Goal: Share content: Share content

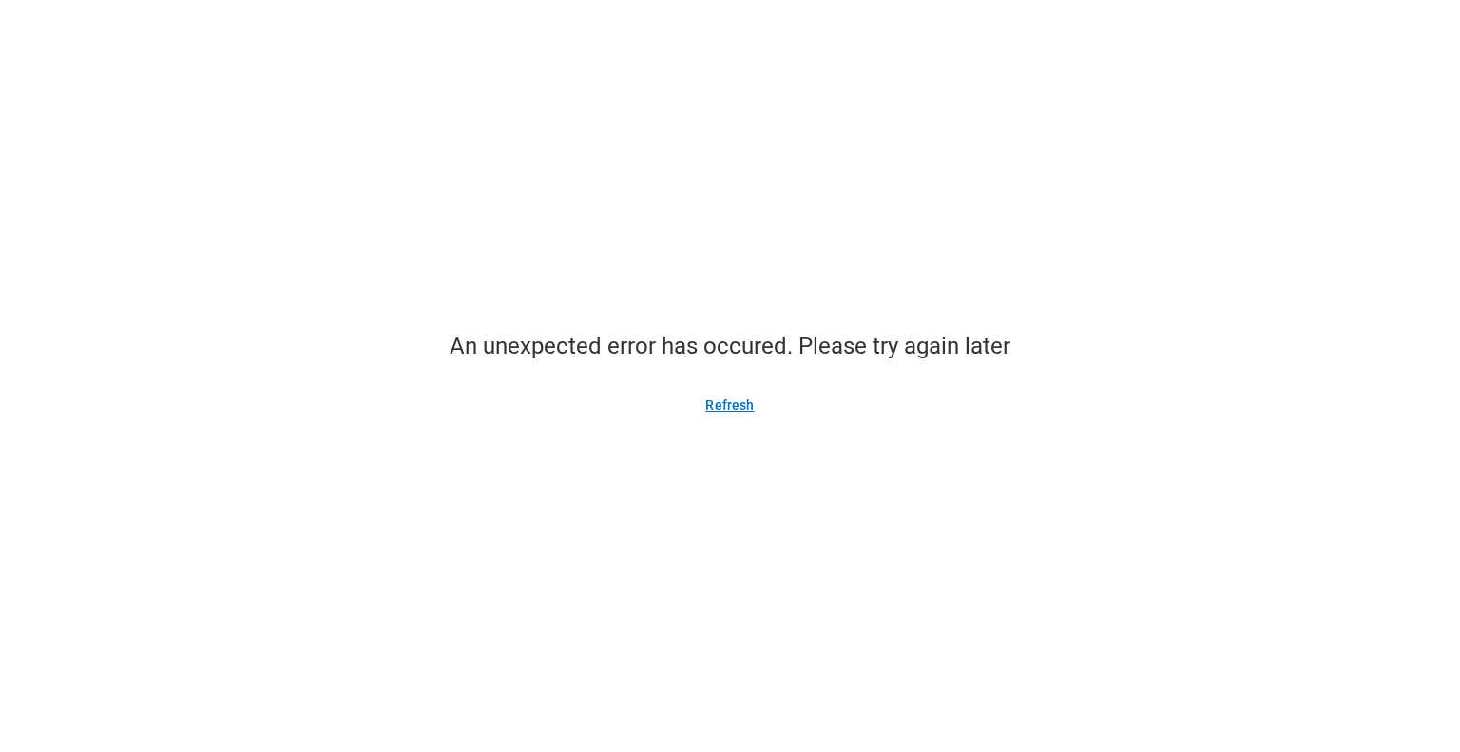
click at [720, 408] on button "Refresh" at bounding box center [730, 405] width 94 height 30
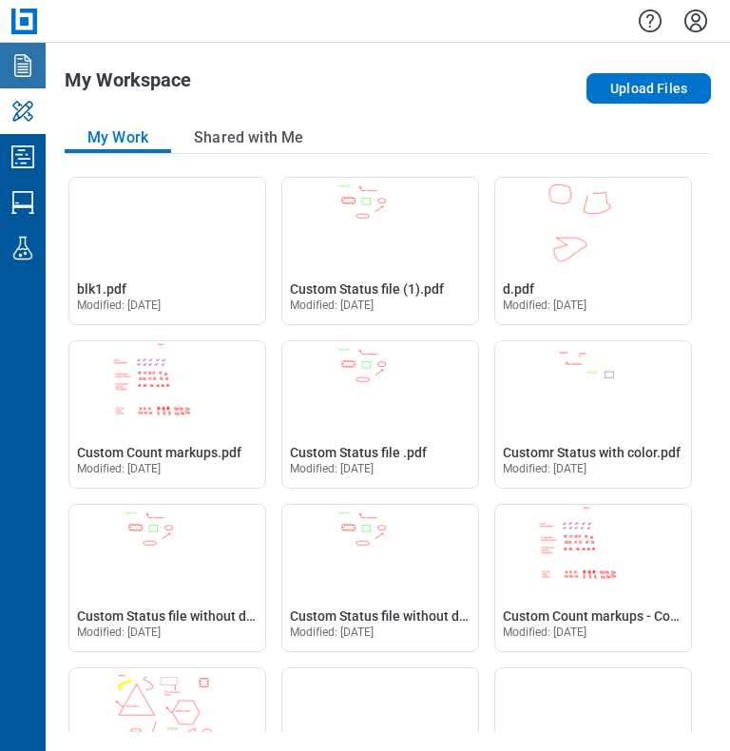
click at [24, 70] on icon "Documents" at bounding box center [22, 65] width 17 height 23
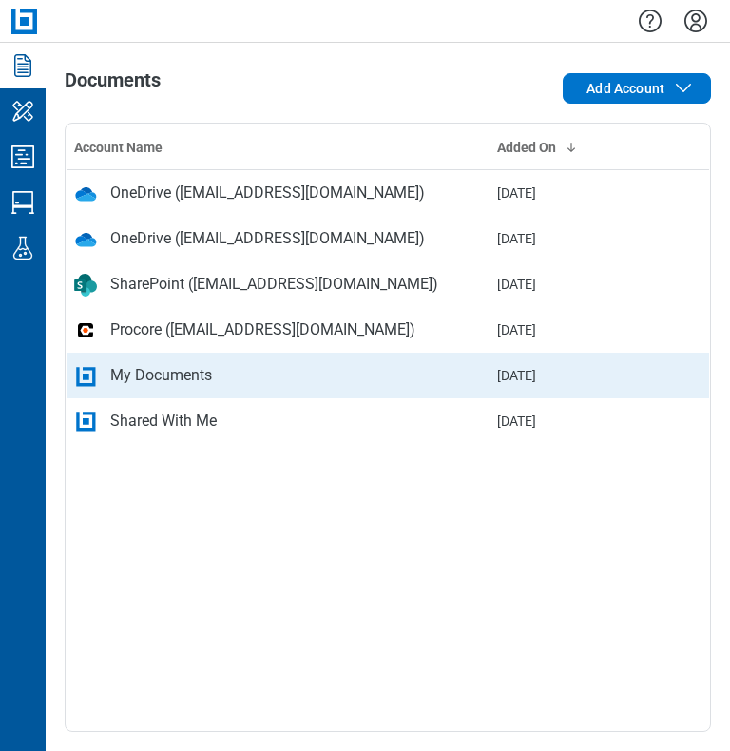
click at [166, 376] on div "My Documents" at bounding box center [161, 375] width 102 height 23
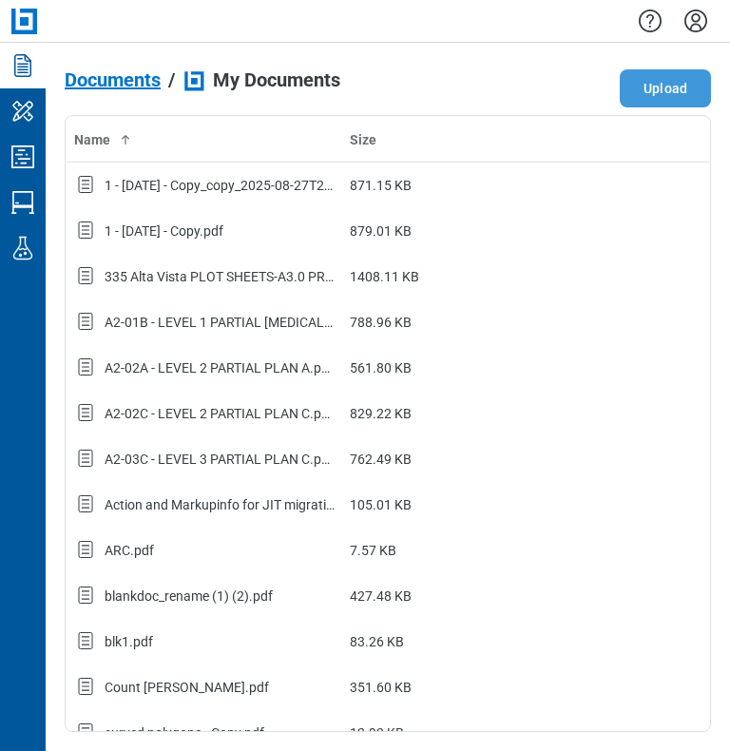
click at [668, 93] on button "Upload" at bounding box center [665, 88] width 91 height 38
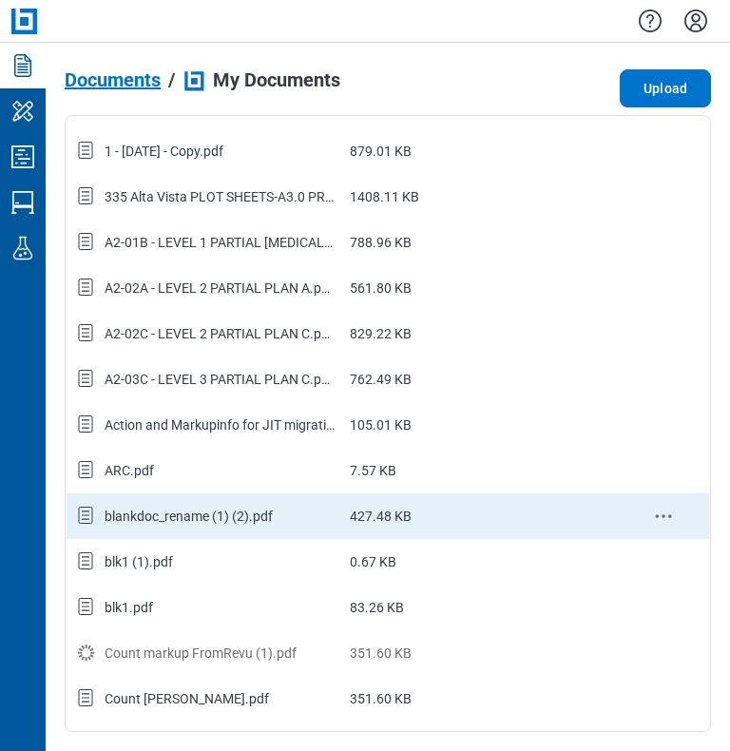
scroll to position [95, 0]
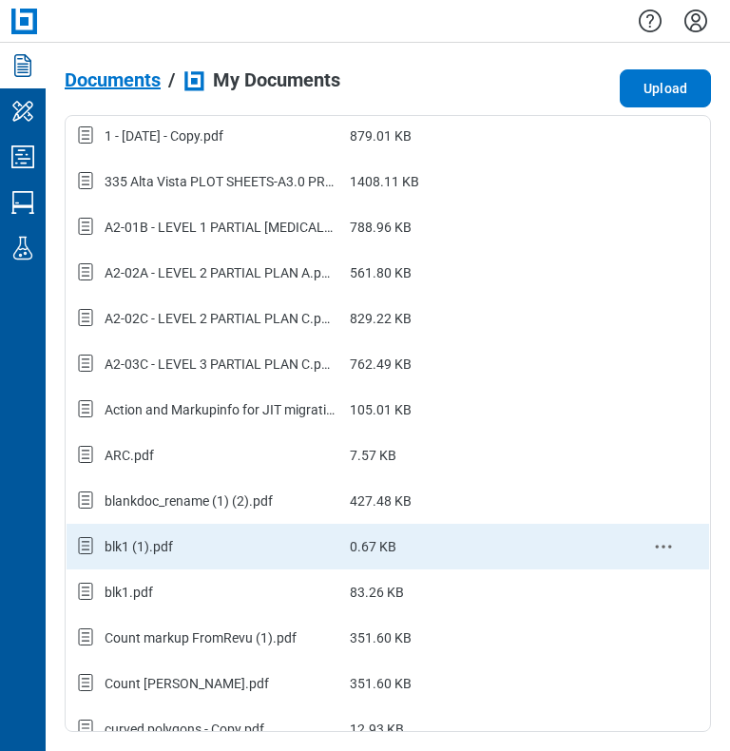
click at [145, 551] on div "blk1 (1).pdf" at bounding box center [139, 546] width 68 height 19
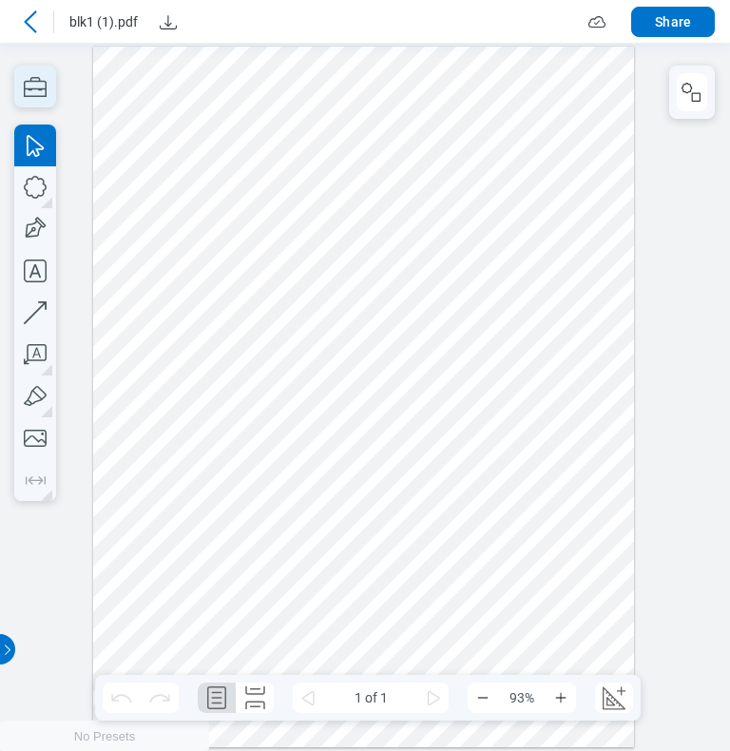
click at [42, 87] on icon "button" at bounding box center [35, 87] width 42 height 42
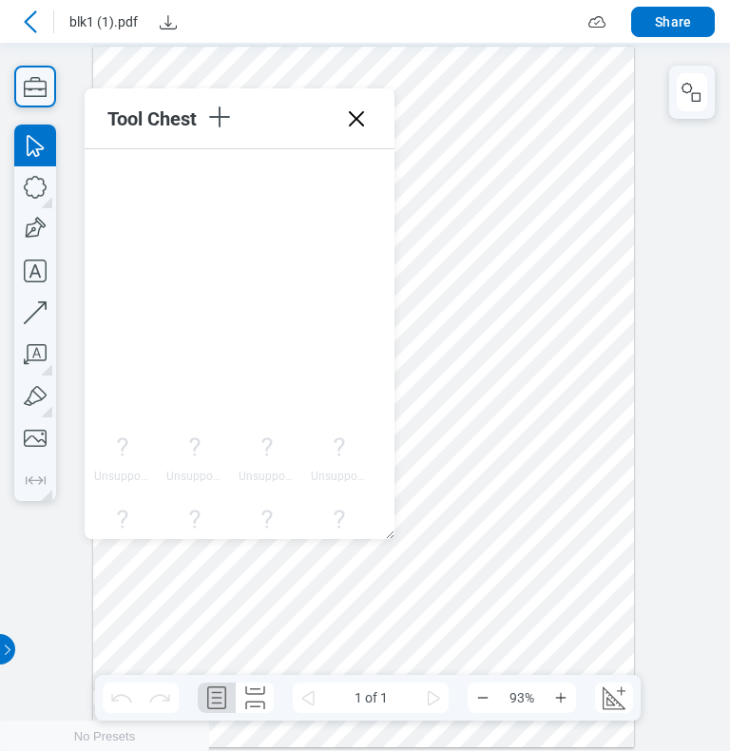
scroll to position [5619, 0]
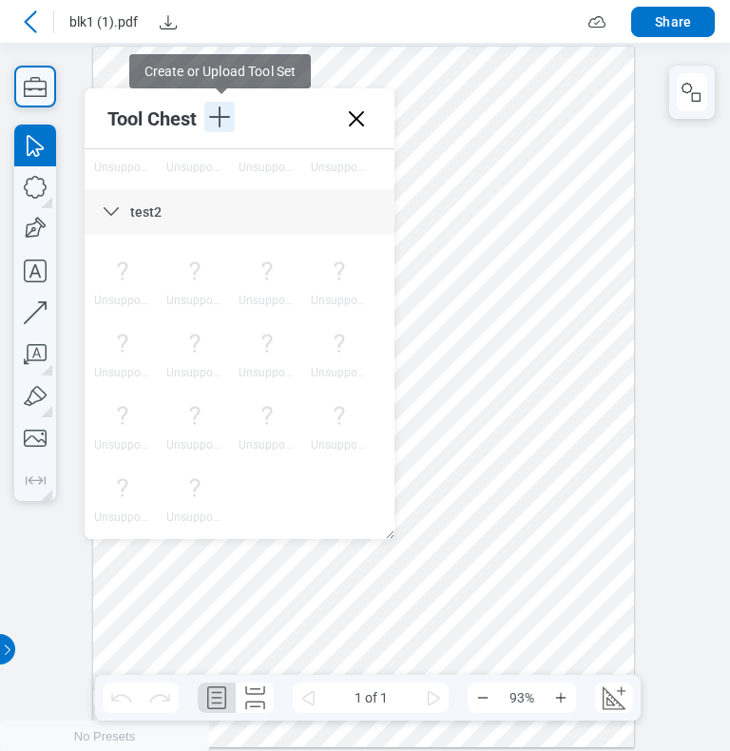
click at [221, 116] on icon "button" at bounding box center [219, 116] width 21 height 21
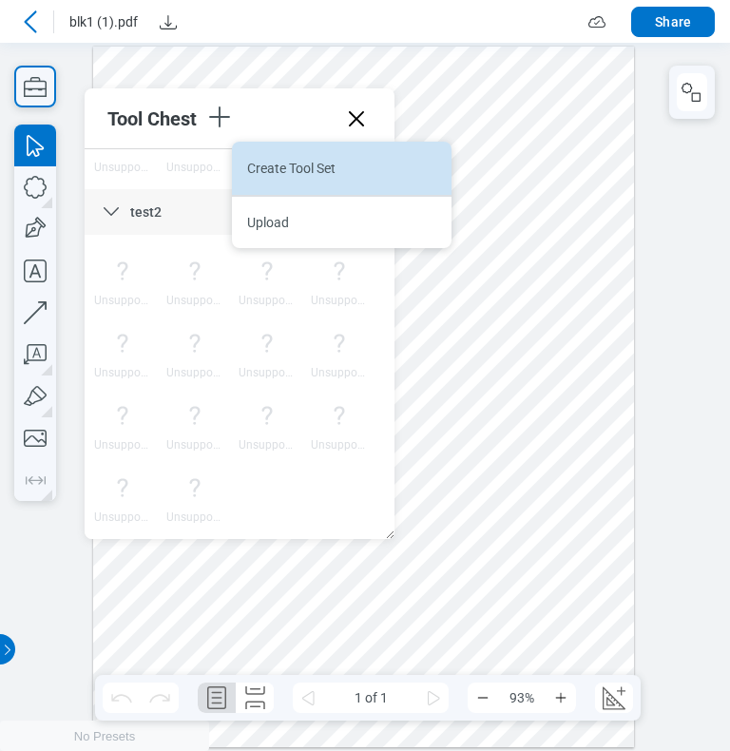
click at [278, 166] on li "Create Tool Set" at bounding box center [342, 168] width 220 height 53
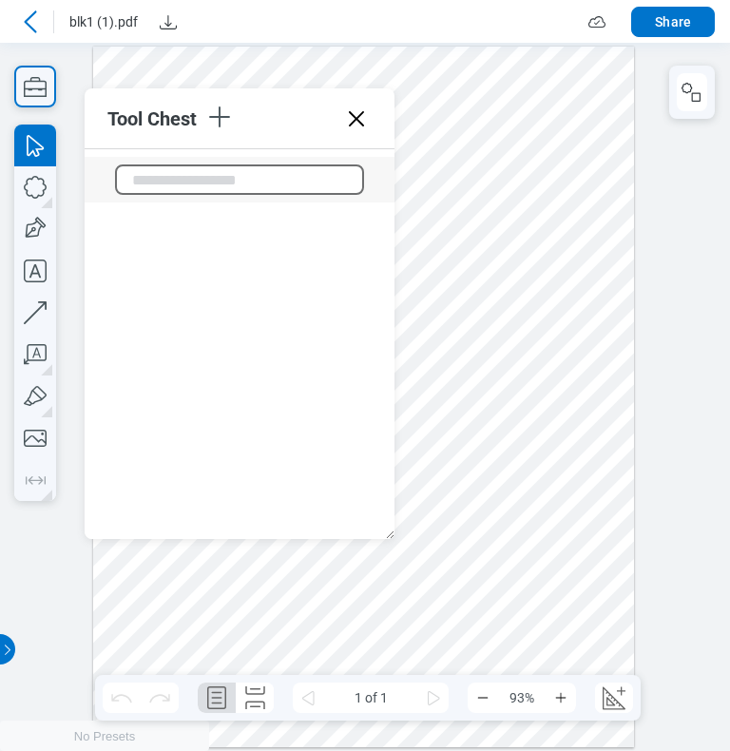
scroll to position [6009, 0]
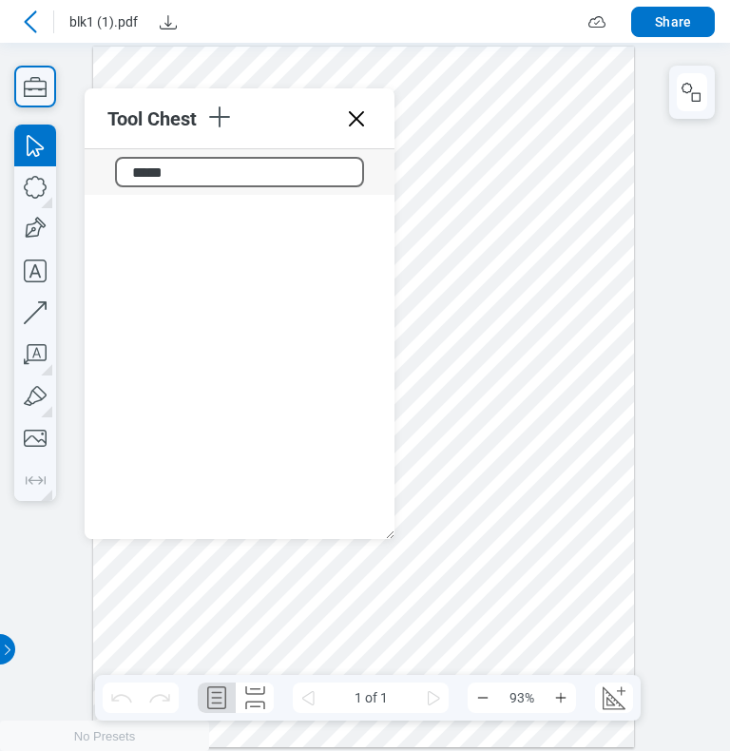
type input "******"
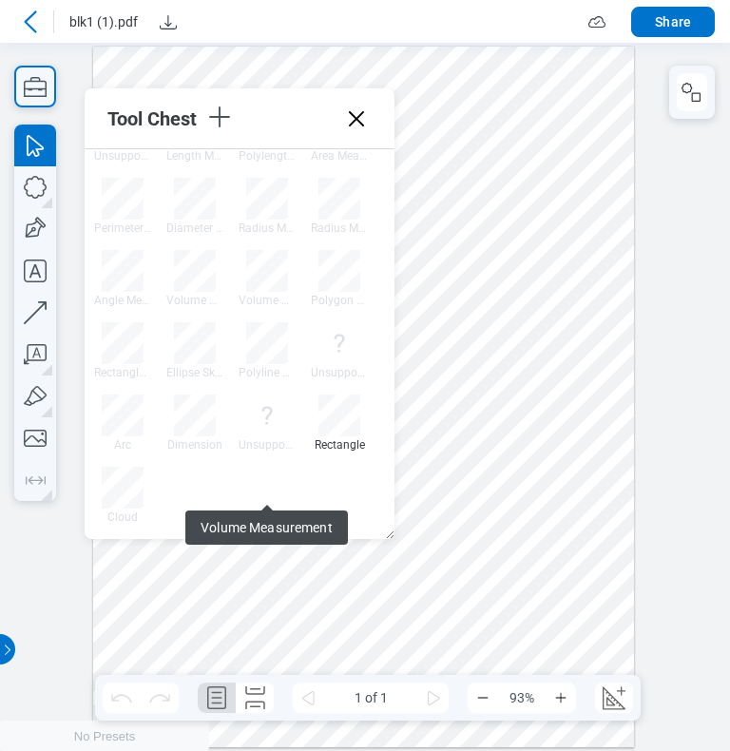
scroll to position [5923, 0]
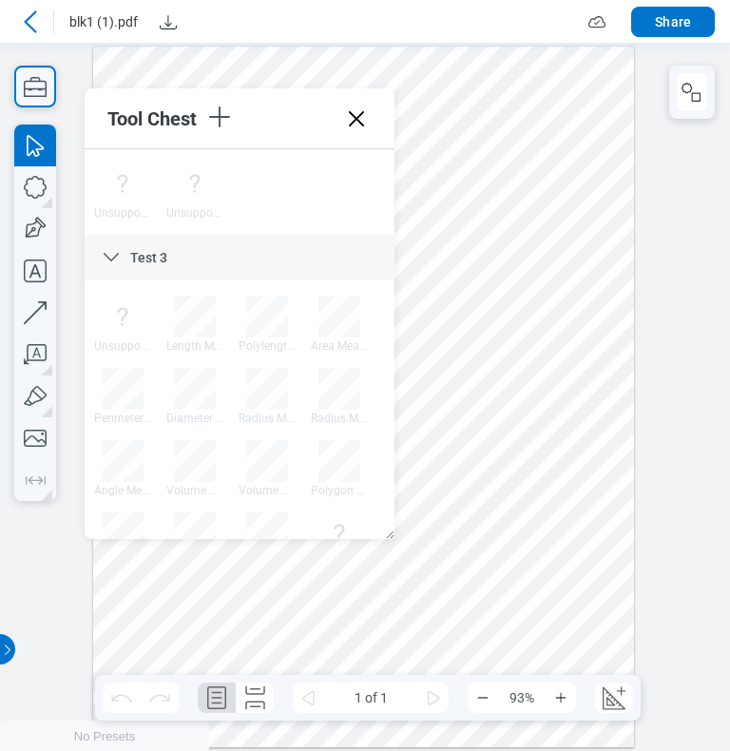
click at [360, 117] on icon at bounding box center [356, 119] width 30 height 30
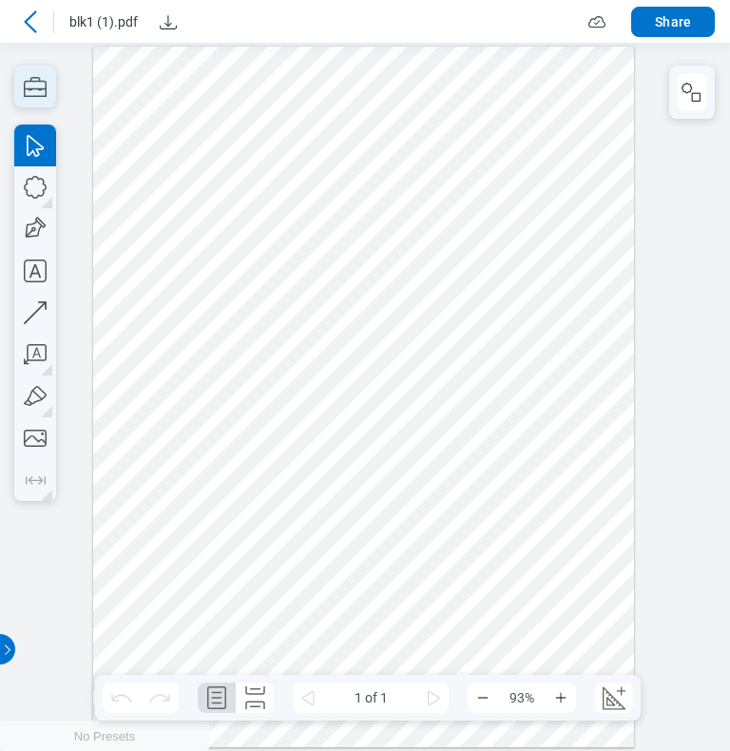
click at [34, 88] on icon "button" at bounding box center [35, 87] width 42 height 42
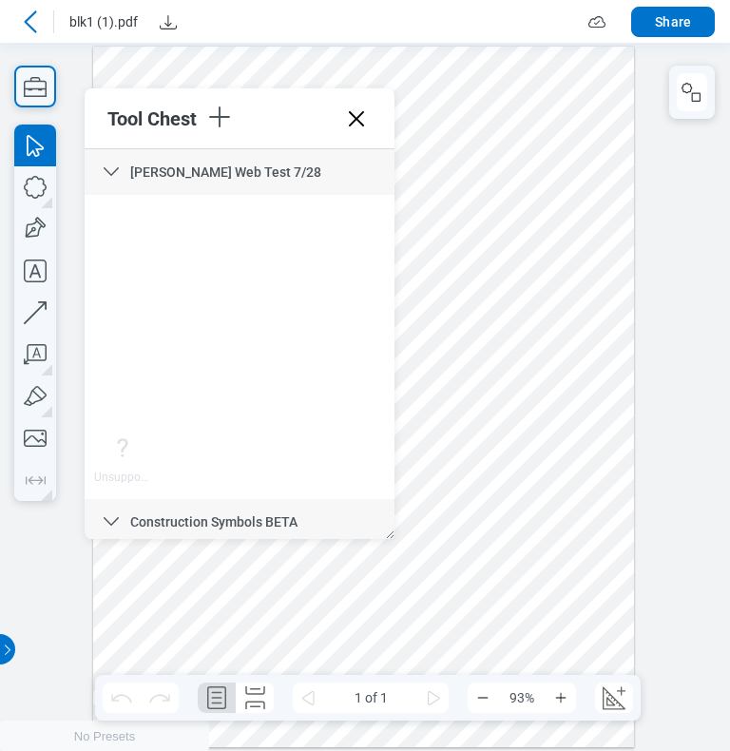
scroll to position [6113, 0]
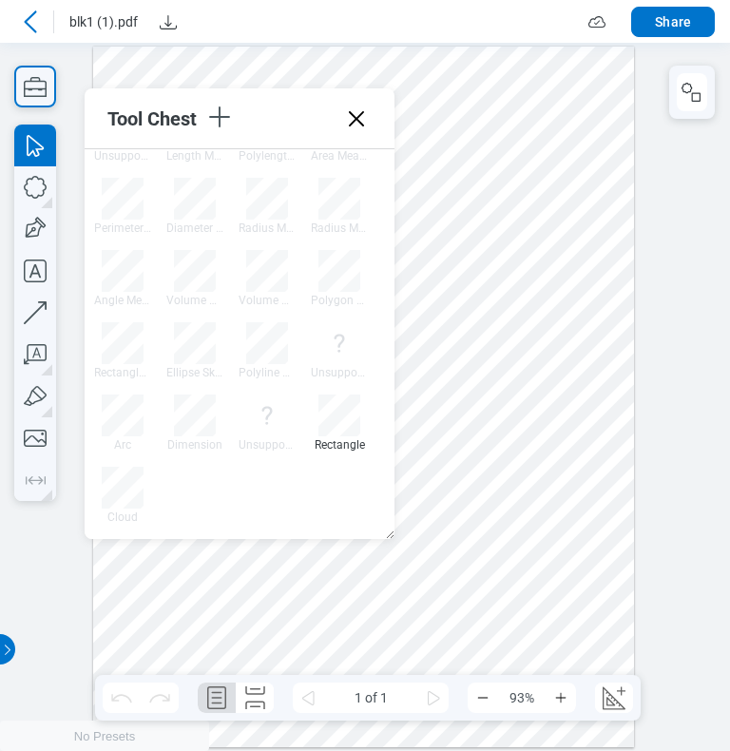
drag, startPoint x: 390, startPoint y: 180, endPoint x: 402, endPoint y: 498, distance: 318.7
click at [228, 124] on icon "button" at bounding box center [219, 117] width 30 height 30
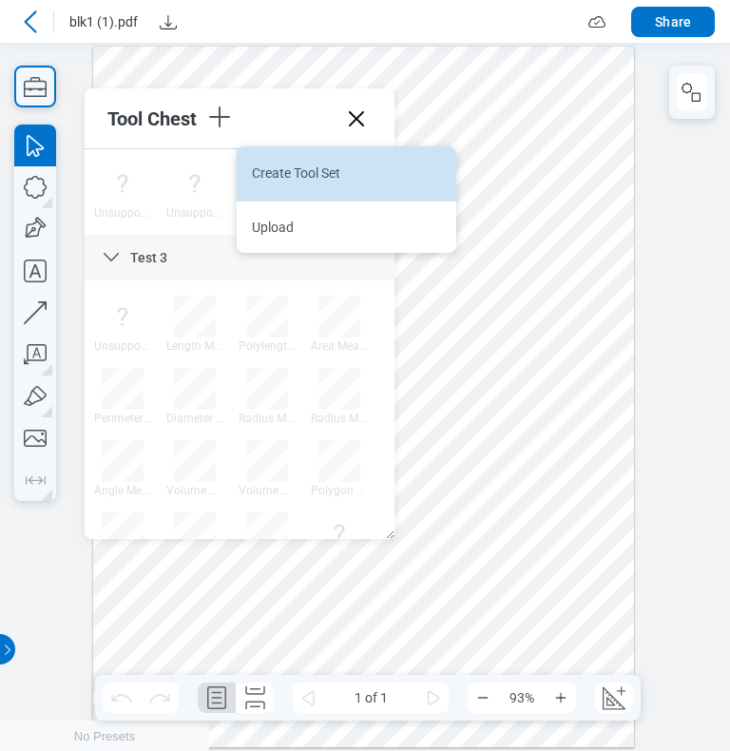
click at [291, 167] on li "Create Tool Set" at bounding box center [347, 172] width 220 height 53
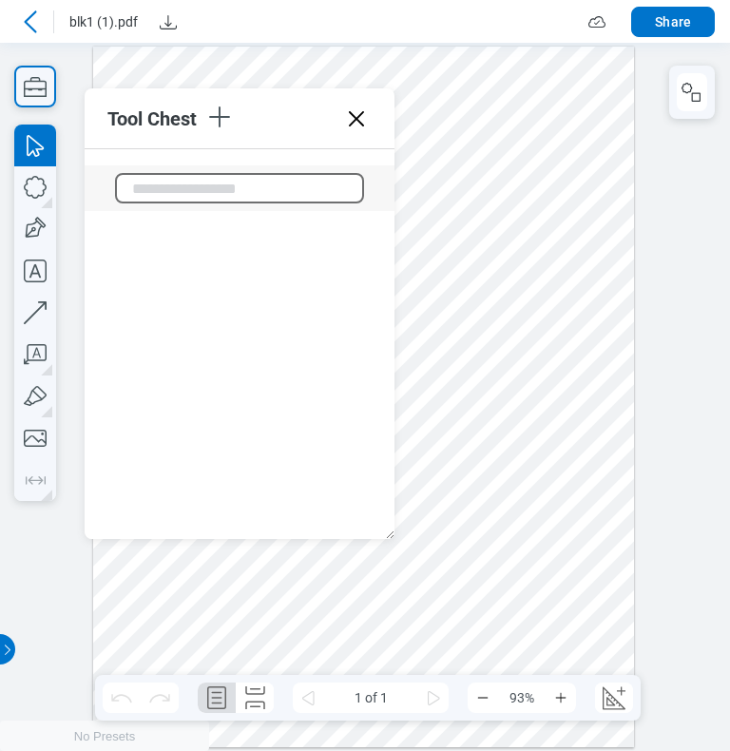
scroll to position [6503, 0]
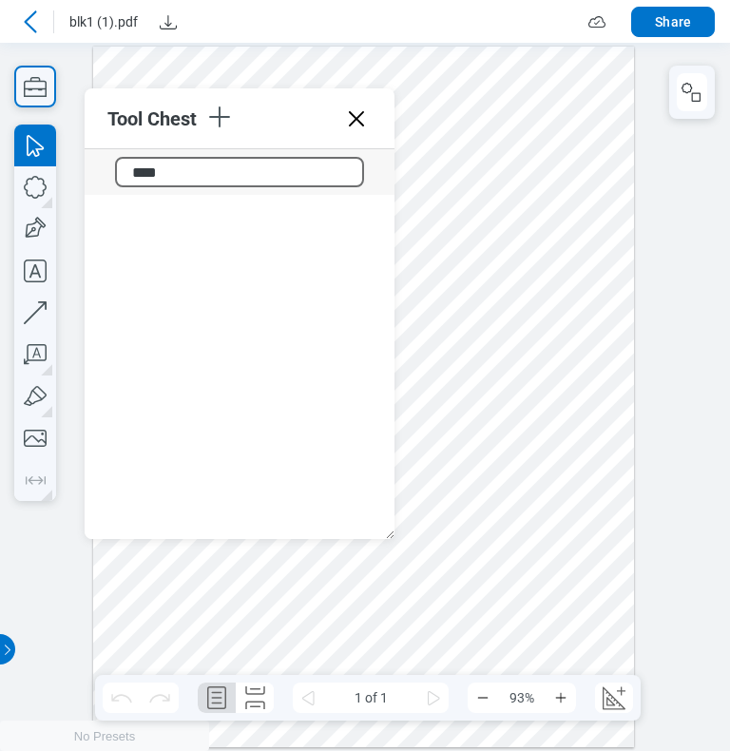
type input "*****"
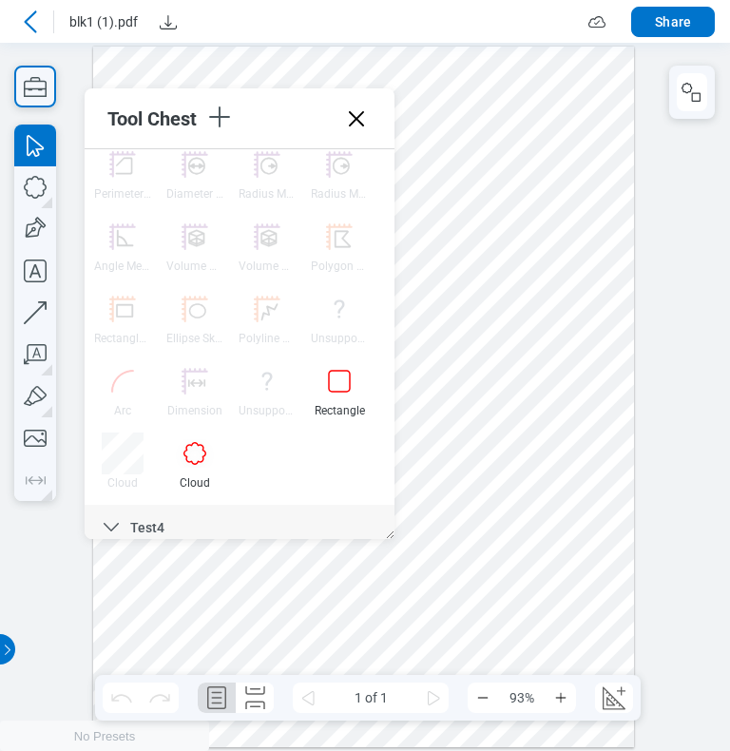
scroll to position [6151, 0]
click at [335, 386] on div at bounding box center [339, 378] width 42 height 42
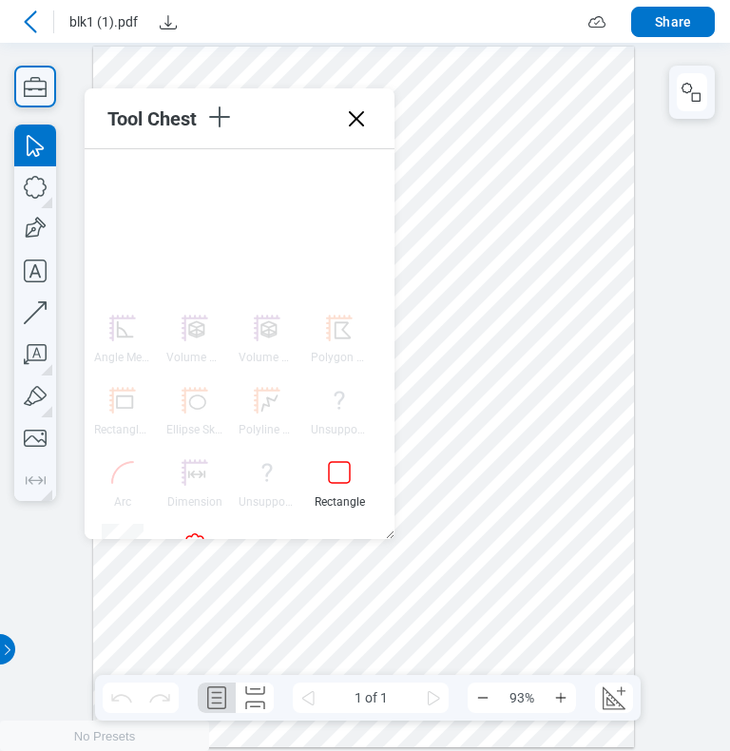
scroll to position [6246, 0]
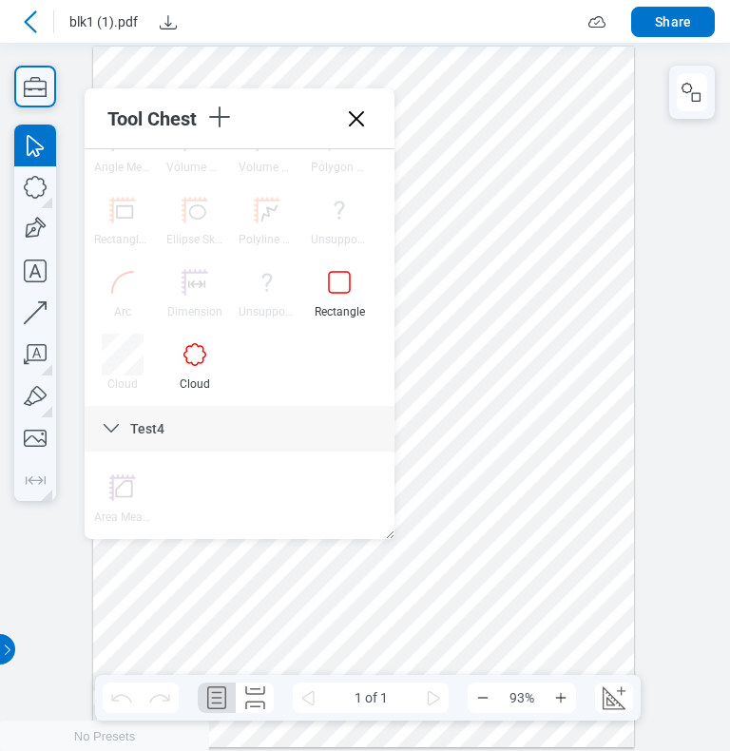
click at [362, 117] on icon at bounding box center [356, 119] width 30 height 30
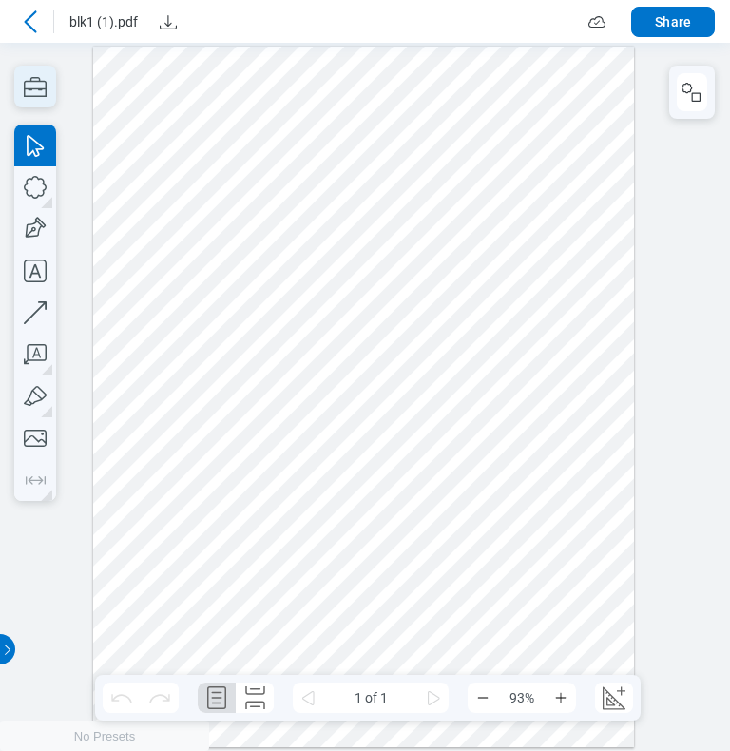
click at [29, 88] on icon "button" at bounding box center [35, 87] width 23 height 20
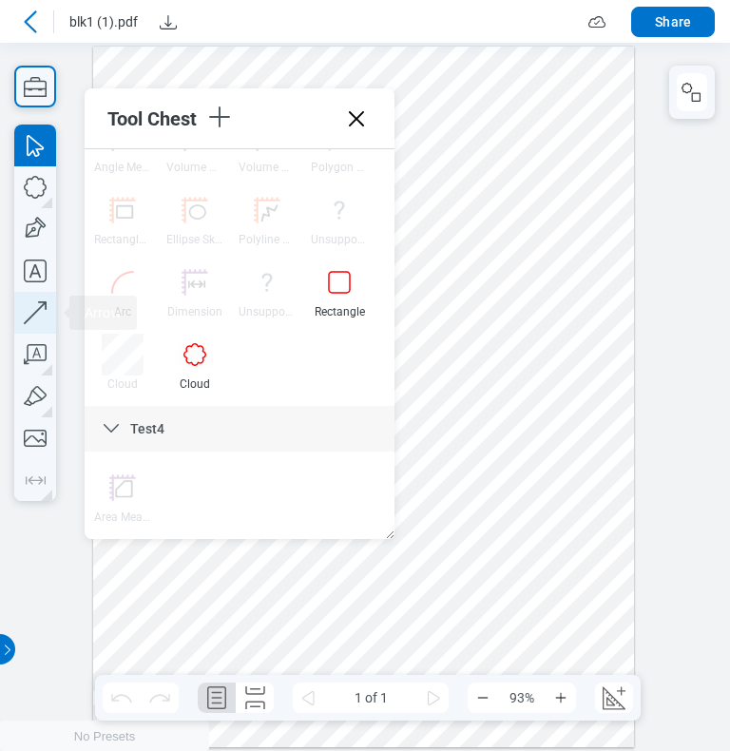
click at [35, 313] on icon "button" at bounding box center [35, 312] width 23 height 23
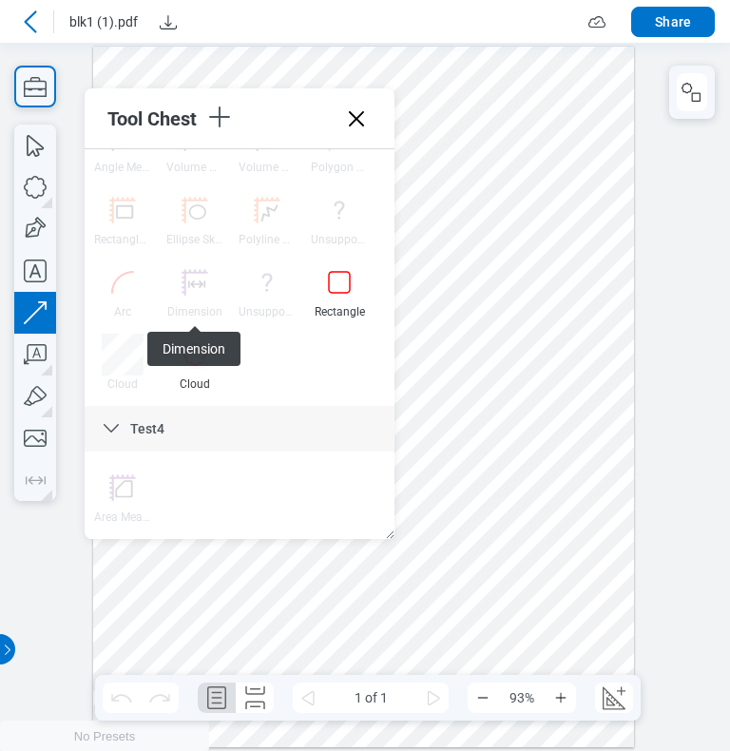
drag, startPoint x: 487, startPoint y: 420, endPoint x: 522, endPoint y: 357, distance: 72.8
click at [522, 357] on div at bounding box center [364, 398] width 542 height 702
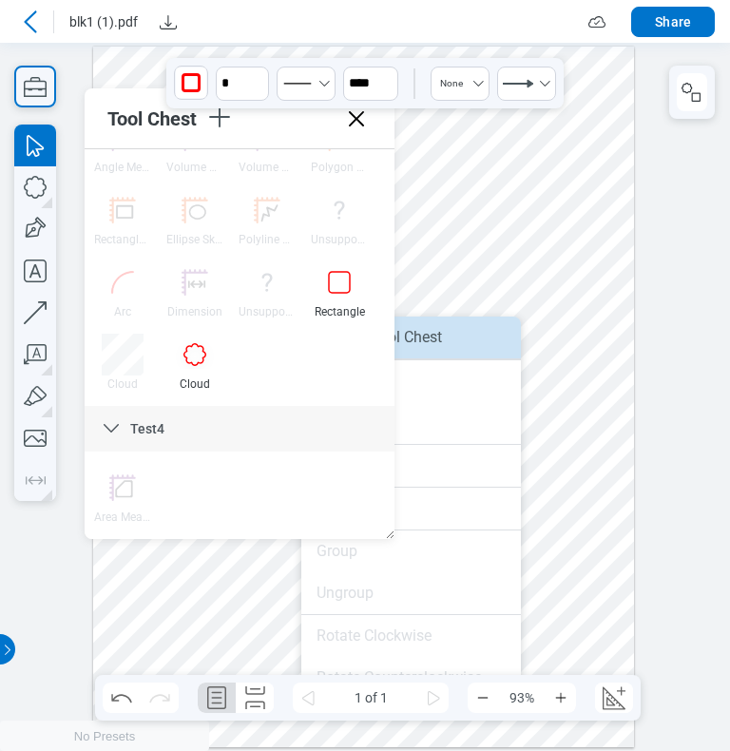
drag, startPoint x: 487, startPoint y: 347, endPoint x: 508, endPoint y: 316, distance: 37.7
click at [487, 347] on li "Save to Tool Chest" at bounding box center [411, 338] width 220 height 42
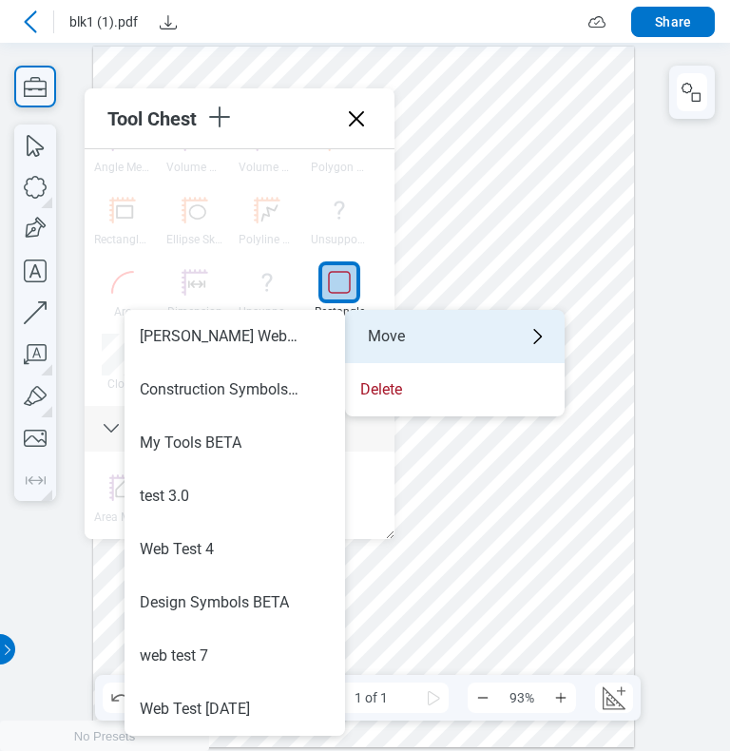
click at [368, 343] on div "Move" at bounding box center [455, 336] width 220 height 53
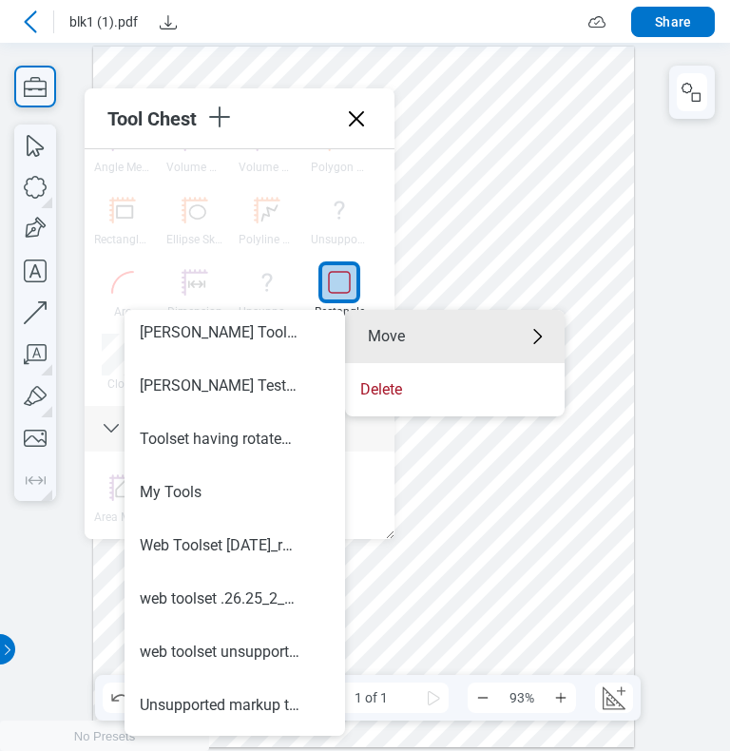
scroll to position [639, 0]
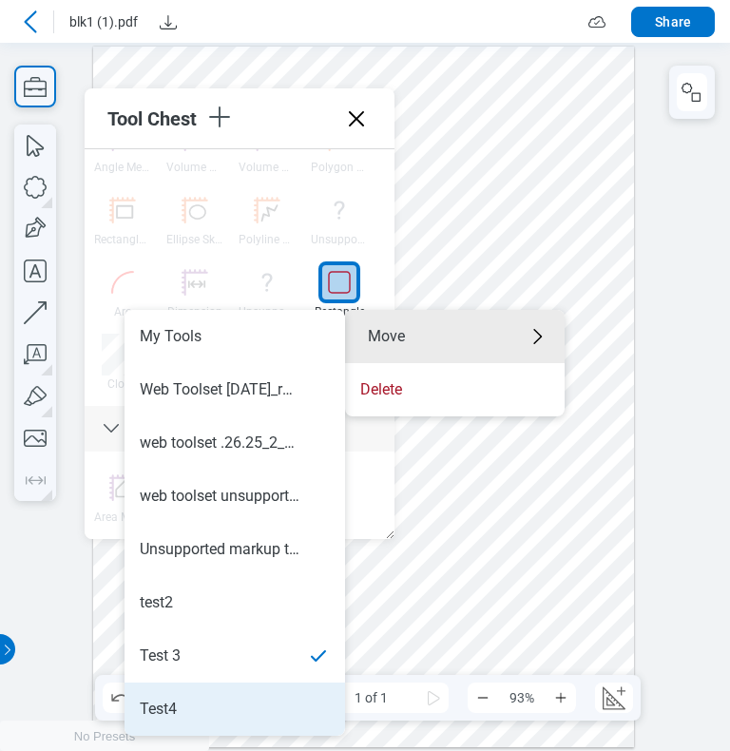
click at [204, 716] on div "Test4" at bounding box center [235, 709] width 190 height 21
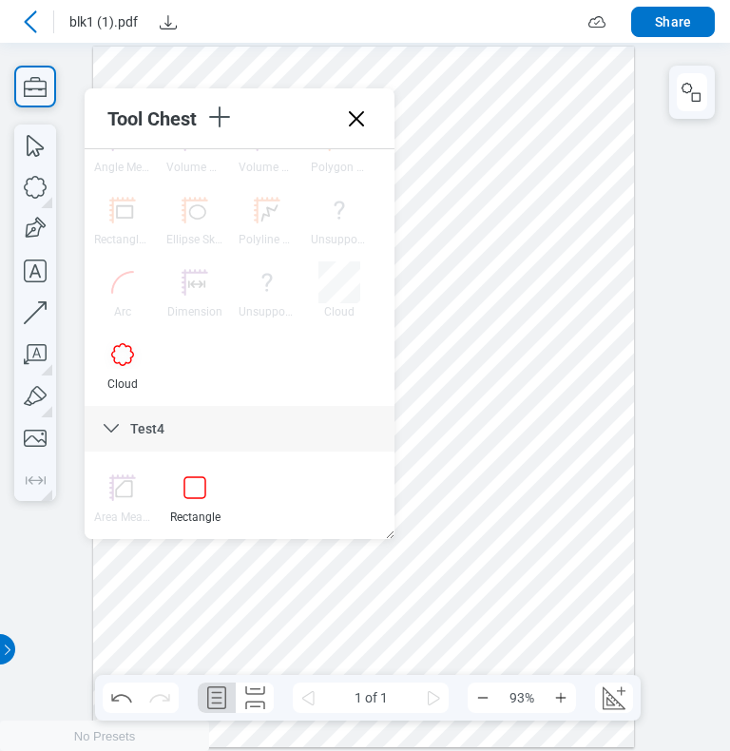
drag, startPoint x: 354, startPoint y: 116, endPoint x: 569, endPoint y: 105, distance: 216.1
click at [354, 116] on icon at bounding box center [356, 118] width 15 height 15
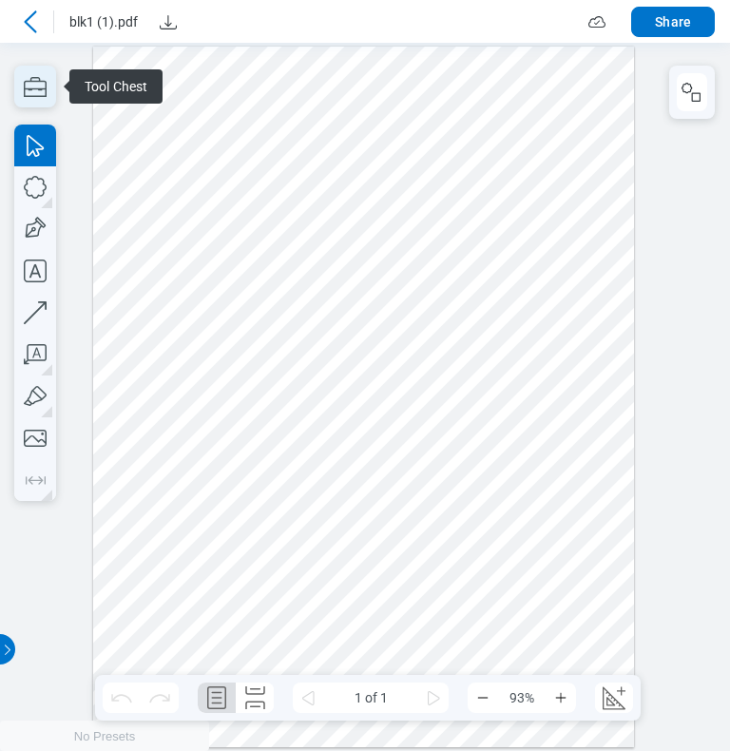
click at [38, 88] on icon "button" at bounding box center [35, 87] width 23 height 20
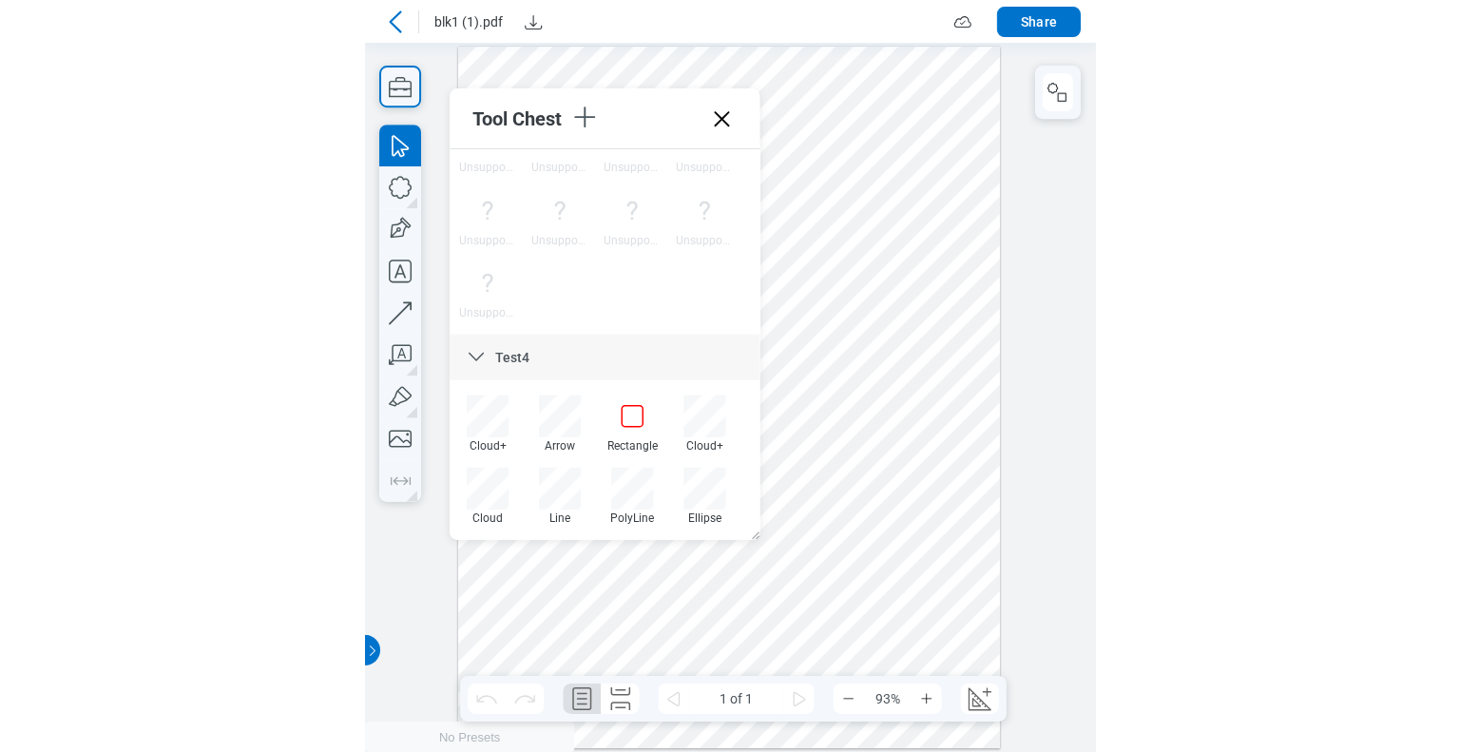
scroll to position [6391, 0]
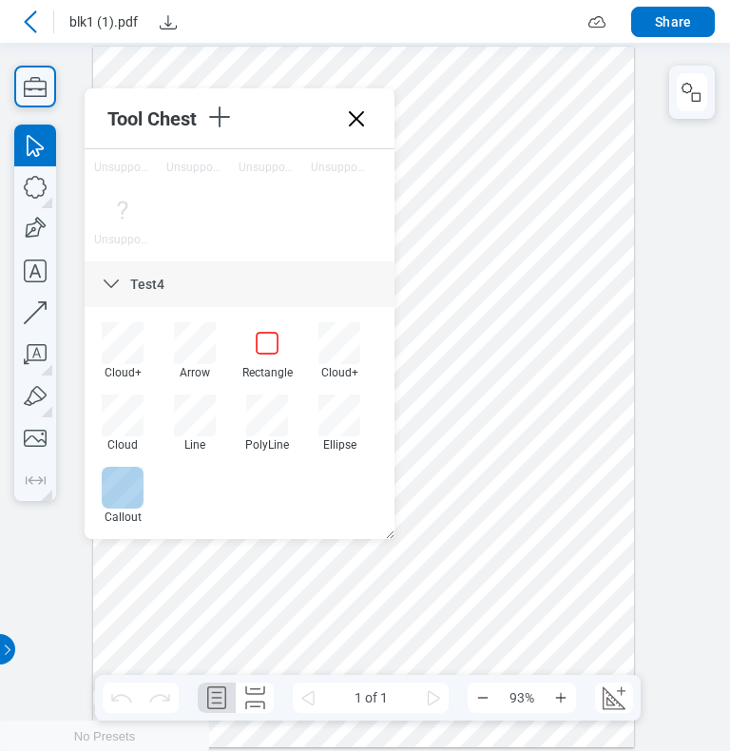
click at [115, 500] on div at bounding box center [123, 488] width 42 height 42
drag, startPoint x: 434, startPoint y: 504, endPoint x: 462, endPoint y: 534, distance: 41.1
click at [462, 534] on div at bounding box center [364, 398] width 542 height 702
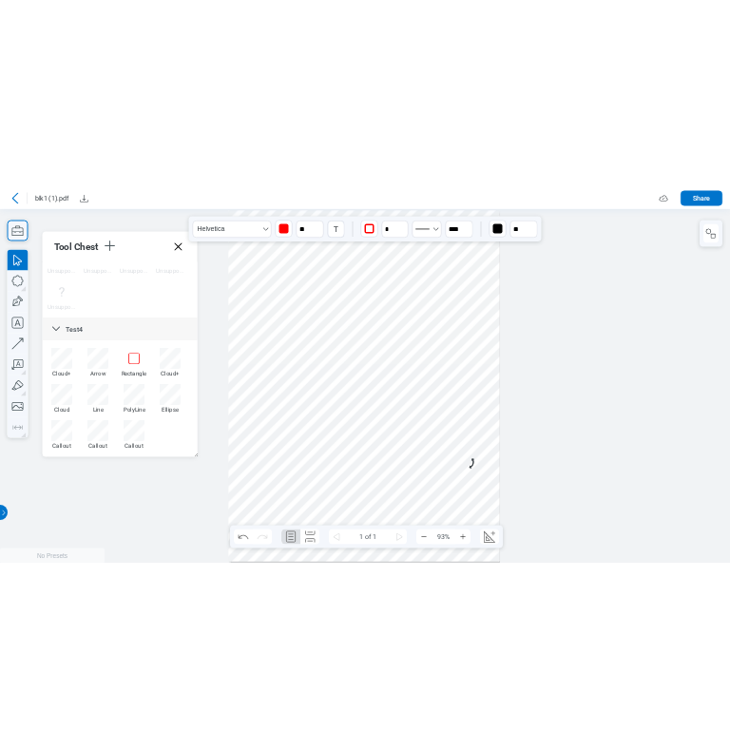
scroll to position [0, 0]
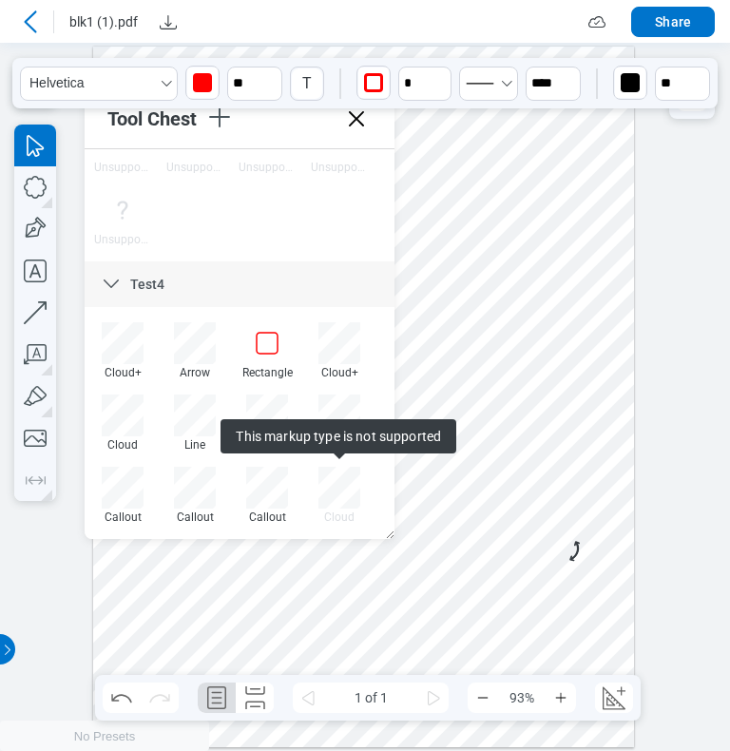
click at [482, 533] on div at bounding box center [364, 398] width 542 height 702
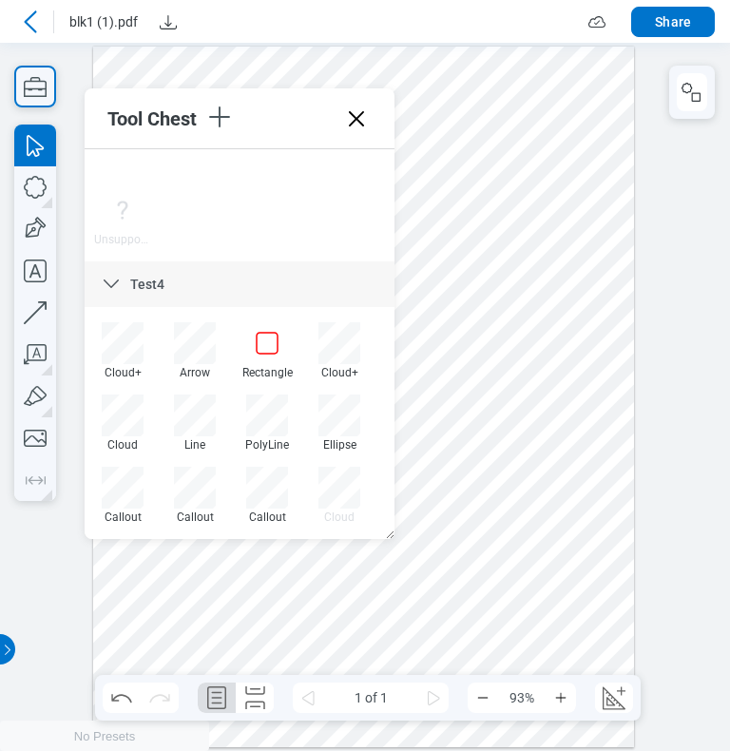
scroll to position [6463, 0]
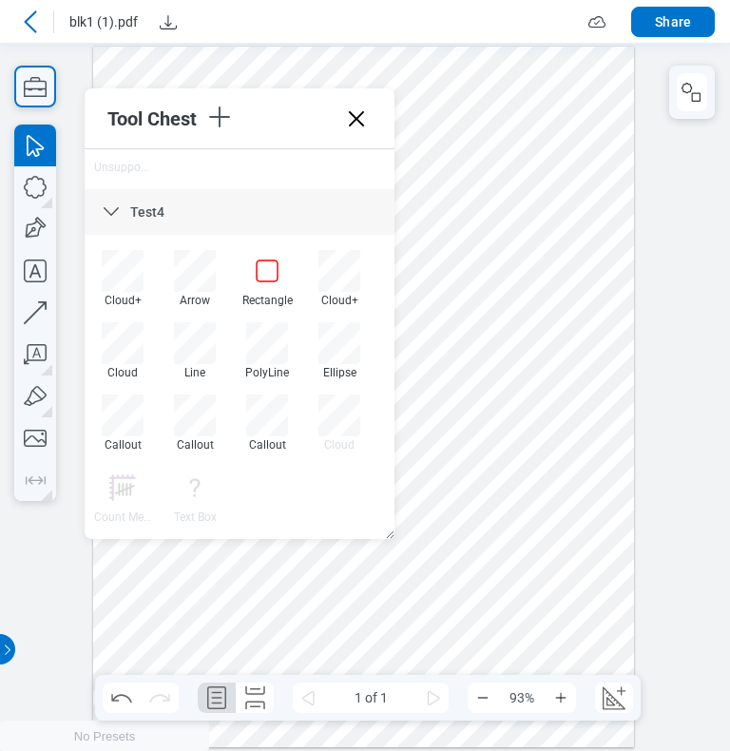
click at [457, 473] on div at bounding box center [364, 398] width 542 height 702
click at [199, 494] on icon at bounding box center [195, 488] width 42 height 42
click at [268, 481] on div "Cloud+ Arrow Rectangle Cloud+ Cloud Line PolyLine Ellipse Callout Callout Callo…" at bounding box center [240, 394] width 306 height 289
click at [213, 598] on div at bounding box center [364, 398] width 542 height 702
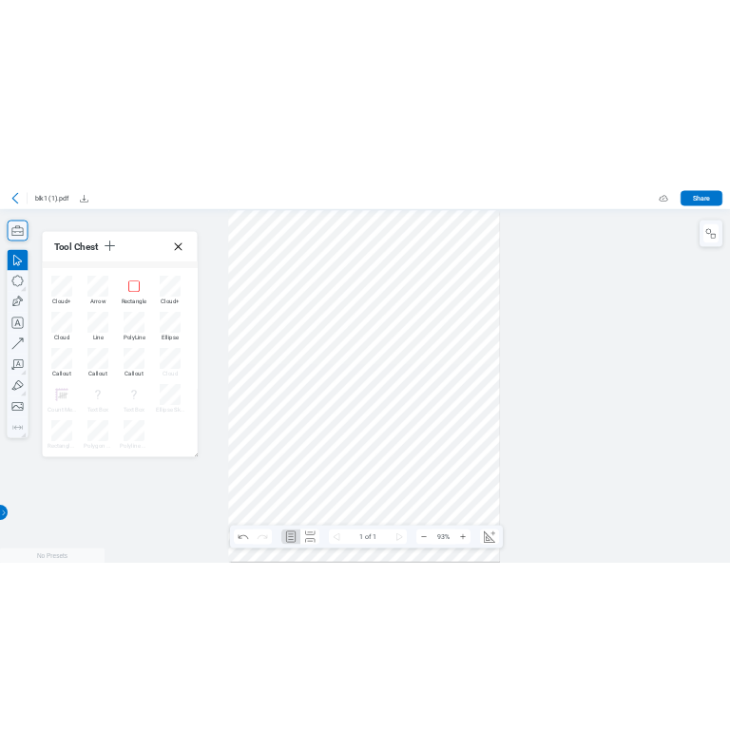
scroll to position [0, 0]
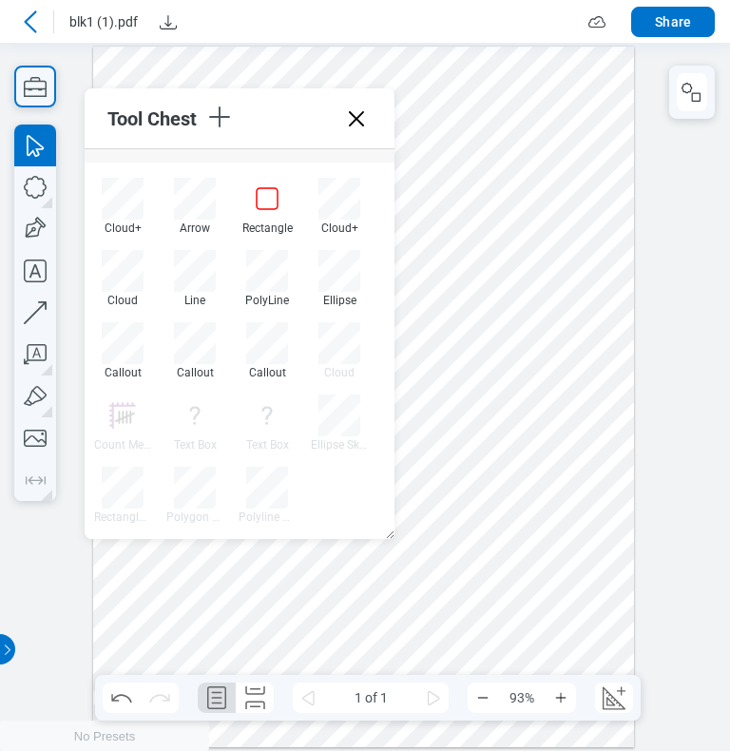
click at [361, 116] on icon at bounding box center [356, 119] width 30 height 30
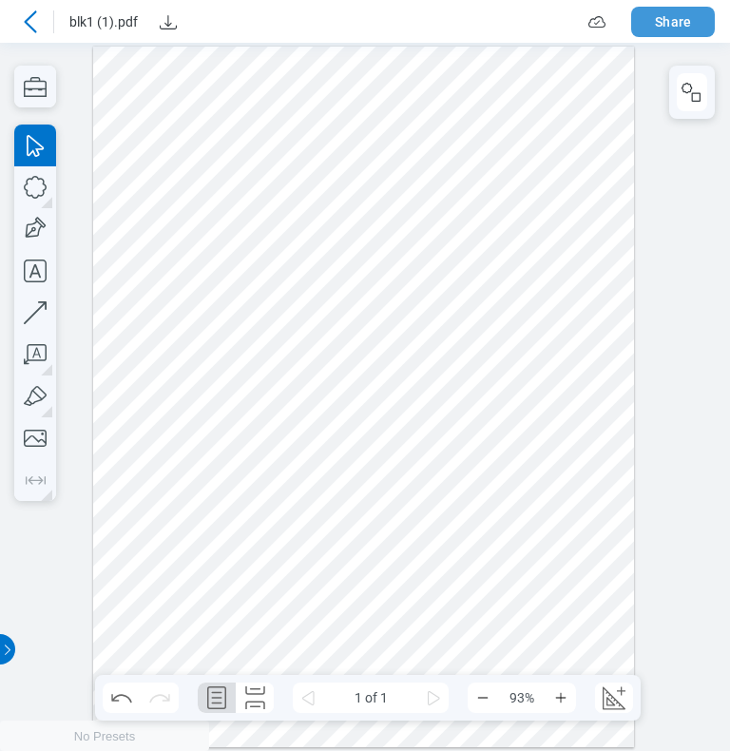
click at [693, 25] on button "Share" at bounding box center [673, 22] width 84 height 30
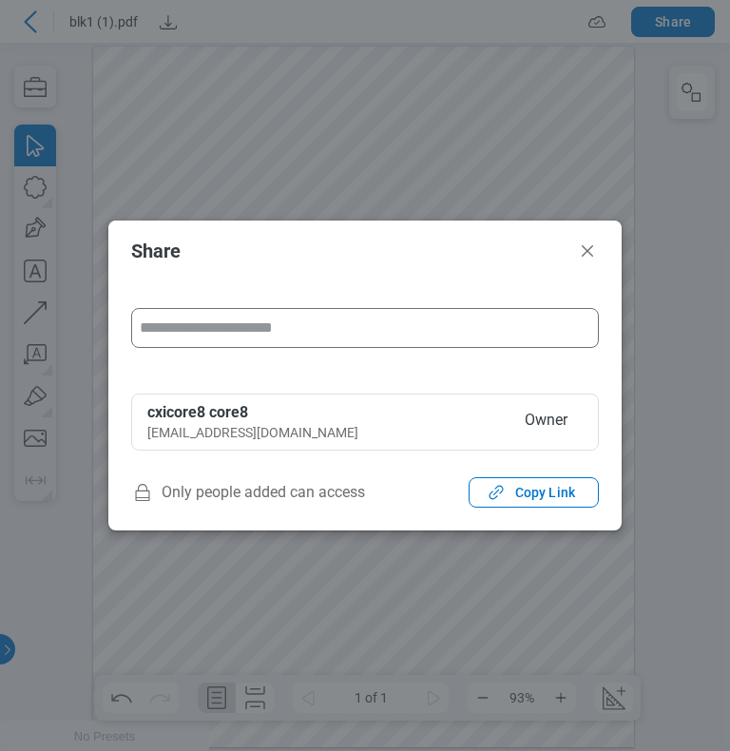
click at [284, 331] on input "form" at bounding box center [365, 328] width 451 height 38
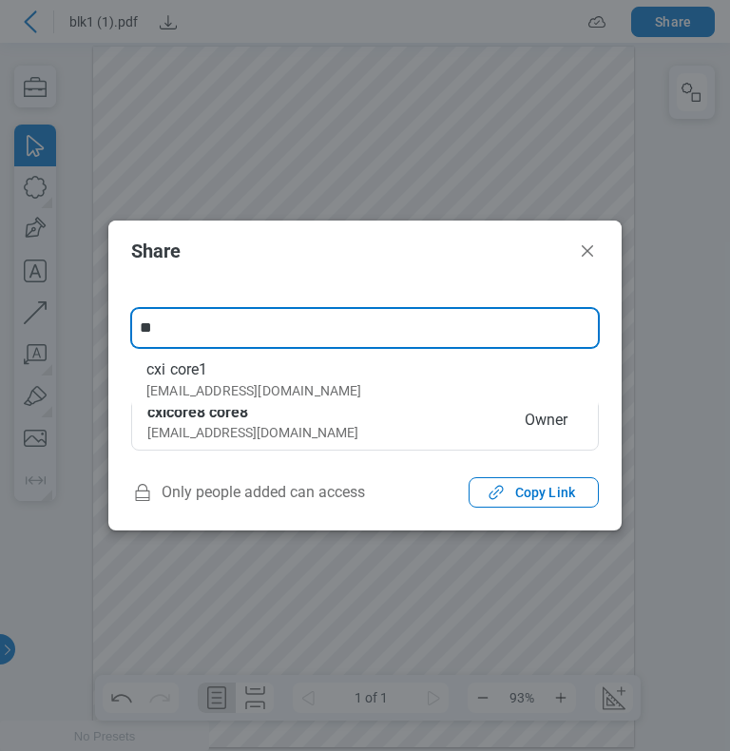
type input "***"
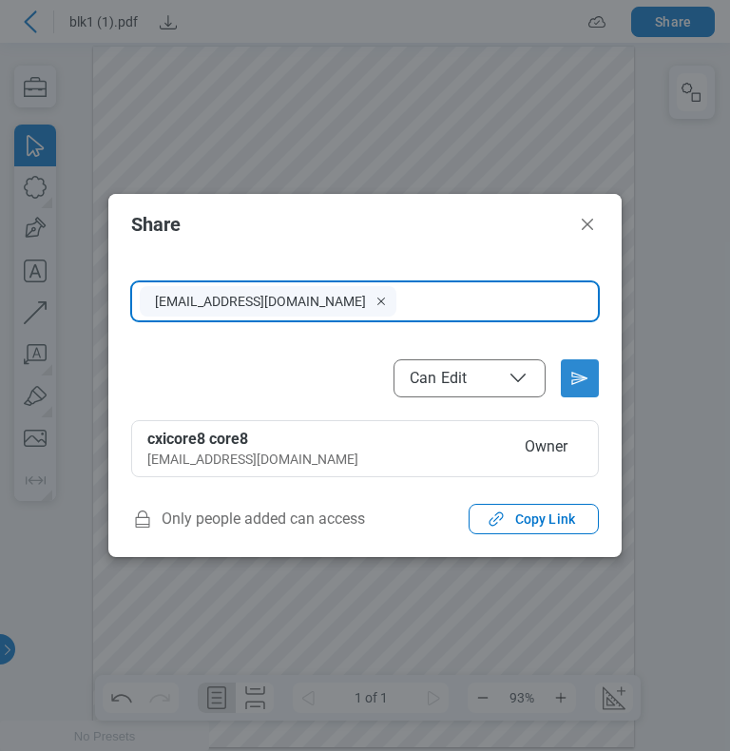
click at [584, 378] on icon "Send email invitation" at bounding box center [579, 378] width 15 height 11
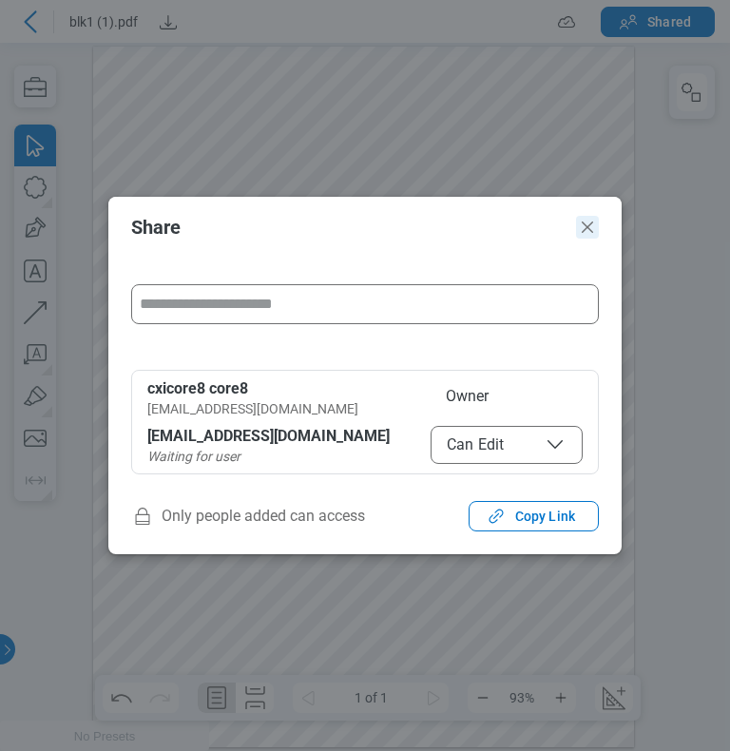
drag, startPoint x: 584, startPoint y: 229, endPoint x: 602, endPoint y: 189, distance: 43.8
click at [584, 229] on icon "Close" at bounding box center [587, 227] width 23 height 23
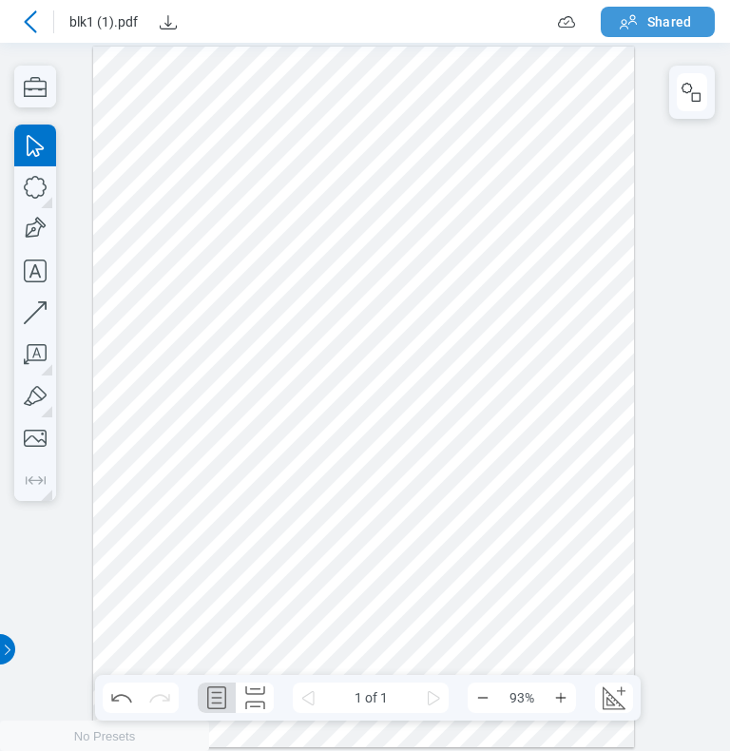
click at [647, 29] on button "Shared" at bounding box center [658, 22] width 114 height 30
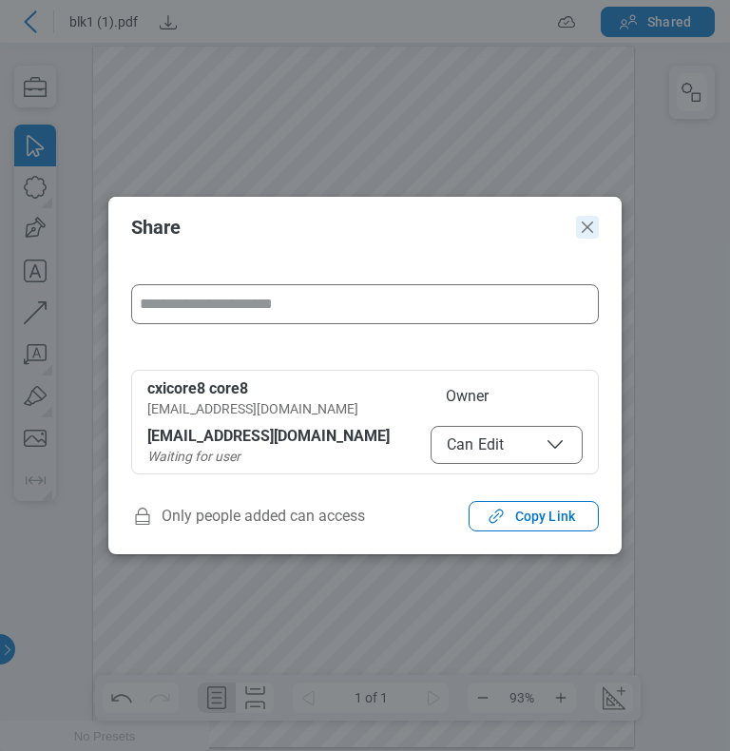
drag, startPoint x: 584, startPoint y: 228, endPoint x: 687, endPoint y: 202, distance: 107.0
click at [584, 228] on icon "Close" at bounding box center [587, 227] width 23 height 23
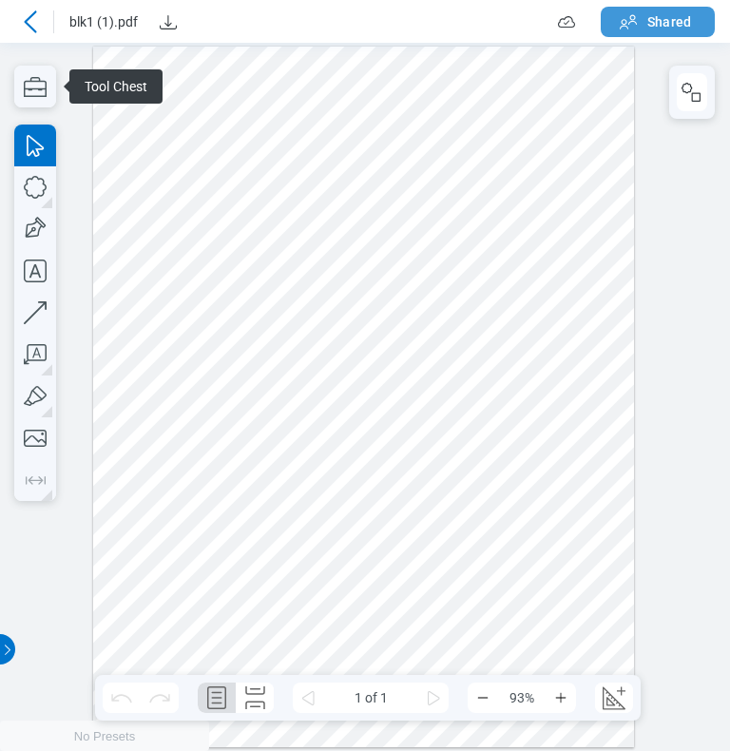
click at [654, 20] on span "Shared" at bounding box center [669, 21] width 44 height 19
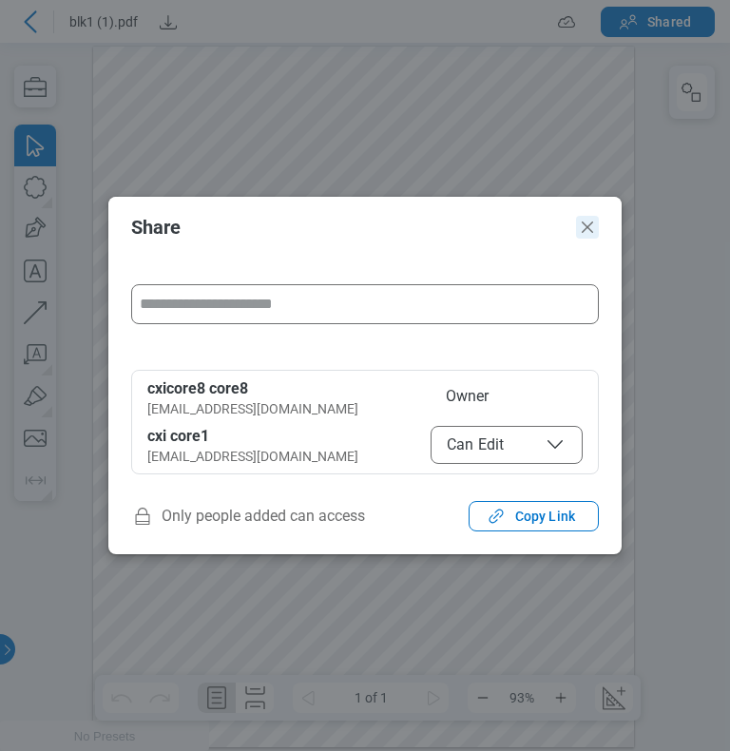
click at [579, 220] on icon "Close" at bounding box center [587, 227] width 23 height 23
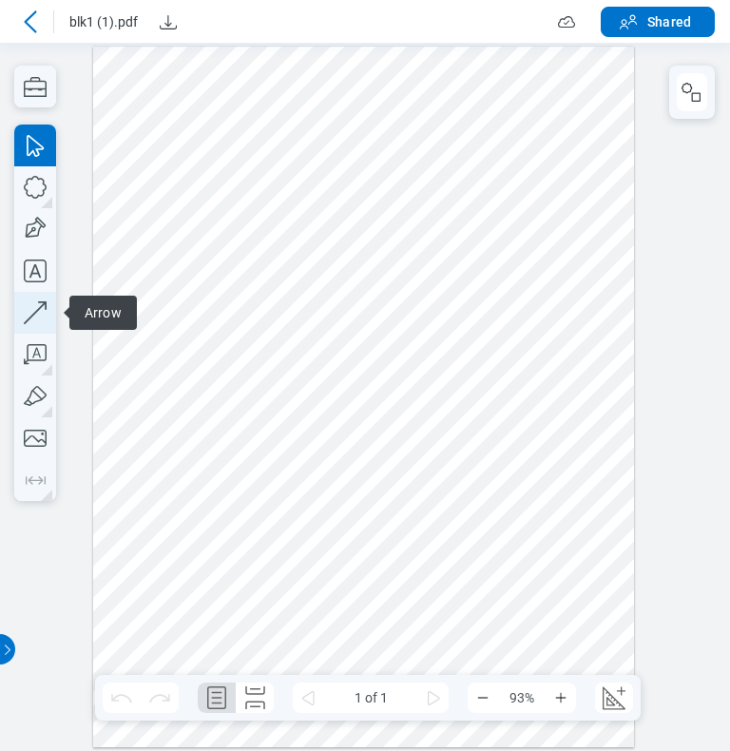
click at [35, 313] on icon "button" at bounding box center [35, 312] width 23 height 23
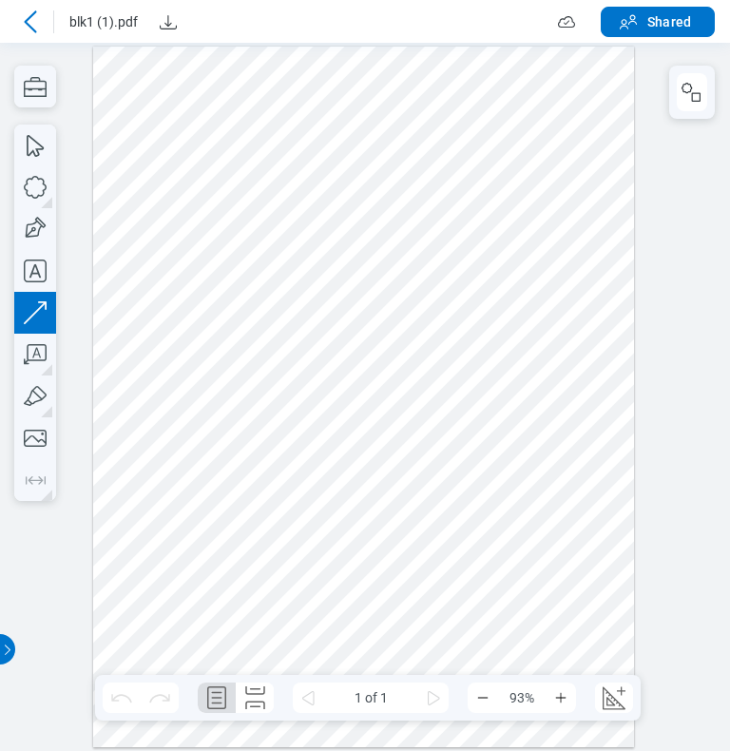
drag, startPoint x: 208, startPoint y: 470, endPoint x: 388, endPoint y: 413, distance: 188.5
click at [388, 413] on div at bounding box center [364, 398] width 542 height 702
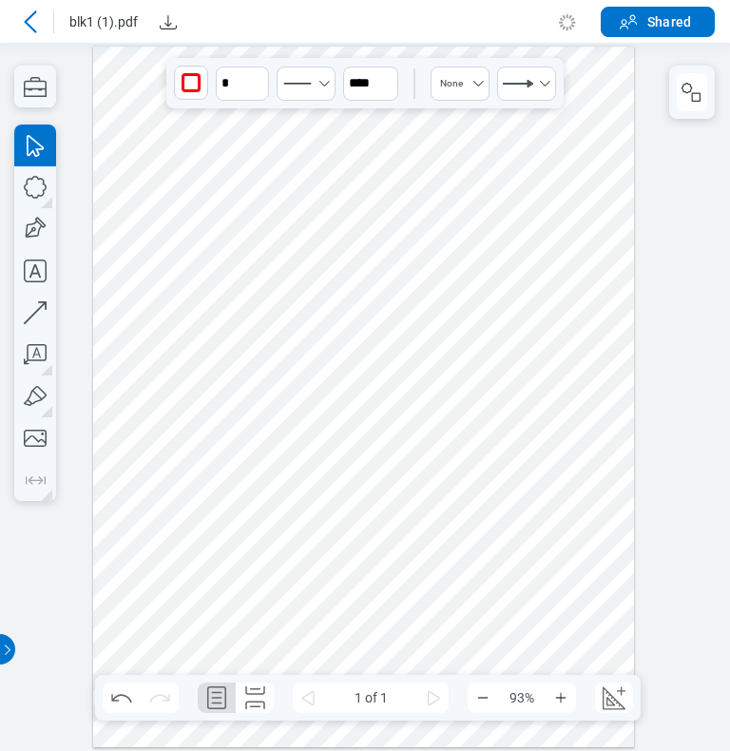
click at [435, 552] on div at bounding box center [364, 398] width 542 height 702
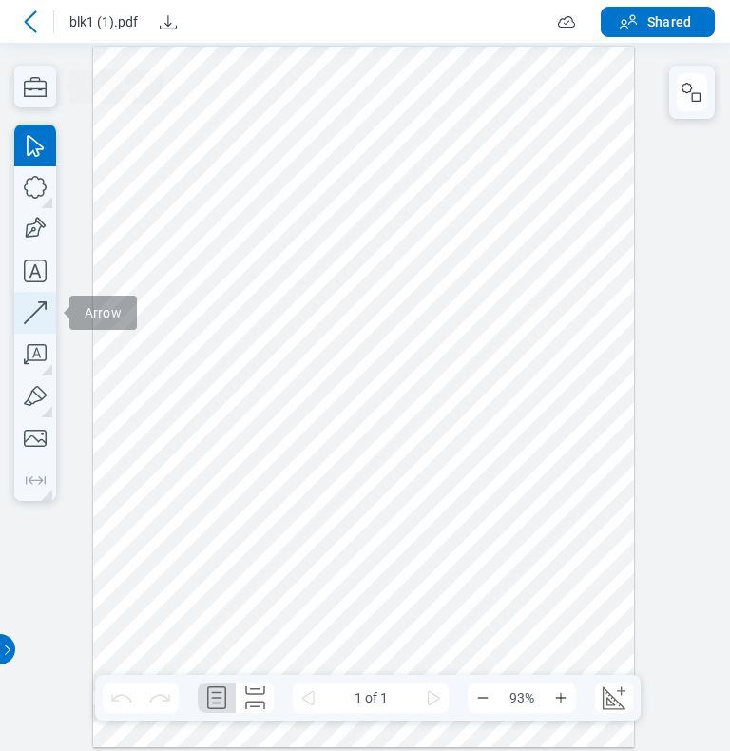
click at [43, 311] on icon "button" at bounding box center [365, 354] width 730 height 708
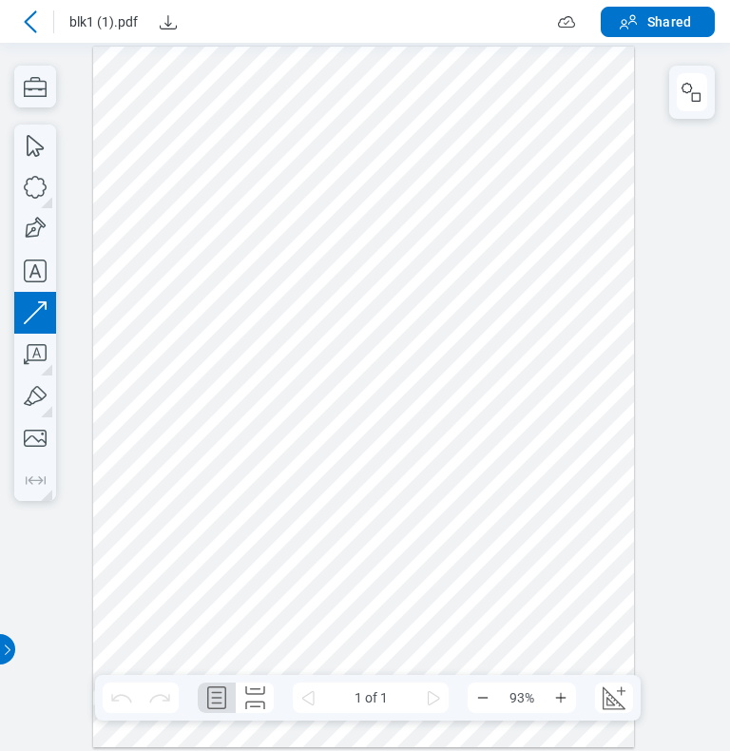
drag, startPoint x: 283, startPoint y: 531, endPoint x: 327, endPoint y: 497, distance: 55.5
click at [327, 497] on div at bounding box center [364, 398] width 542 height 702
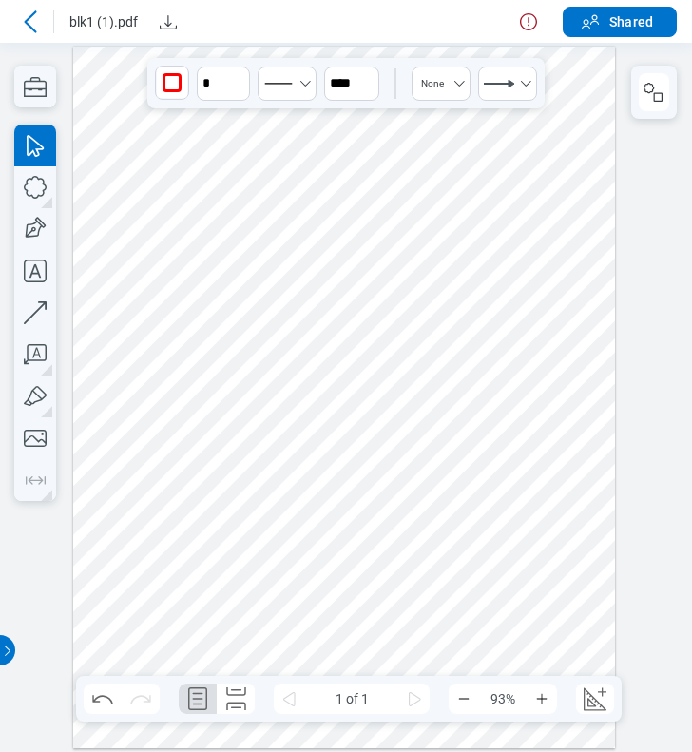
click at [551, 285] on div at bounding box center [344, 398] width 543 height 703
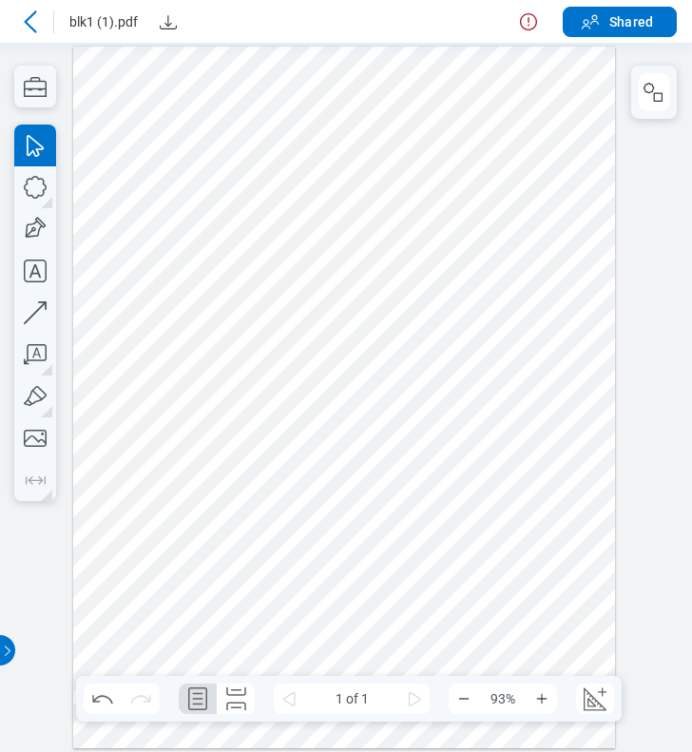
click at [30, 18] on icon at bounding box center [30, 21] width 23 height 23
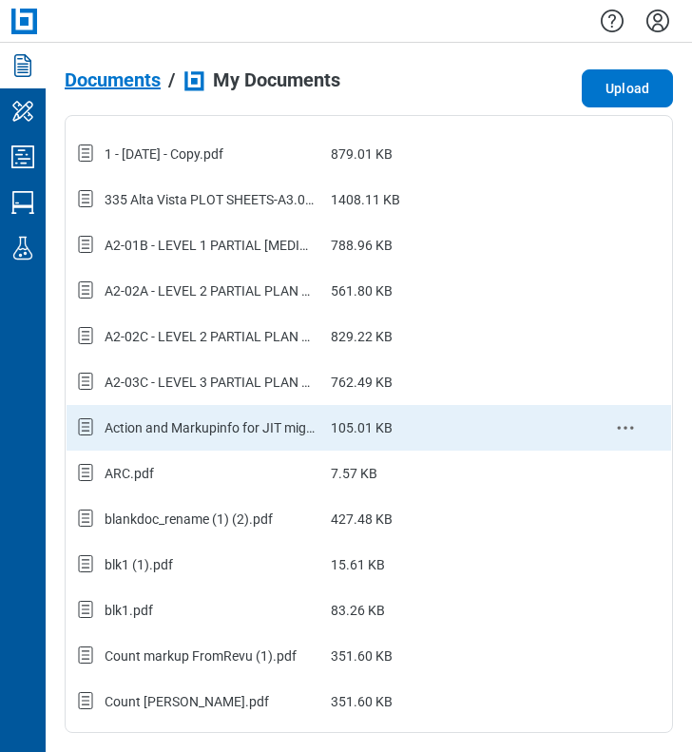
scroll to position [190, 0]
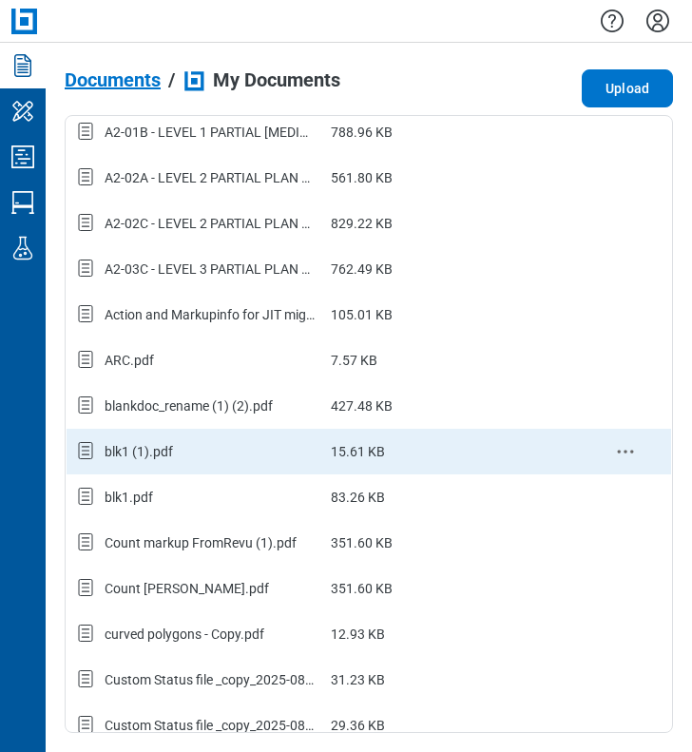
click at [160, 444] on div "blk1 (1).pdf" at bounding box center [139, 451] width 68 height 19
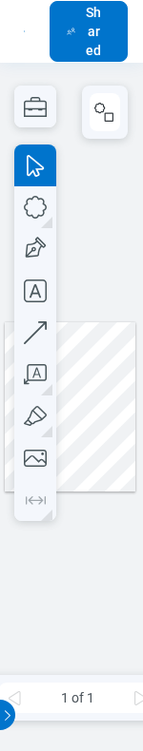
click at [143, 191] on html at bounding box center [71, 406] width 143 height 688
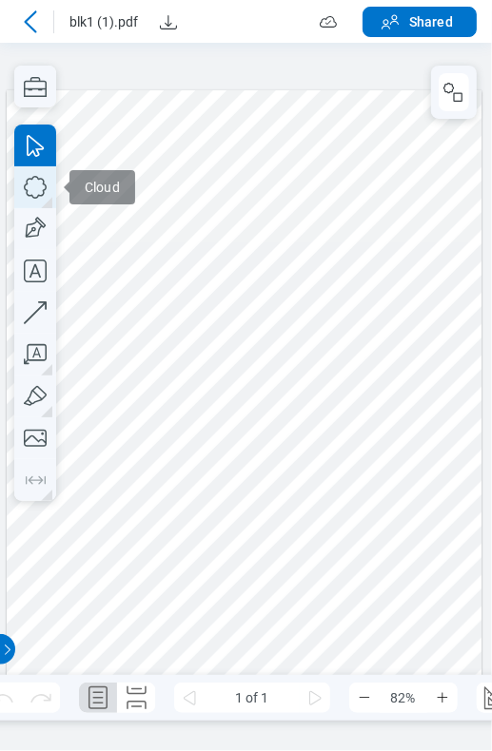
click at [43, 191] on icon "button" at bounding box center [35, 187] width 23 height 23
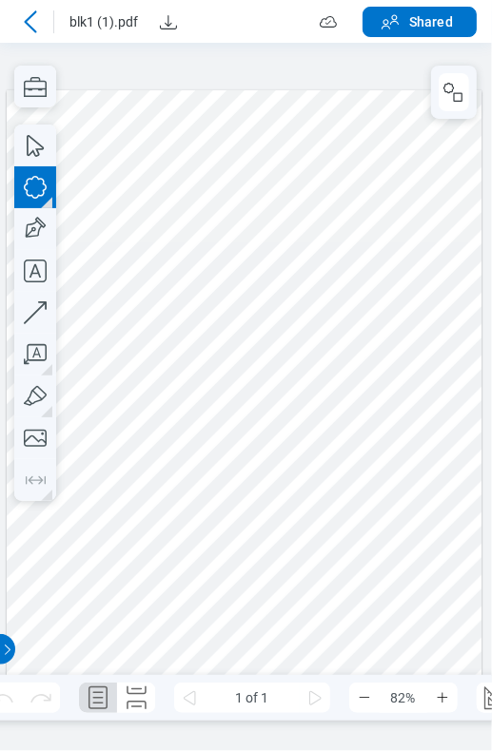
drag, startPoint x: 291, startPoint y: 149, endPoint x: 357, endPoint y: 203, distance: 85.8
click at [357, 203] on div at bounding box center [244, 397] width 475 height 615
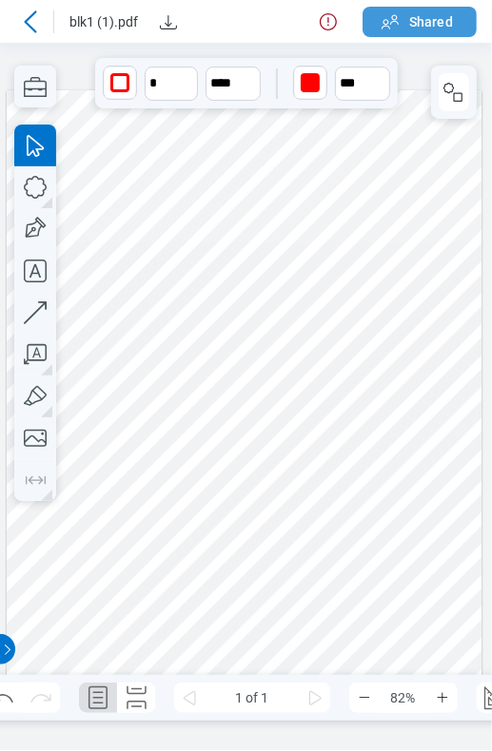
click at [389, 21] on icon "button" at bounding box center [389, 21] width 17 height 14
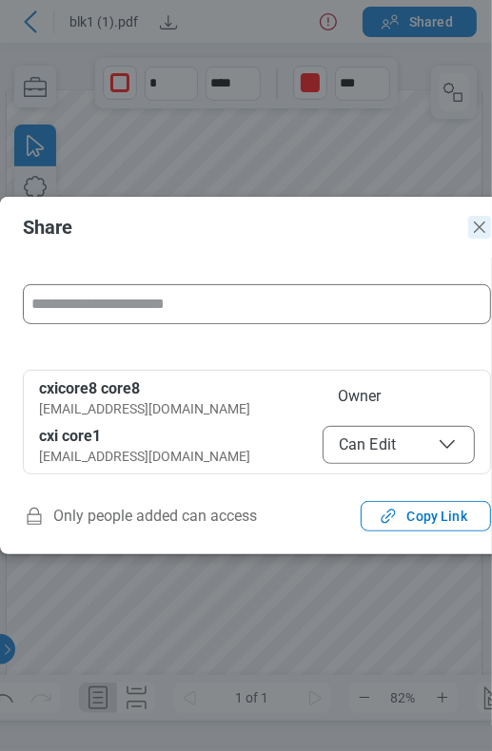
click at [483, 228] on icon "Close" at bounding box center [479, 227] width 23 height 23
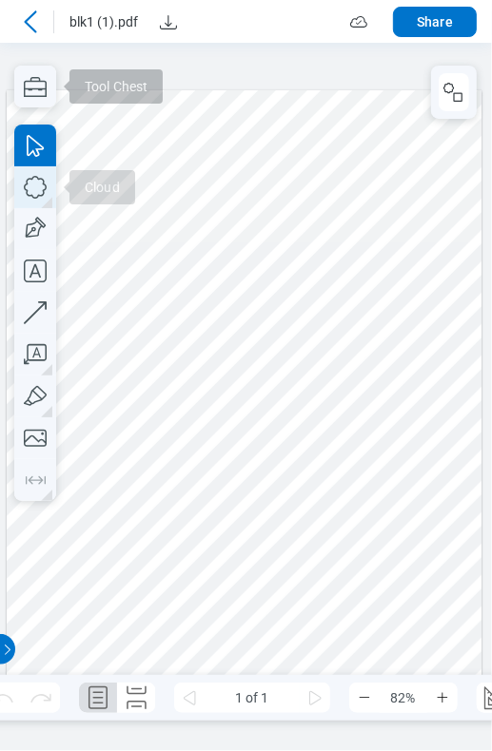
click at [0, 0] on icon "button" at bounding box center [0, 0] width 0 height 0
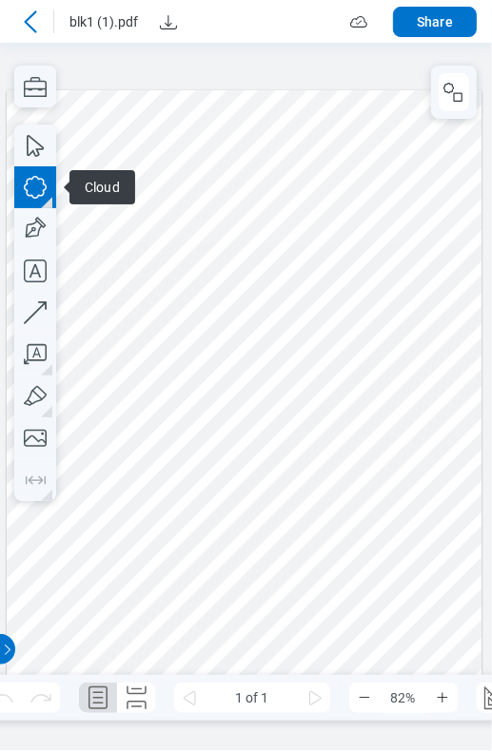
click at [332, 222] on div at bounding box center [244, 397] width 475 height 615
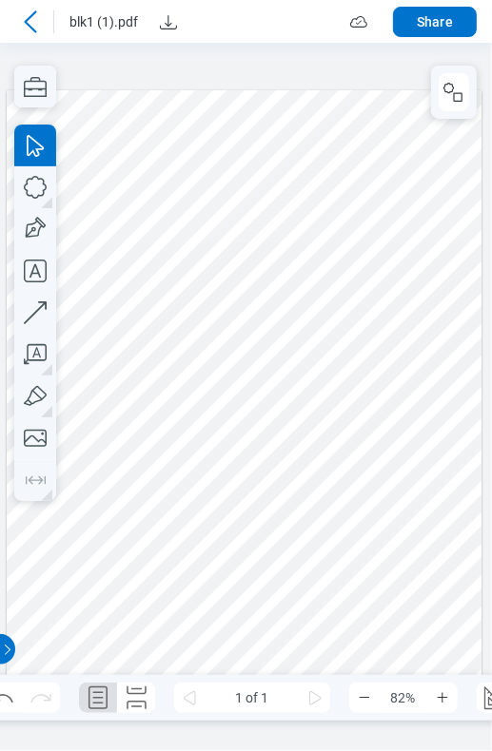
click at [379, 288] on div at bounding box center [244, 397] width 475 height 615
click at [442, 23] on button "Share" at bounding box center [435, 22] width 84 height 30
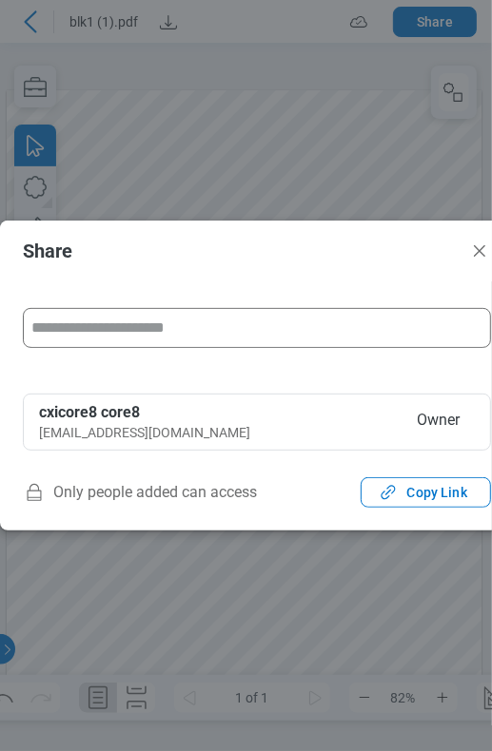
click at [190, 327] on input "form" at bounding box center [256, 328] width 451 height 38
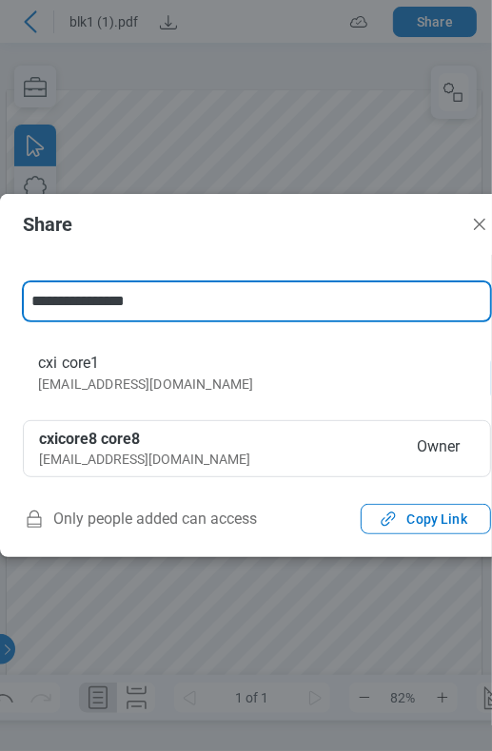
type input "**********"
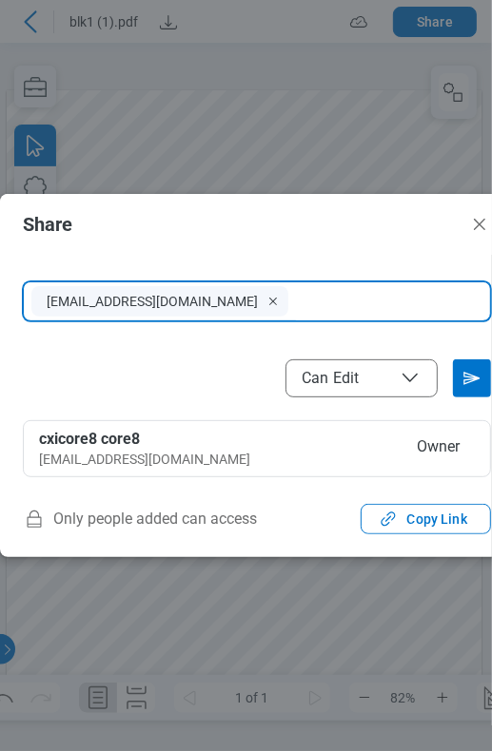
click at [405, 381] on icon "File Access" at bounding box center [409, 378] width 23 height 23
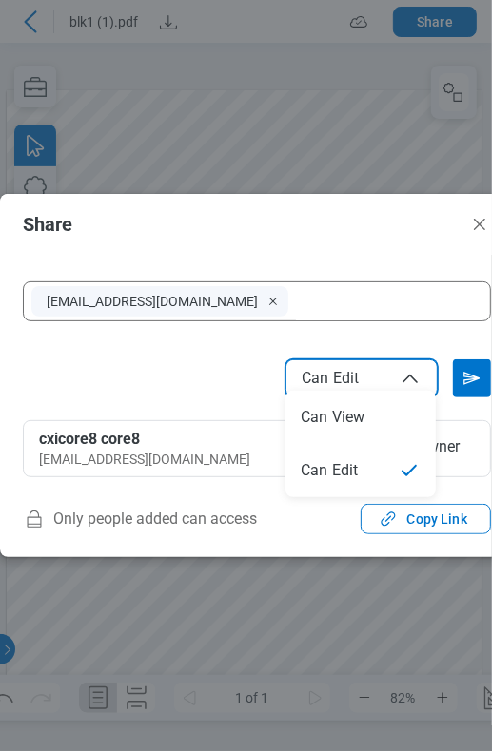
select select "****"
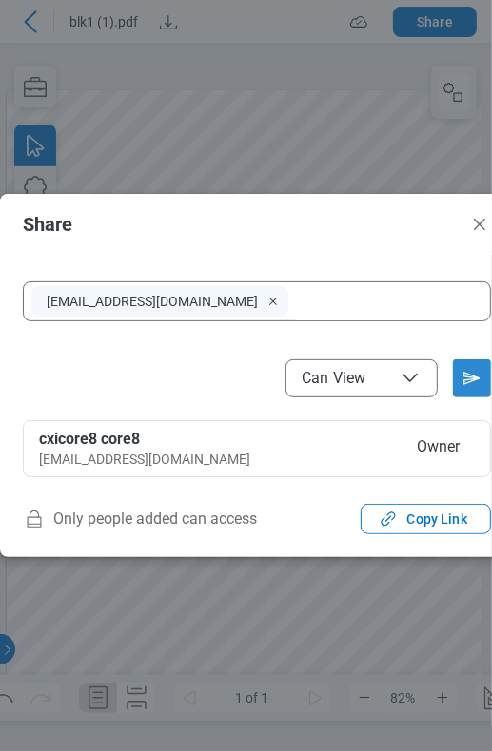
click at [461, 372] on icon "Send email invitation" at bounding box center [471, 378] width 30 height 30
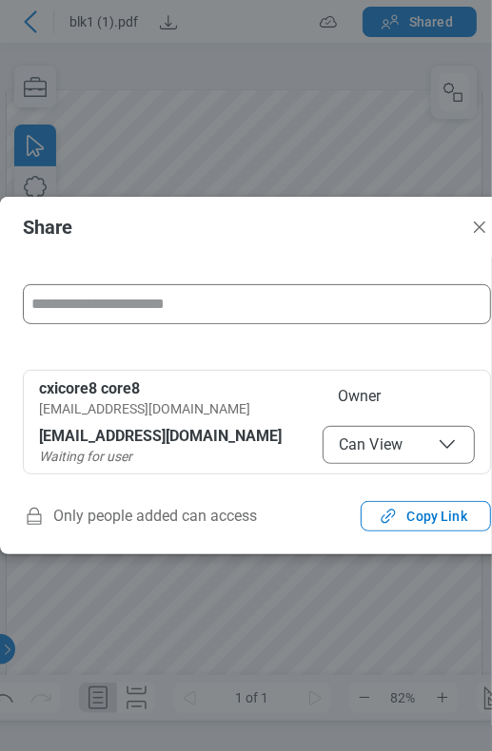
click at [334, 230] on h2 "Share" at bounding box center [241, 227] width 437 height 21
drag, startPoint x: 482, startPoint y: 224, endPoint x: 483, endPoint y: 203, distance: 21.9
click at [482, 224] on icon "Close" at bounding box center [479, 227] width 23 height 23
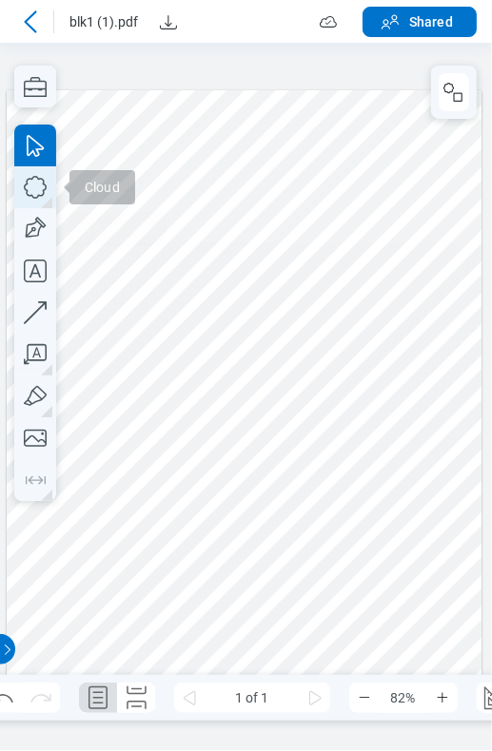
click at [0, 0] on icon "button" at bounding box center [0, 0] width 0 height 0
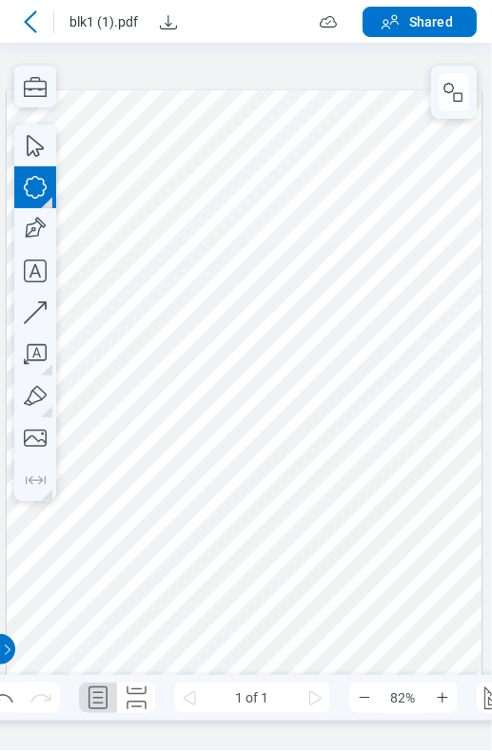
drag, startPoint x: 316, startPoint y: 474, endPoint x: 365, endPoint y: 556, distance: 95.5
click at [365, 556] on div at bounding box center [244, 397] width 475 height 615
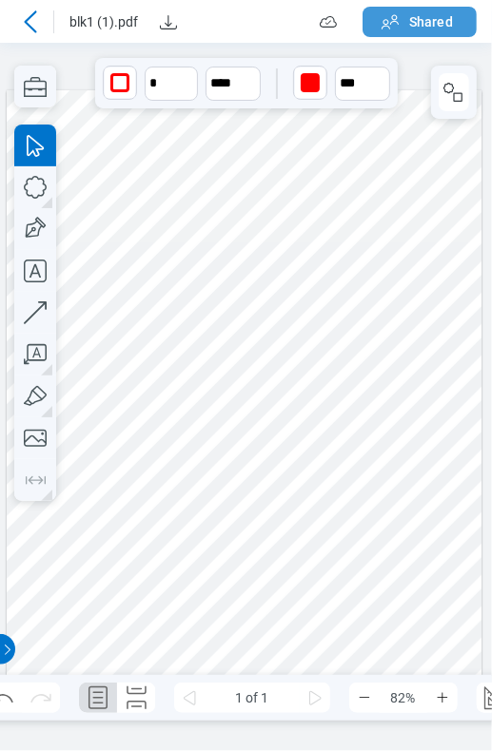
click at [413, 14] on span "Shared" at bounding box center [431, 21] width 44 height 19
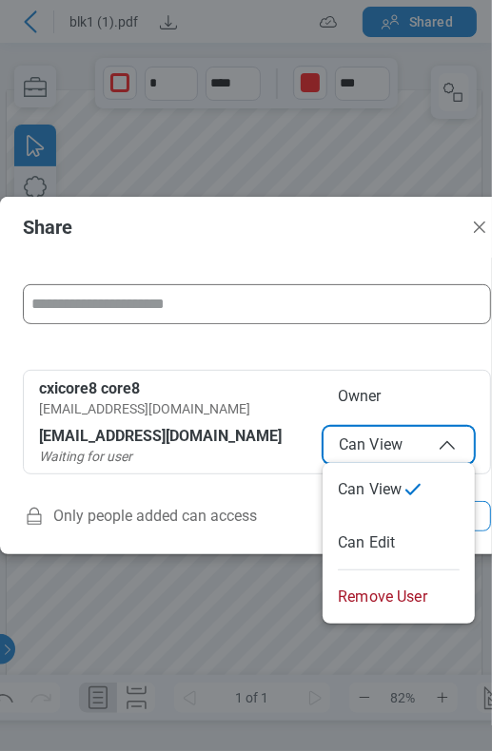
click at [357, 442] on span "Can View" at bounding box center [398, 445] width 120 height 23
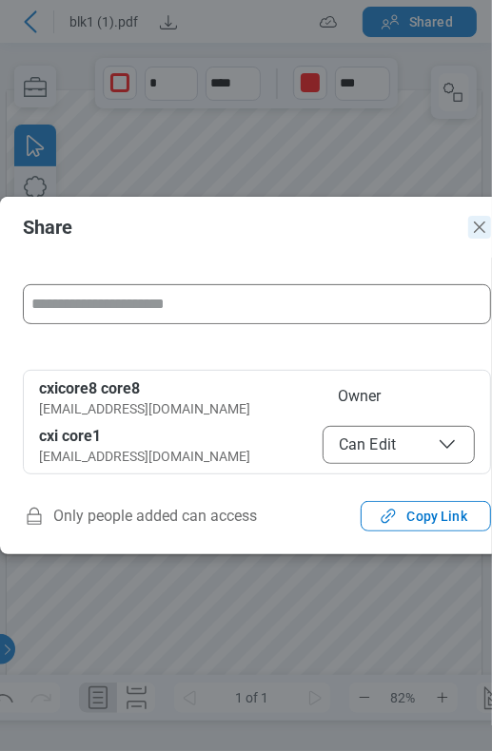
drag, startPoint x: 473, startPoint y: 225, endPoint x: 489, endPoint y: 168, distance: 59.0
click at [1, 0] on icon "Close" at bounding box center [0, 0] width 1 height 0
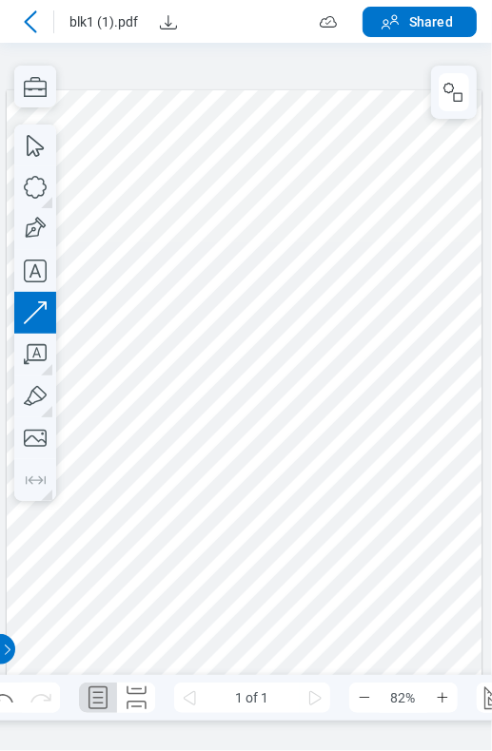
drag, startPoint x: 394, startPoint y: 294, endPoint x: 333, endPoint y: 339, distance: 76.1
click at [333, 339] on div at bounding box center [244, 397] width 475 height 615
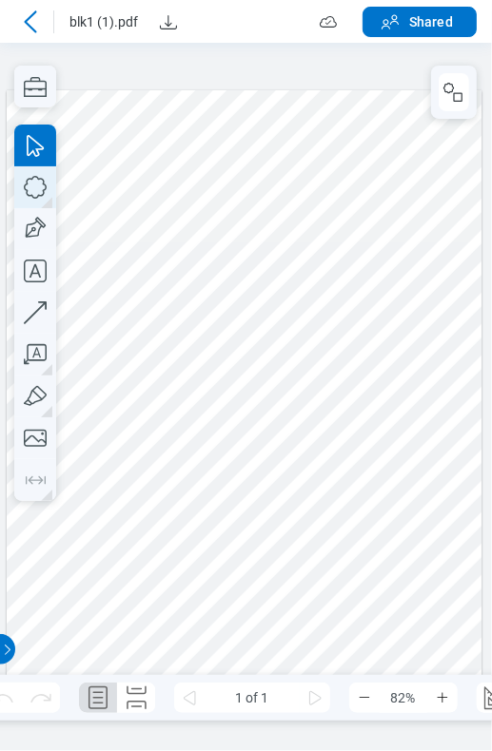
click at [29, 190] on icon "button" at bounding box center [35, 187] width 42 height 42
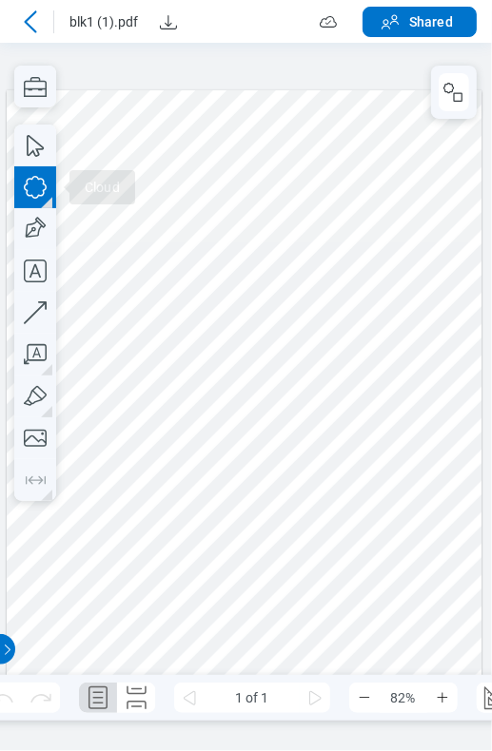
drag, startPoint x: 132, startPoint y: 234, endPoint x: 150, endPoint y: 213, distance: 27.6
drag, startPoint x: 120, startPoint y: 161, endPoint x: 190, endPoint y: 190, distance: 76.3
click at [190, 190] on div at bounding box center [244, 397] width 475 height 615
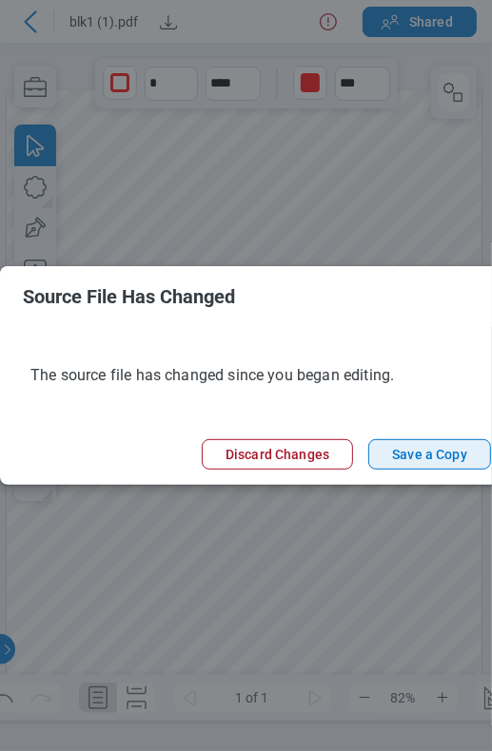
click at [412, 450] on button "Save a Copy" at bounding box center [429, 454] width 123 height 30
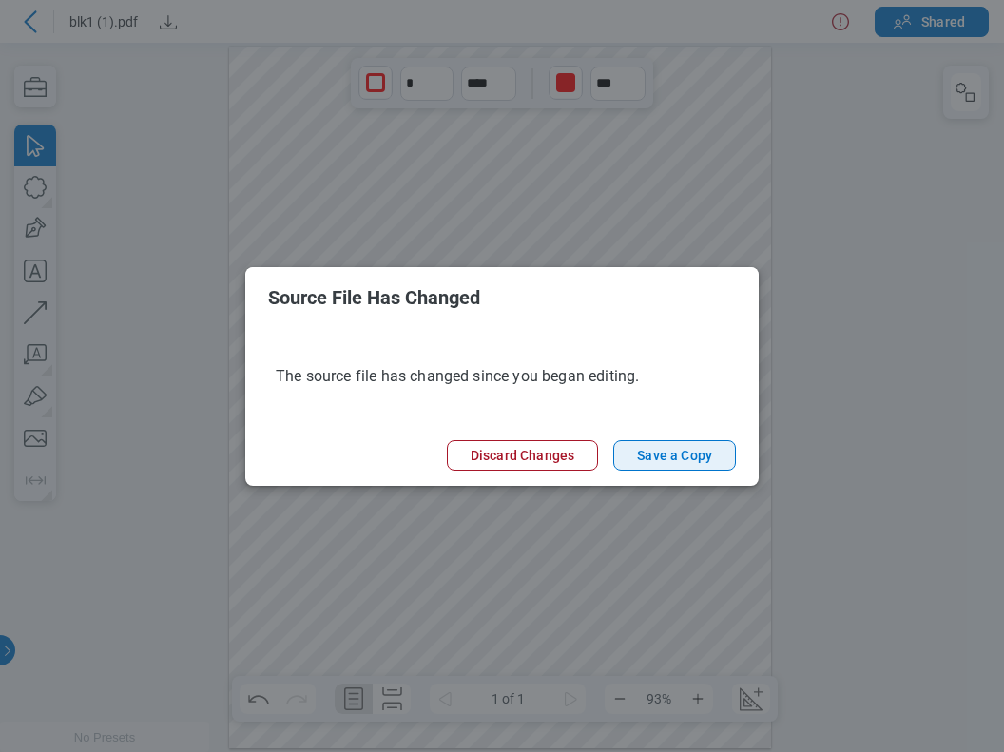
click at [491, 452] on button "Save a Copy" at bounding box center [674, 455] width 123 height 30
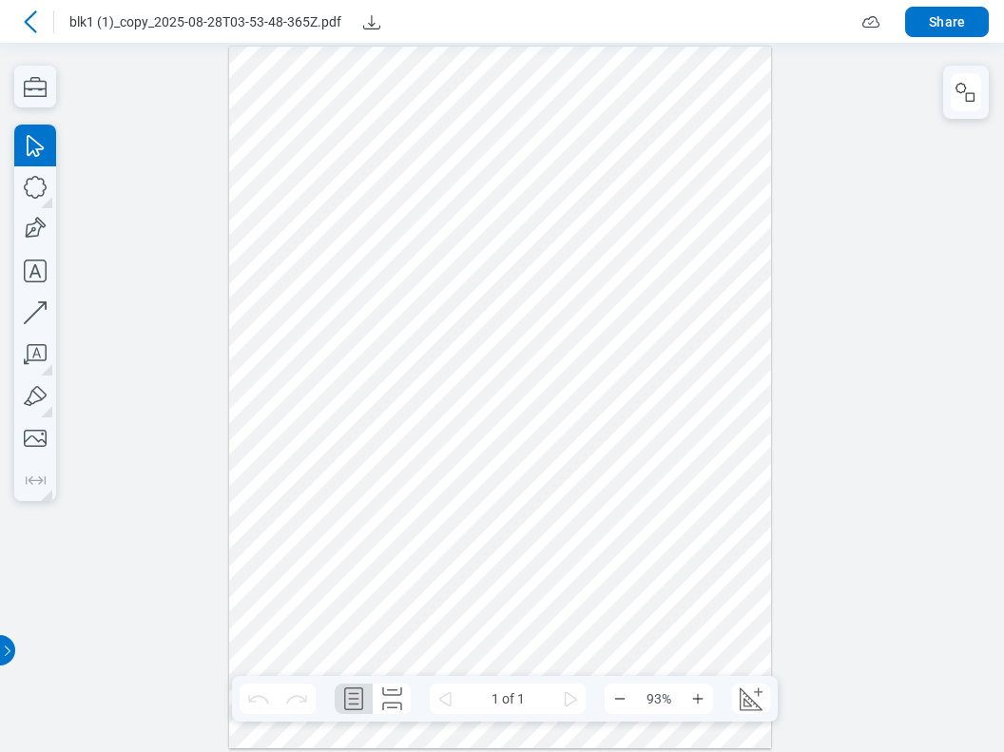
click at [31, 29] on icon at bounding box center [30, 21] width 23 height 23
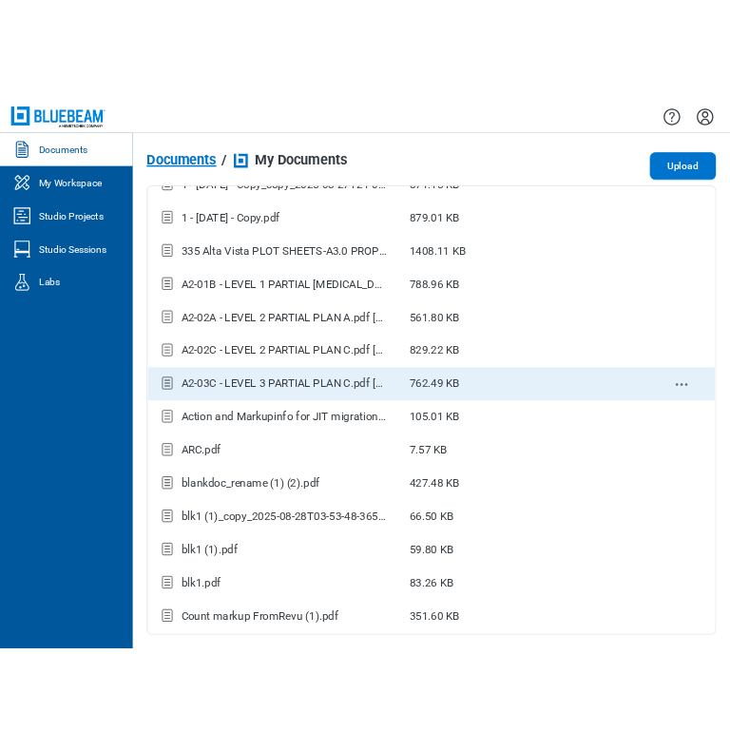
scroll to position [190, 0]
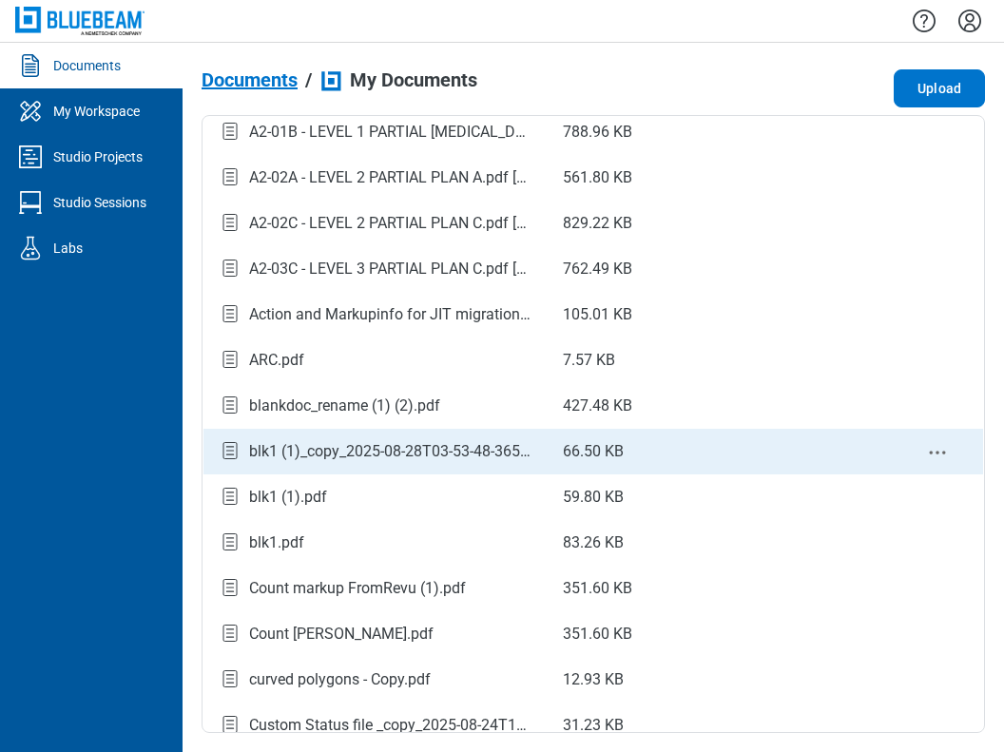
click at [491, 453] on icon "context-menu" at bounding box center [937, 452] width 23 height 23
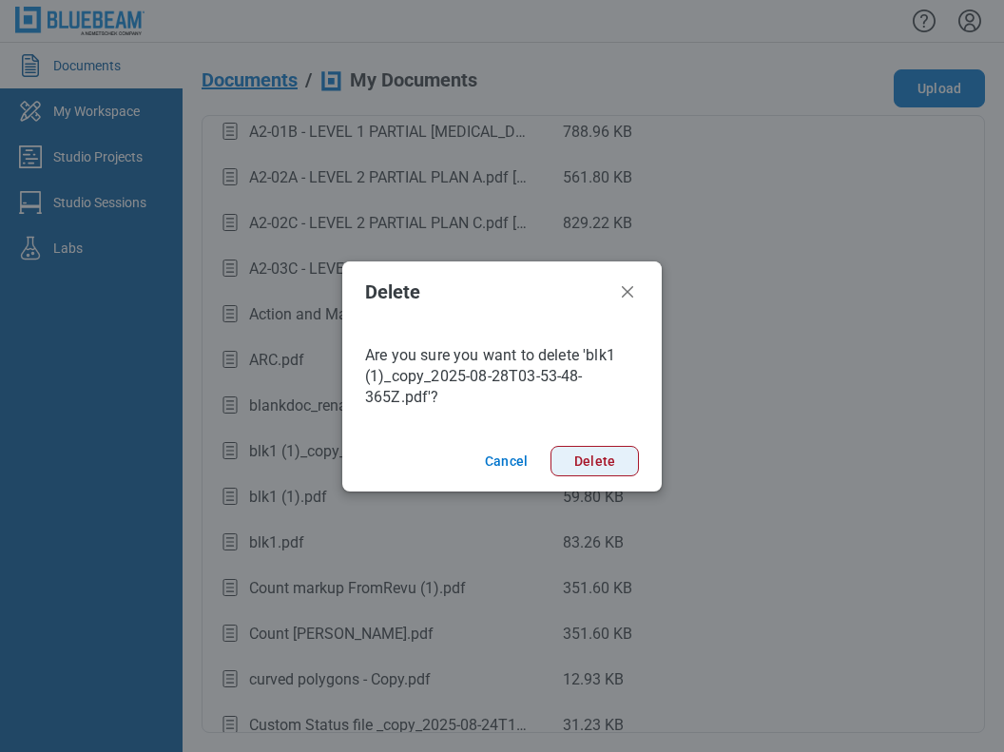
click at [491, 459] on button "Delete" at bounding box center [594, 461] width 88 height 30
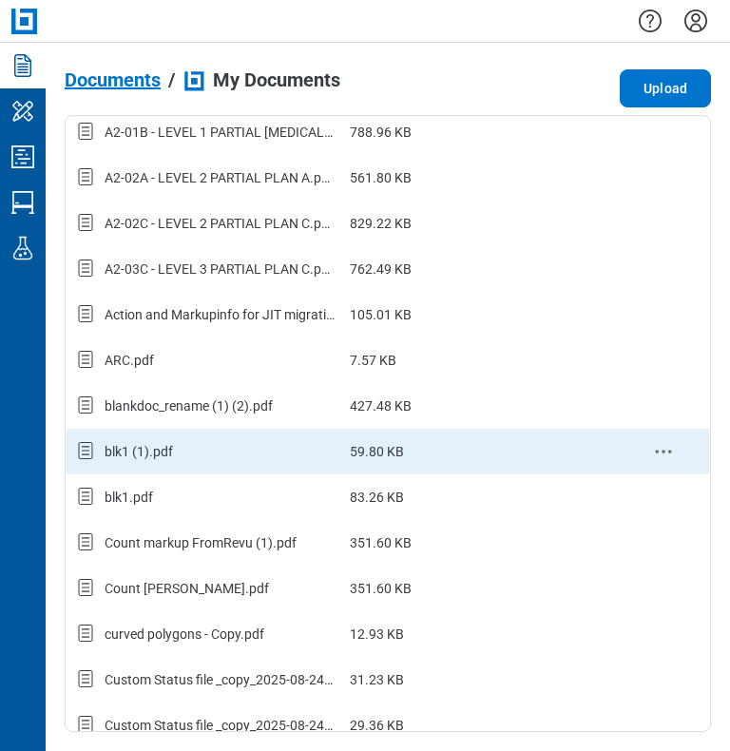
click at [152, 452] on div "blk1 (1).pdf" at bounding box center [139, 451] width 68 height 19
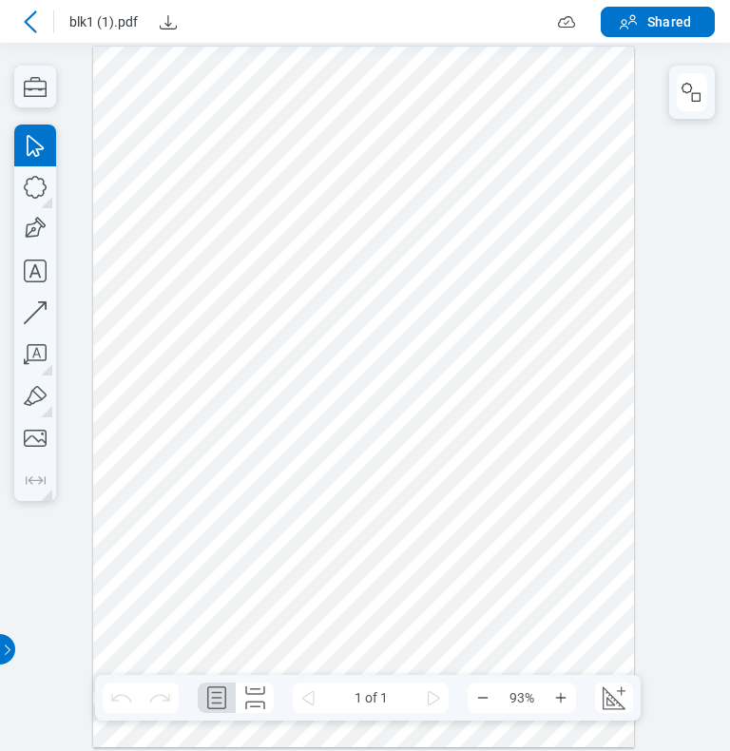
click at [491, 241] on div at bounding box center [364, 398] width 542 height 702
click at [41, 187] on icon "button" at bounding box center [35, 187] width 42 height 42
drag, startPoint x: 170, startPoint y: 97, endPoint x: 240, endPoint y: 162, distance: 94.8
click at [240, 162] on div at bounding box center [364, 398] width 542 height 702
drag, startPoint x: 249, startPoint y: 222, endPoint x: 286, endPoint y: 196, distance: 45.6
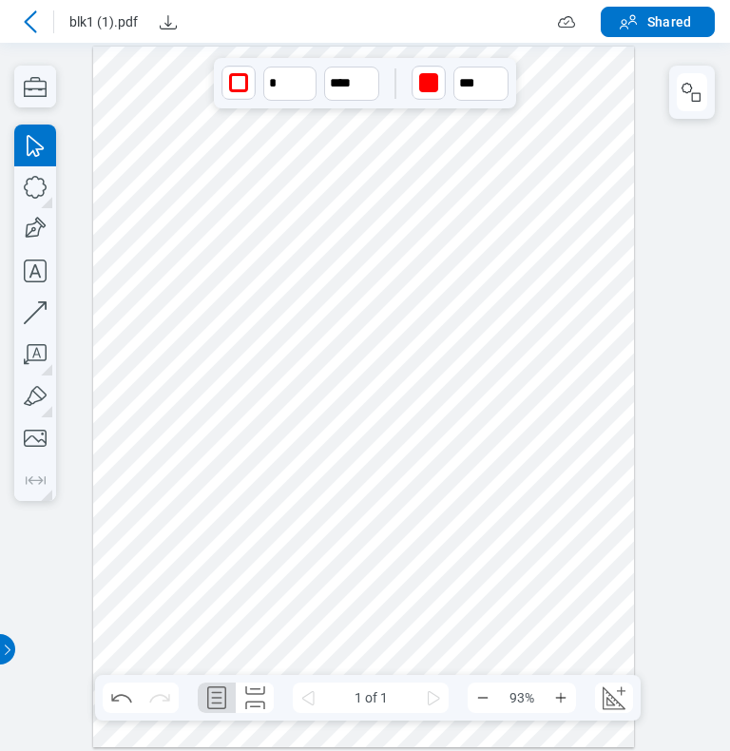
click at [247, 221] on div at bounding box center [364, 398] width 542 height 702
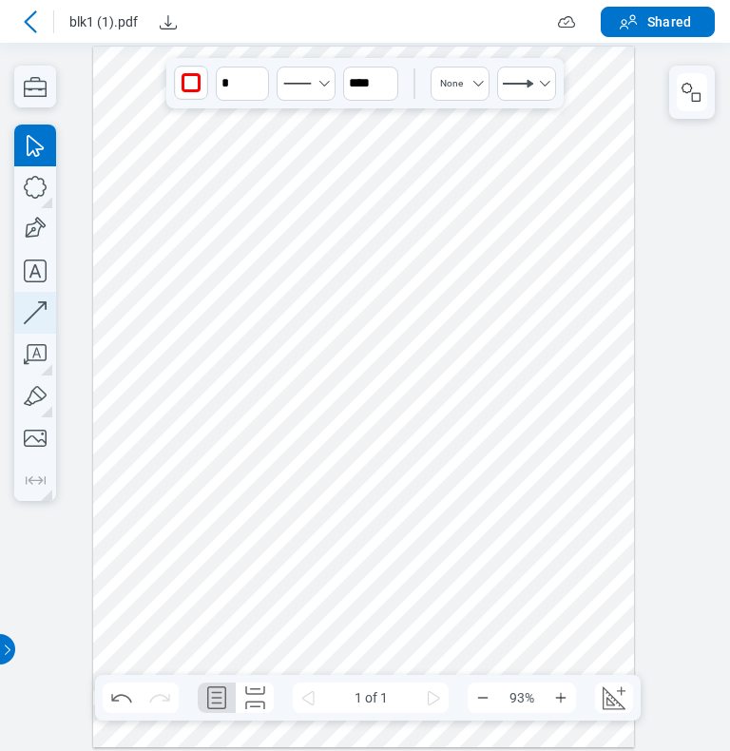
click at [44, 316] on icon "button" at bounding box center [35, 313] width 42 height 42
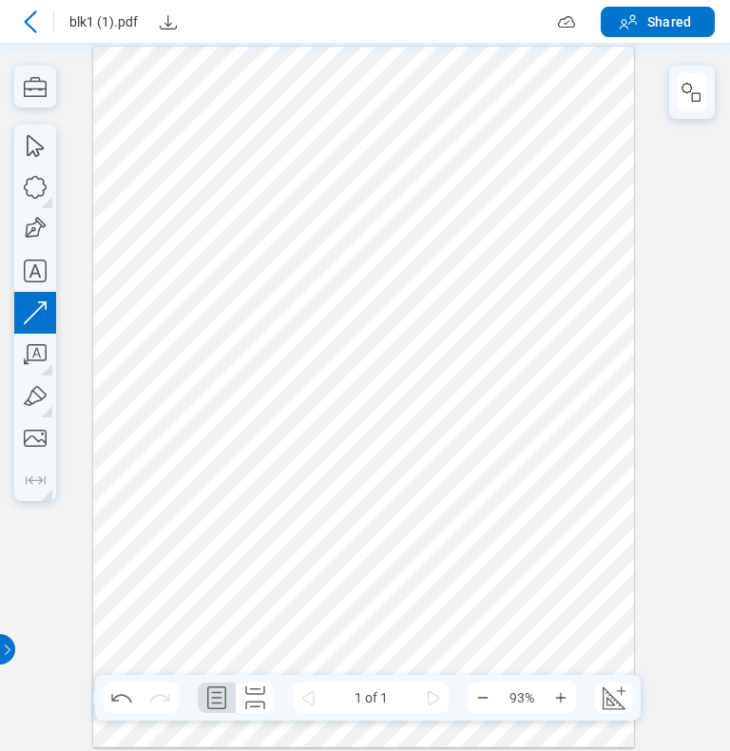
drag, startPoint x: 286, startPoint y: 382, endPoint x: 193, endPoint y: 409, distance: 96.9
click at [193, 409] on div at bounding box center [364, 398] width 542 height 702
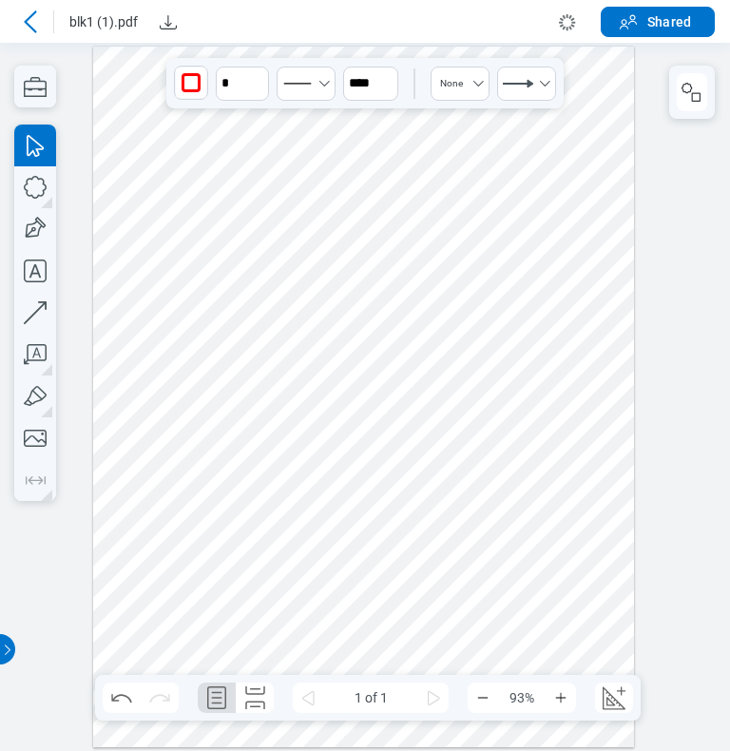
click at [405, 388] on div at bounding box center [364, 398] width 542 height 702
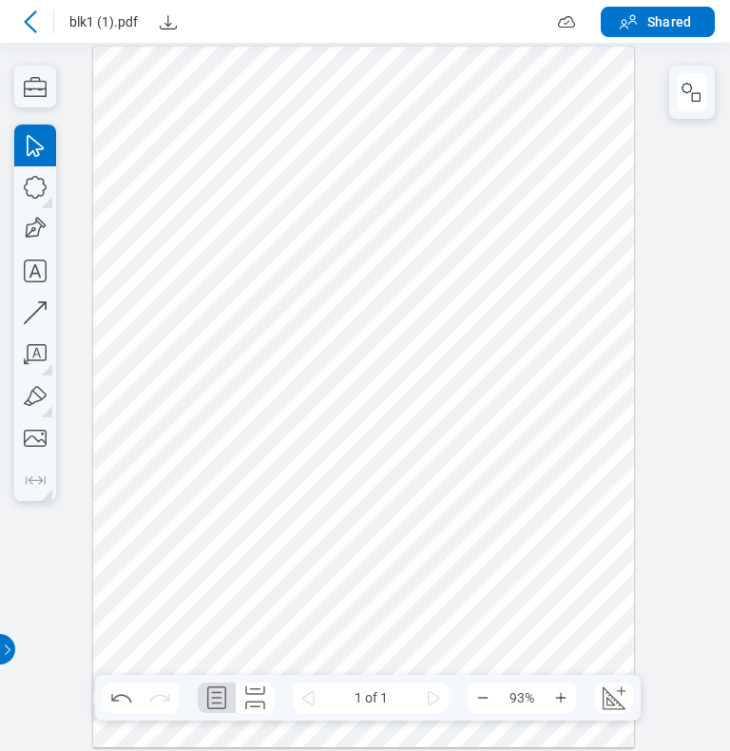
click at [394, 83] on div at bounding box center [364, 398] width 542 height 702
click at [40, 188] on icon "button" at bounding box center [35, 187] width 42 height 42
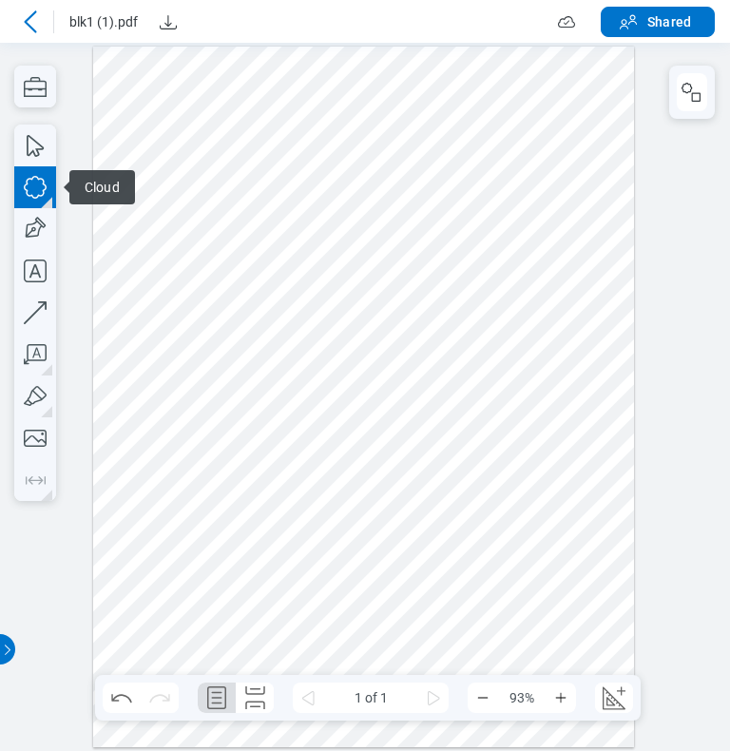
drag, startPoint x: 143, startPoint y: 343, endPoint x: 311, endPoint y: 425, distance: 187.1
click at [188, 412] on div at bounding box center [364, 398] width 542 height 702
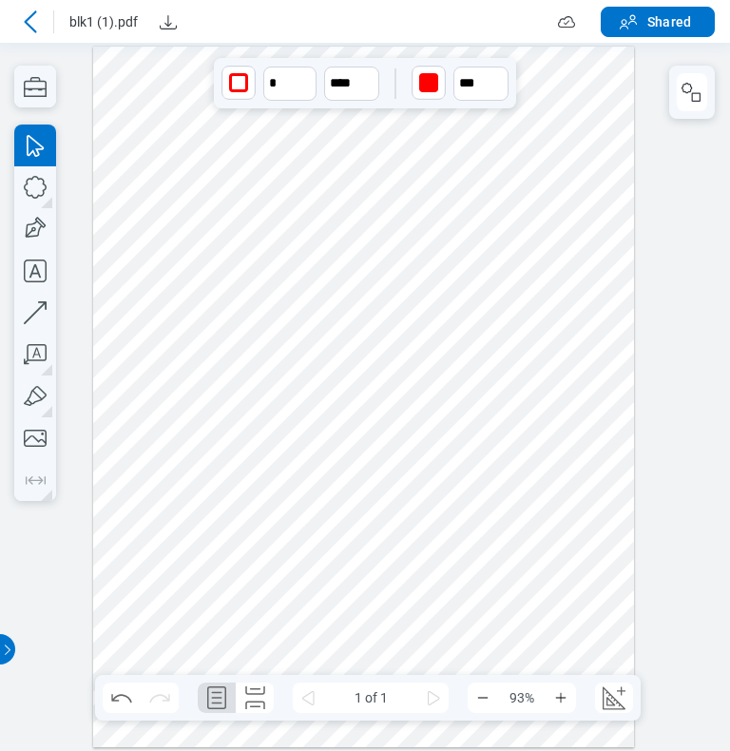
click at [418, 424] on div at bounding box center [364, 398] width 542 height 702
click at [32, 26] on icon at bounding box center [30, 21] width 23 height 23
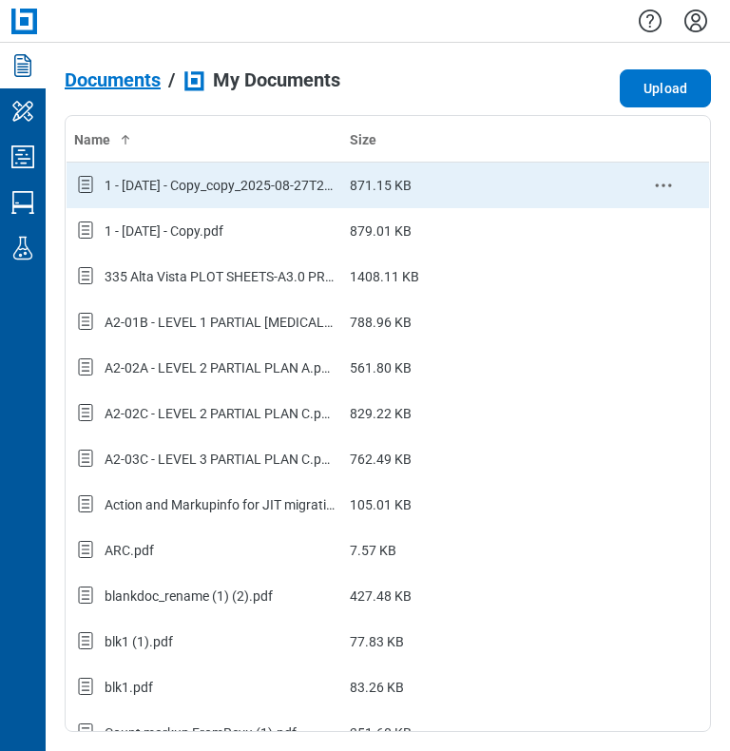
click at [491, 183] on icon "context-menu" at bounding box center [663, 185] width 23 height 23
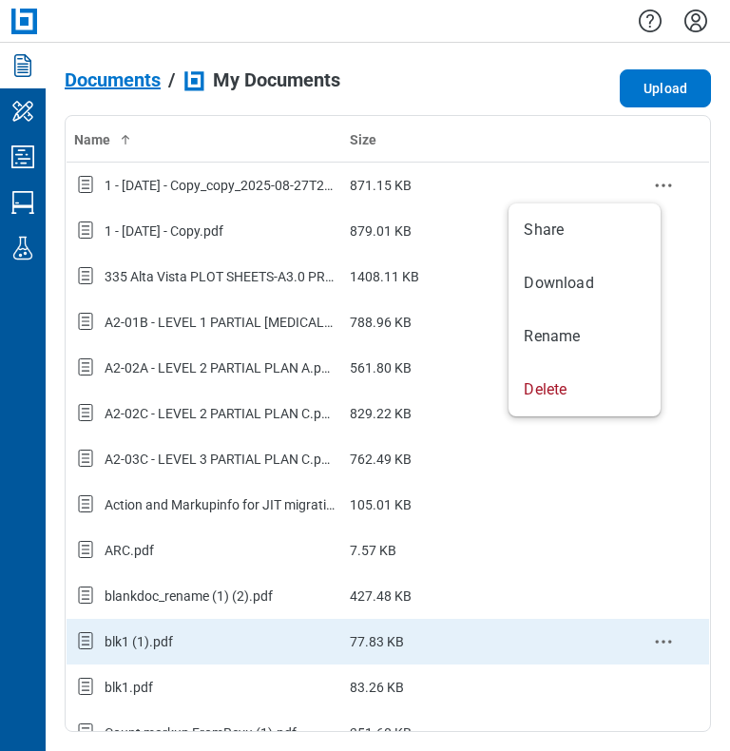
click at [491, 645] on icon "context-menu" at bounding box center [663, 641] width 23 height 23
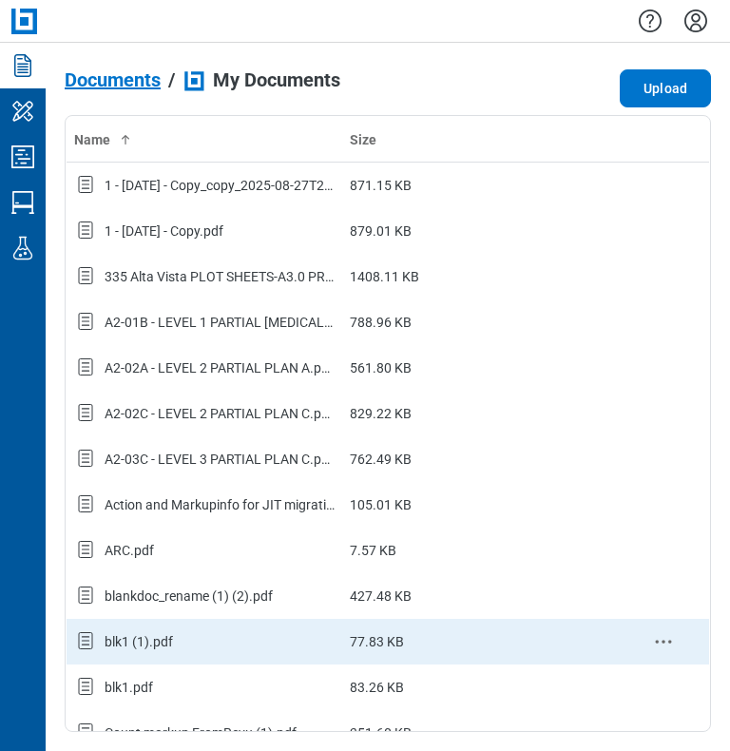
click at [491, 636] on icon "context-menu" at bounding box center [663, 641] width 23 height 23
click at [133, 650] on div "blk1 (1).pdf" at bounding box center [204, 641] width 260 height 25
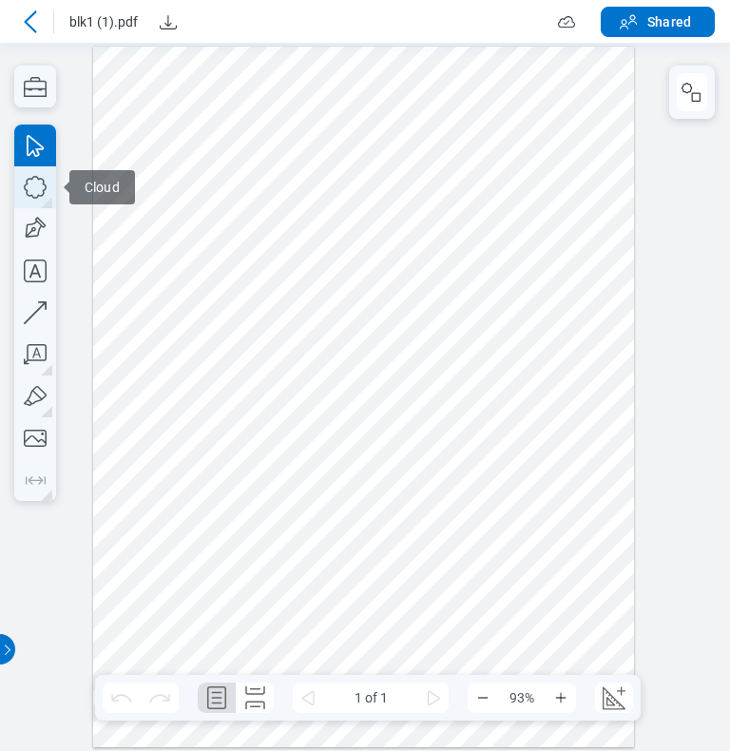
click at [25, 190] on icon "button" at bounding box center [35, 187] width 23 height 23
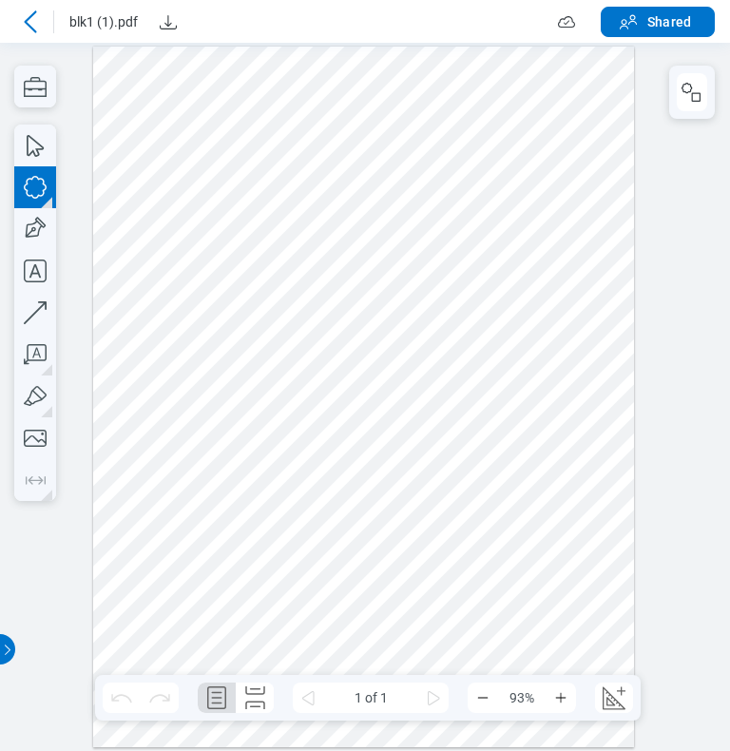
drag, startPoint x: 228, startPoint y: 635, endPoint x: 285, endPoint y: 628, distance: 57.4
click at [229, 637] on div at bounding box center [364, 398] width 542 height 702
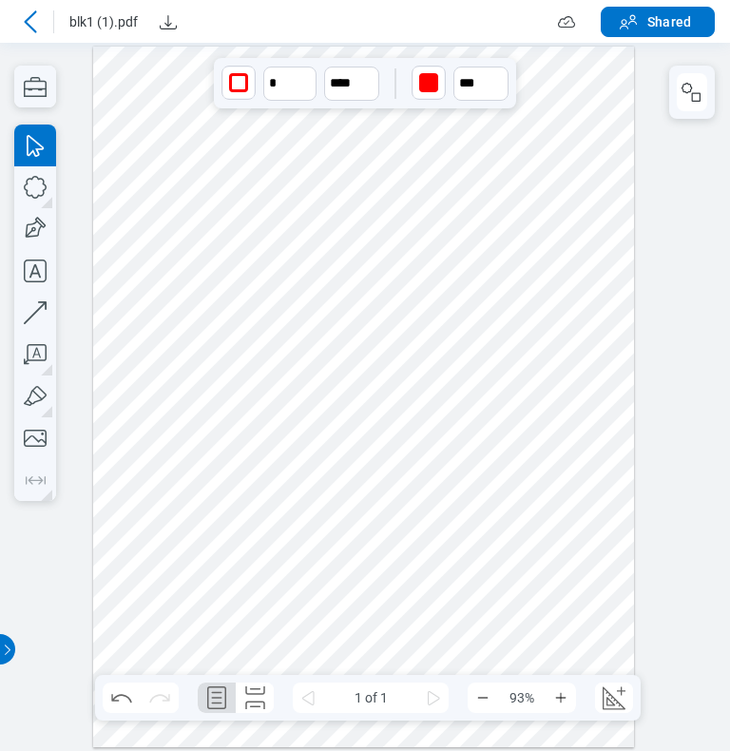
click at [332, 627] on div at bounding box center [364, 398] width 542 height 702
click at [32, 6] on header "blk1 (1).pdf Shared" at bounding box center [365, 21] width 730 height 43
click at [44, 29] on div at bounding box center [30, 22] width 30 height 30
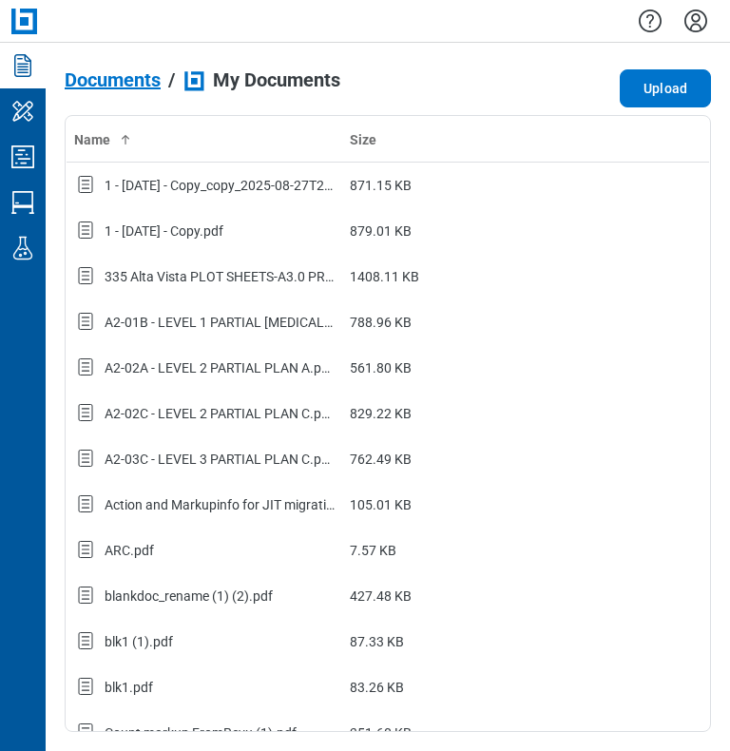
click at [125, 85] on span "Documents" at bounding box center [113, 79] width 96 height 21
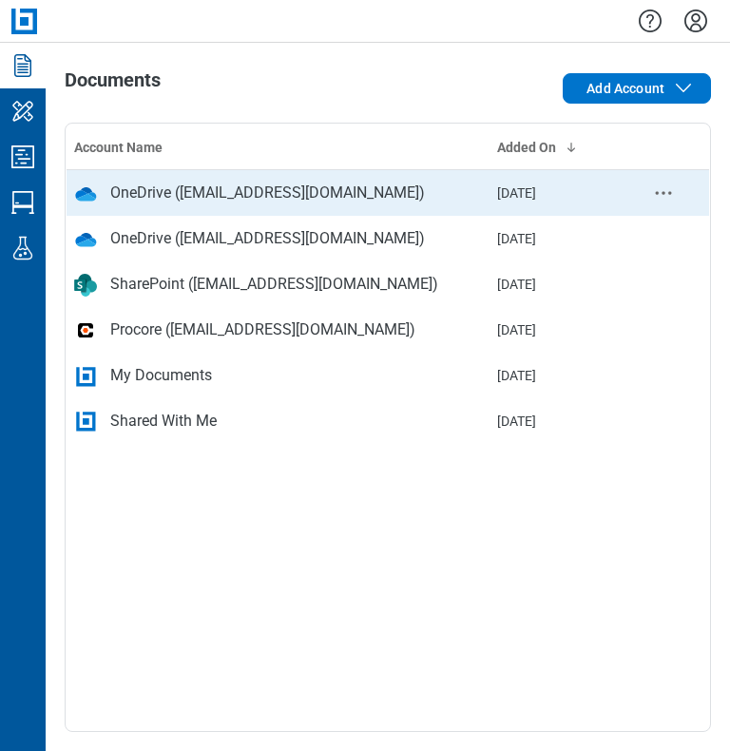
click at [287, 209] on td "OneDrive (testbbess@gmail.com)" at bounding box center [279, 193] width 424 height 46
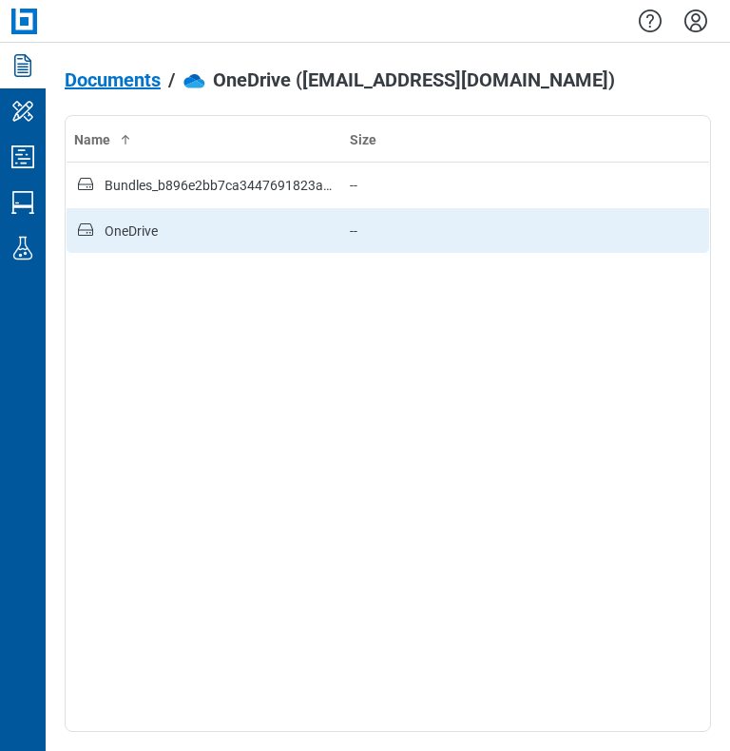
click at [144, 229] on div "OneDrive" at bounding box center [131, 231] width 53 height 19
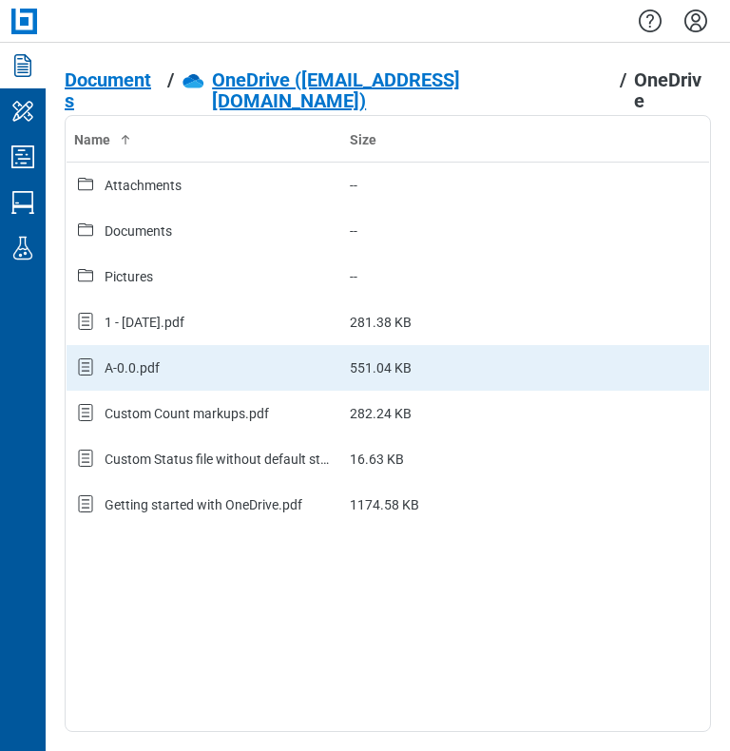
click at [149, 364] on div "A-0.0.pdf" at bounding box center [132, 367] width 55 height 19
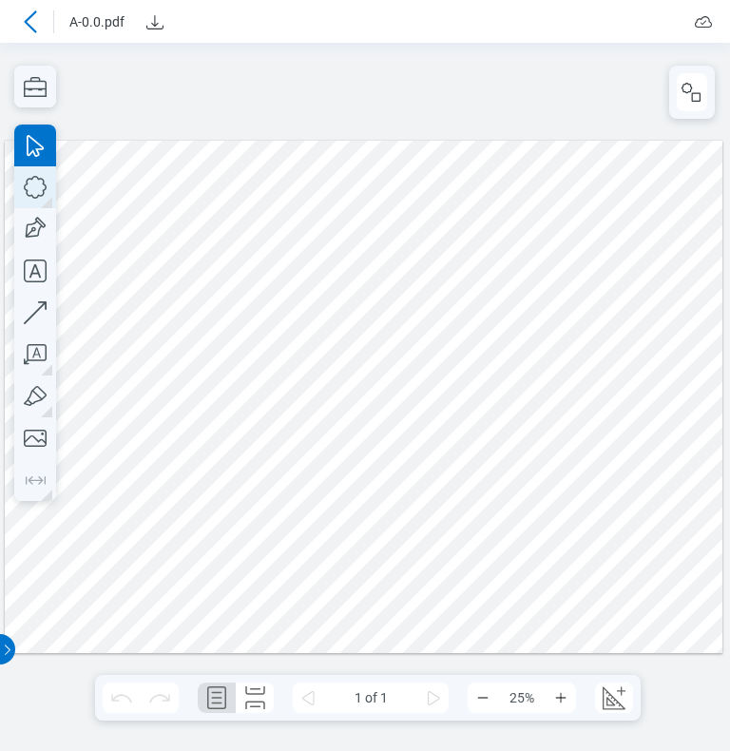
click at [31, 190] on icon "button" at bounding box center [35, 187] width 42 height 42
drag, startPoint x: 272, startPoint y: 222, endPoint x: 404, endPoint y: 341, distance: 177.7
click at [404, 341] on div at bounding box center [364, 397] width 719 height 513
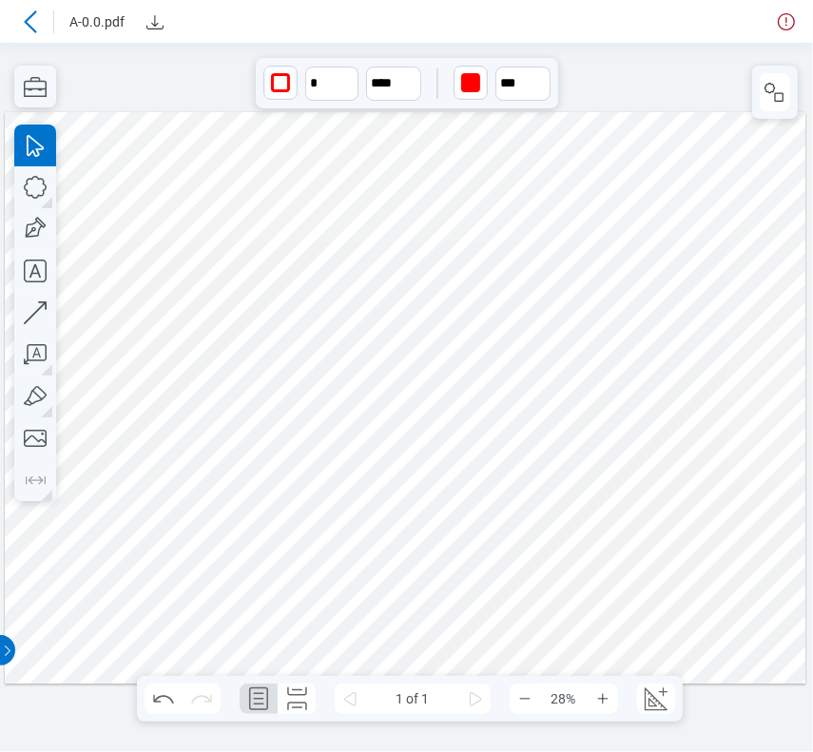
click at [491, 260] on div at bounding box center [405, 398] width 801 height 572
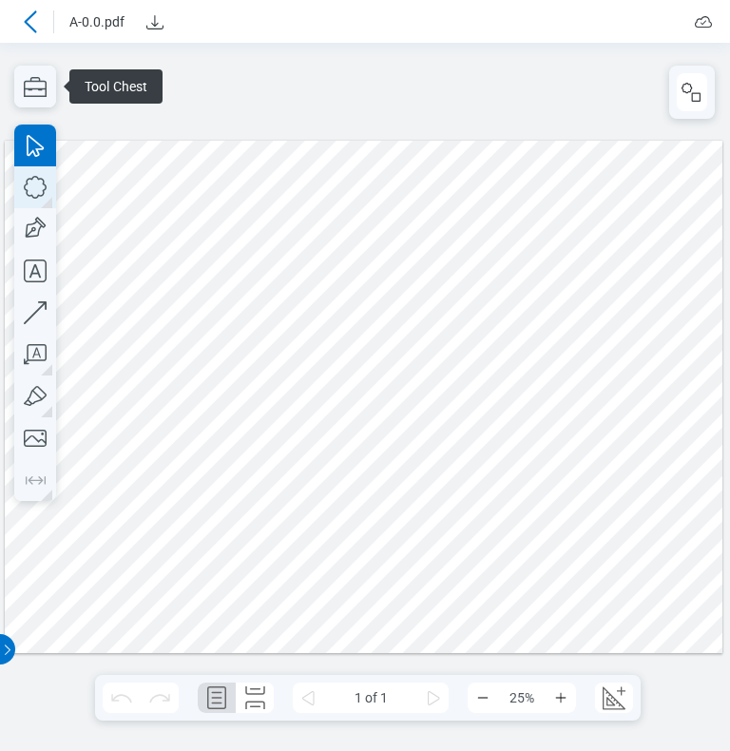
click at [36, 189] on icon "button" at bounding box center [35, 187] width 42 height 42
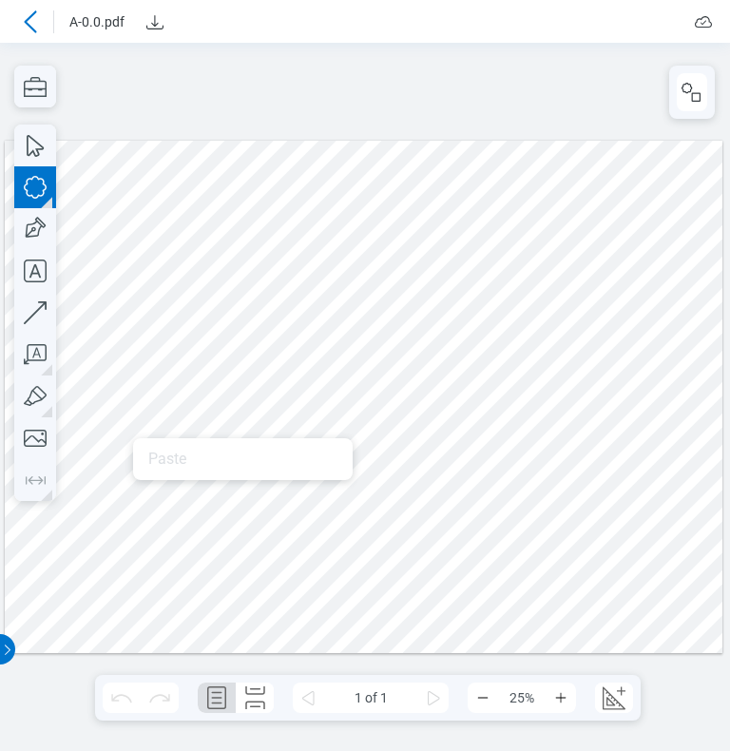
drag, startPoint x: 164, startPoint y: 516, endPoint x: 213, endPoint y: 533, distance: 51.4
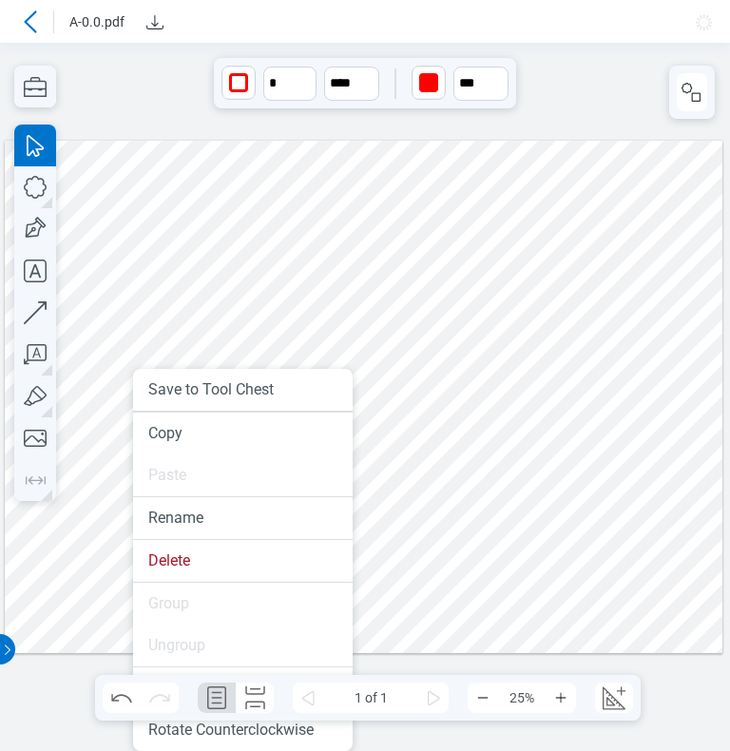
click at [466, 480] on div at bounding box center [364, 397] width 719 height 513
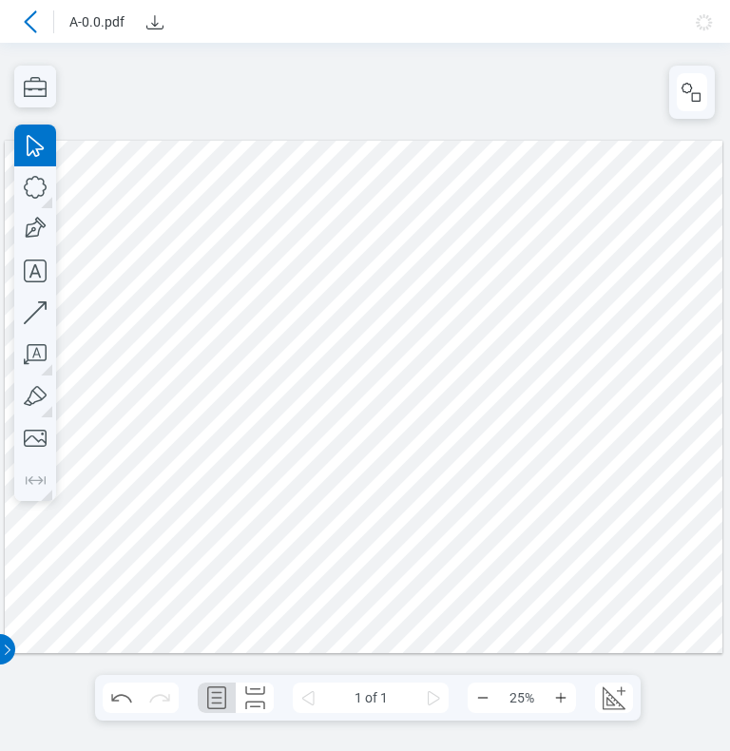
click at [176, 482] on div at bounding box center [364, 397] width 719 height 513
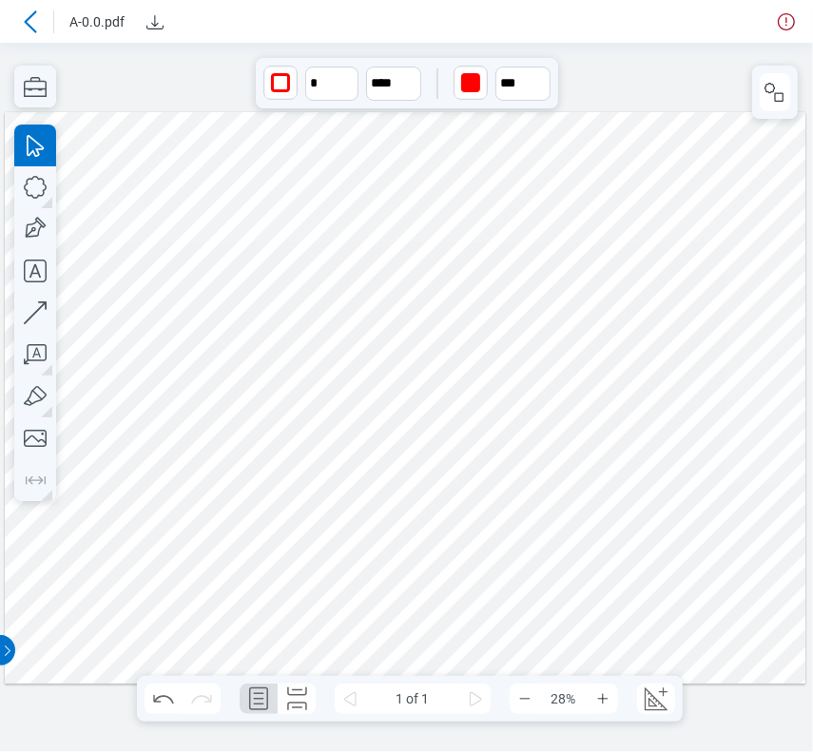
click at [32, 30] on icon at bounding box center [30, 21] width 23 height 23
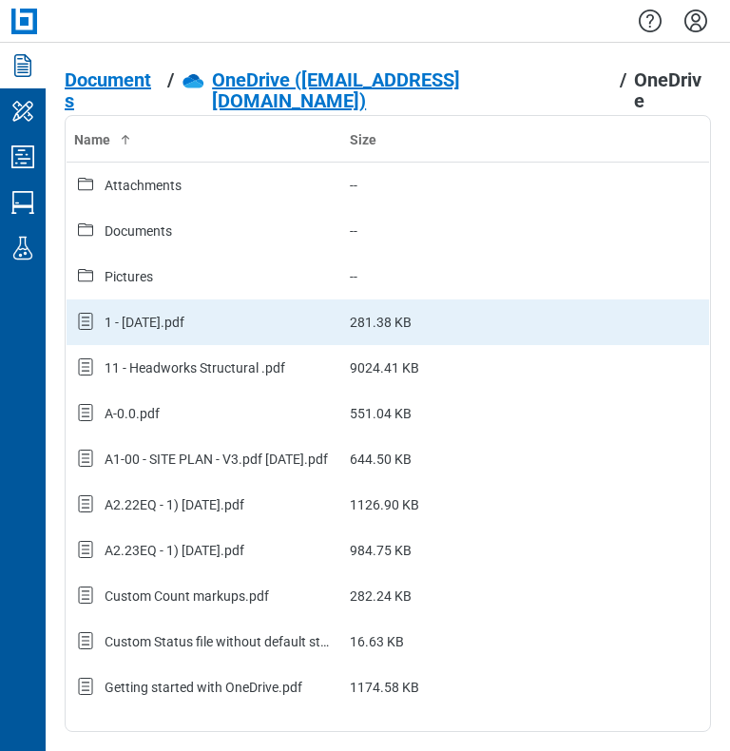
click at [127, 319] on div "1 - [DATE].pdf" at bounding box center [145, 322] width 80 height 19
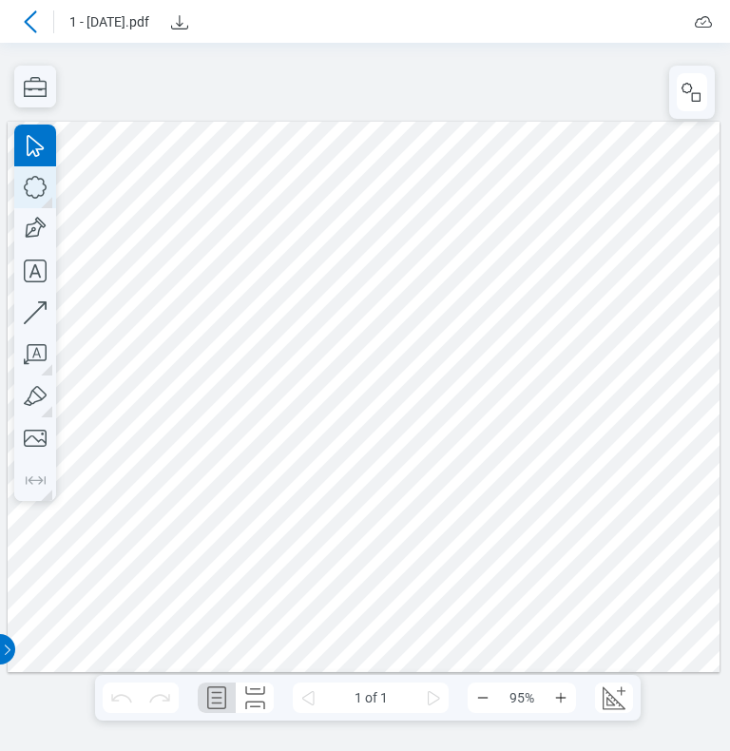
click at [33, 182] on icon "button" at bounding box center [35, 187] width 42 height 42
drag, startPoint x: 164, startPoint y: 393, endPoint x: 333, endPoint y: 541, distance: 225.0
click at [333, 541] on div at bounding box center [364, 397] width 712 height 550
drag, startPoint x: 346, startPoint y: 280, endPoint x: 367, endPoint y: 281, distance: 20.9
click at [346, 280] on div at bounding box center [364, 397] width 712 height 550
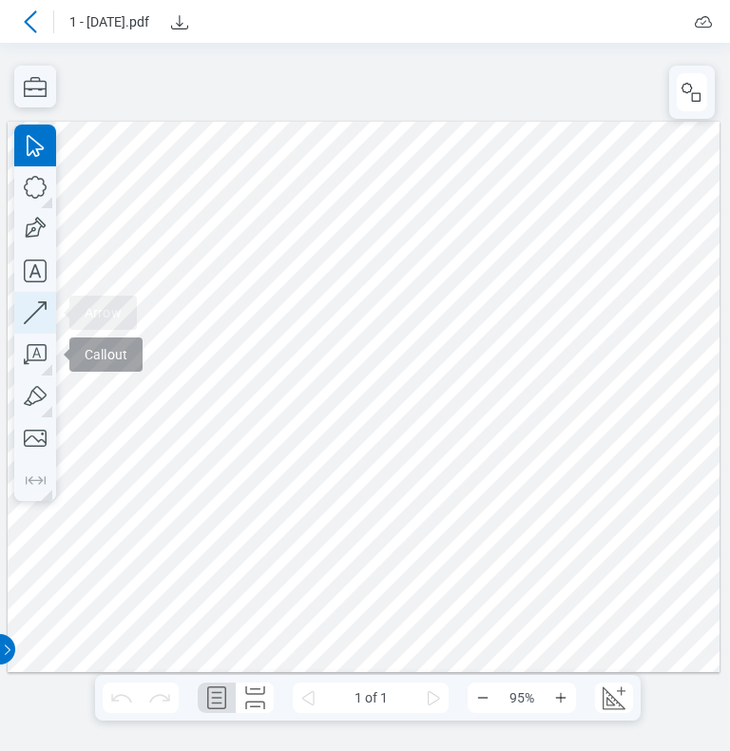
click at [729, 317] on icon "button" at bounding box center [730, 354] width 1 height 708
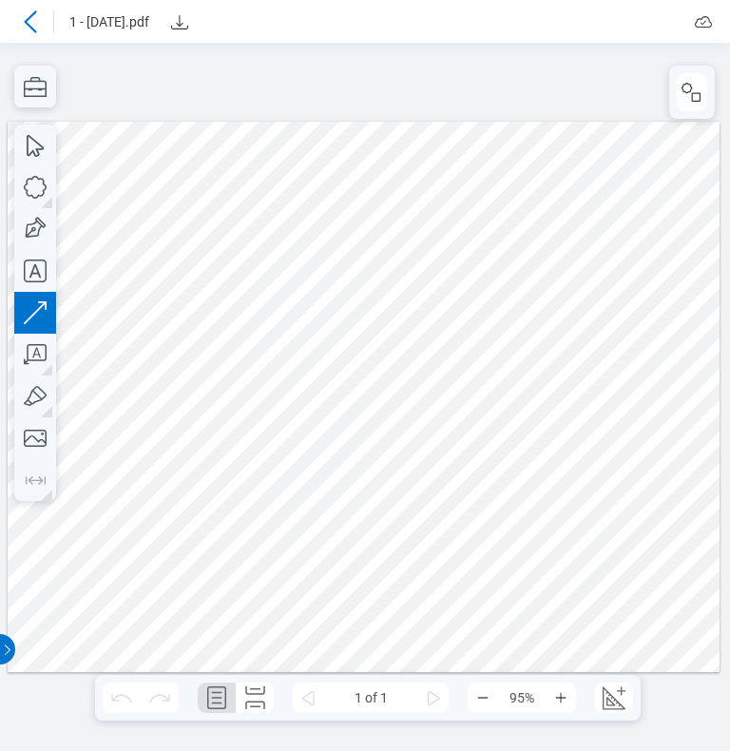
drag, startPoint x: 392, startPoint y: 550, endPoint x: 503, endPoint y: 493, distance: 125.0
click at [503, 493] on div at bounding box center [364, 397] width 712 height 550
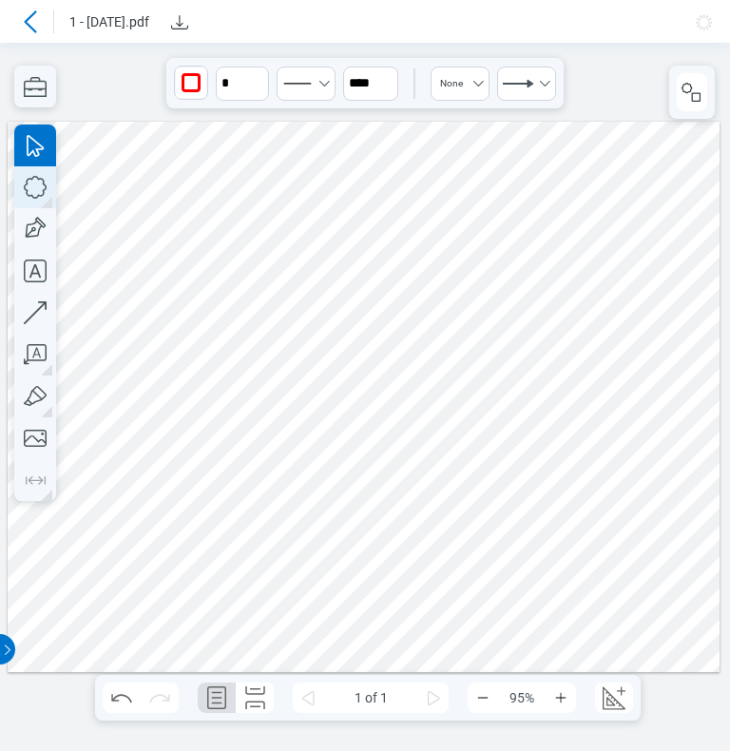
click at [36, 199] on icon "button" at bounding box center [35, 187] width 42 height 42
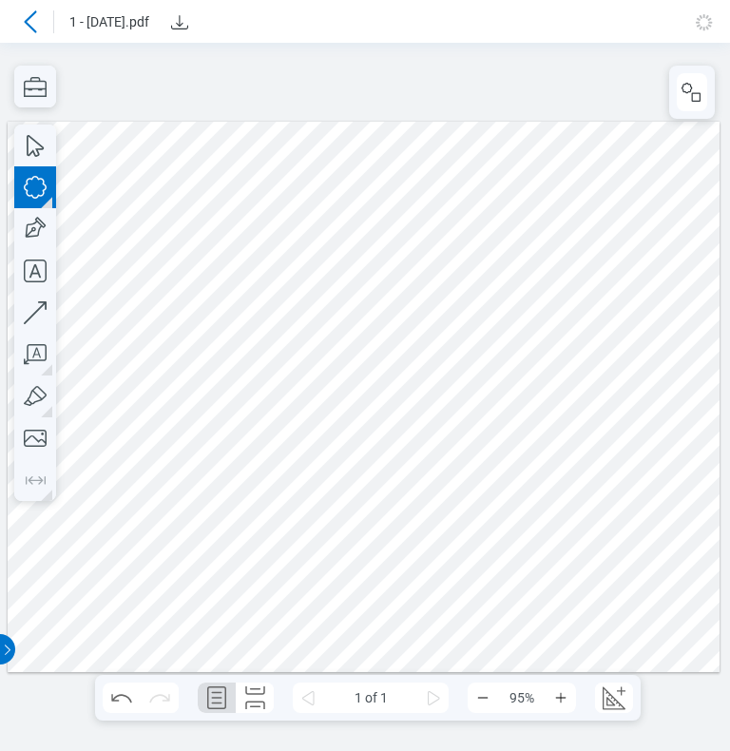
drag, startPoint x: 494, startPoint y: 518, endPoint x: 554, endPoint y: 582, distance: 87.4
click at [554, 582] on div at bounding box center [364, 397] width 712 height 550
click at [702, 27] on icon at bounding box center [703, 21] width 23 height 23
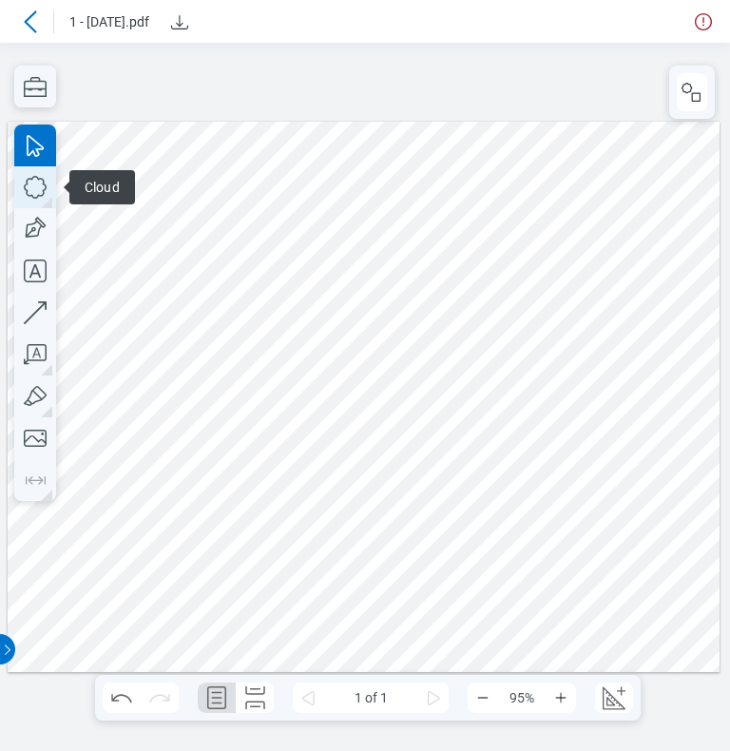
click at [28, 192] on icon "button" at bounding box center [35, 187] width 42 height 42
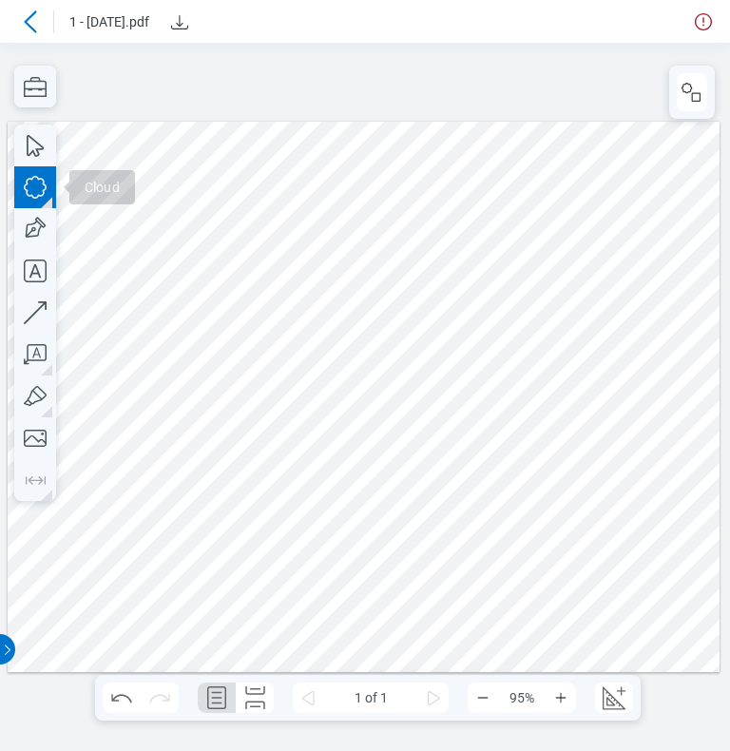
drag, startPoint x: 310, startPoint y: 241, endPoint x: 347, endPoint y: 265, distance: 44.0
click at [319, 249] on div at bounding box center [364, 397] width 712 height 550
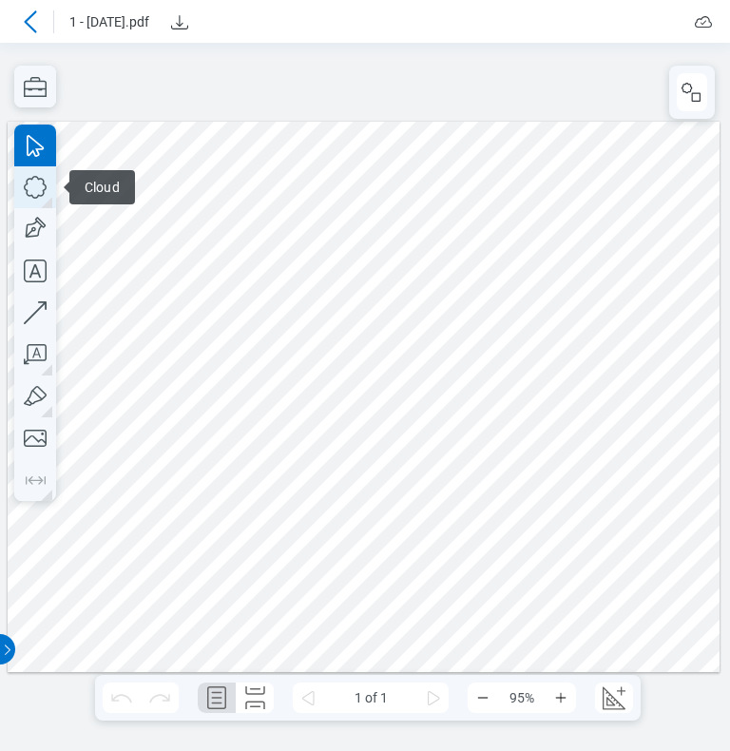
click at [33, 195] on icon "button" at bounding box center [35, 187] width 42 height 42
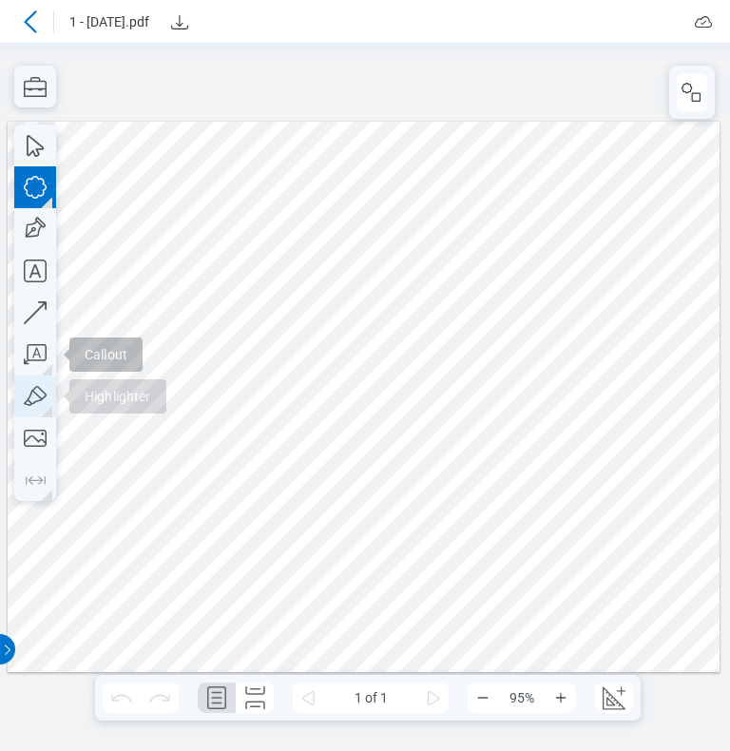
click at [38, 397] on icon "button" at bounding box center [35, 397] width 42 height 42
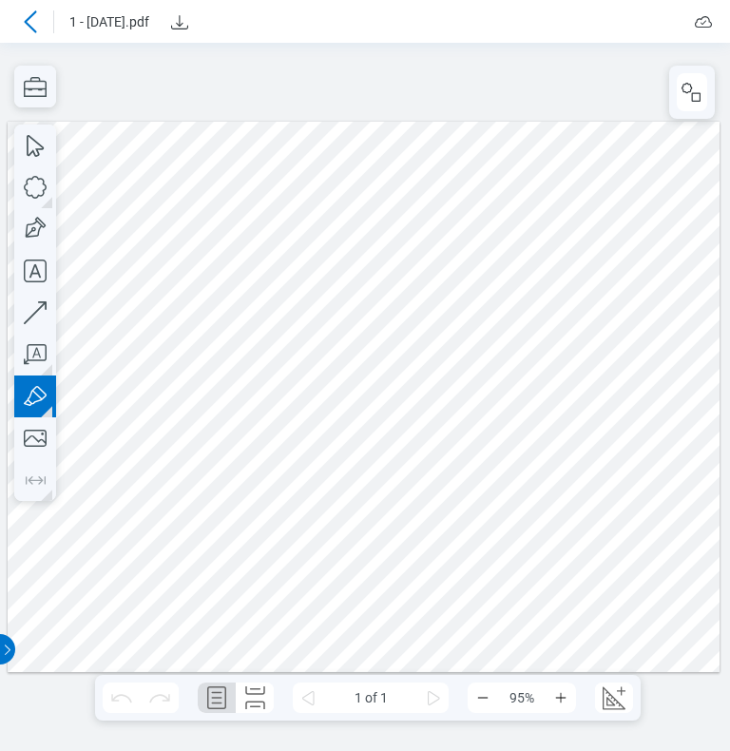
drag, startPoint x: 416, startPoint y: 519, endPoint x: 447, endPoint y: 505, distance: 33.6
click at [447, 505] on div at bounding box center [364, 397] width 712 height 550
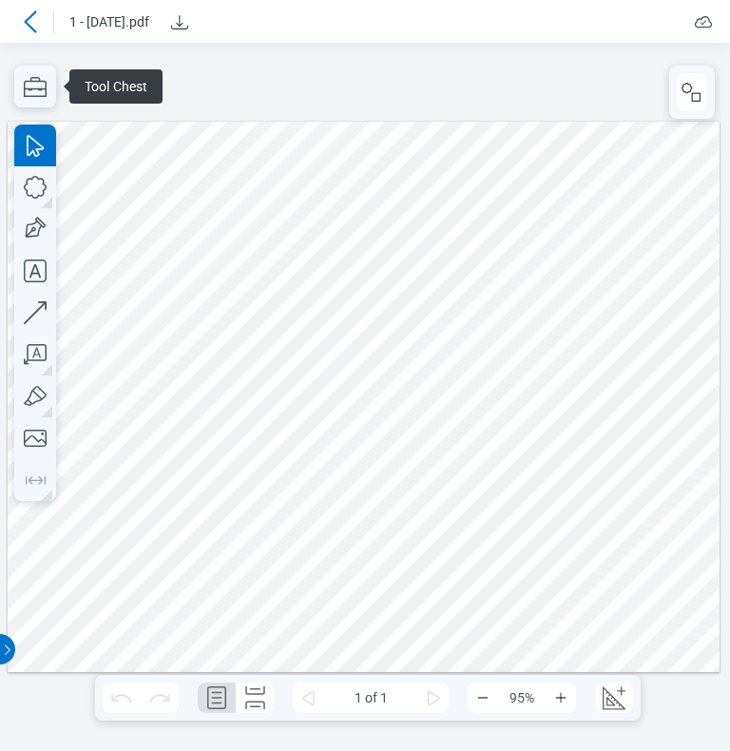
click at [338, 208] on div at bounding box center [364, 397] width 712 height 550
click at [39, 17] on icon at bounding box center [30, 21] width 23 height 23
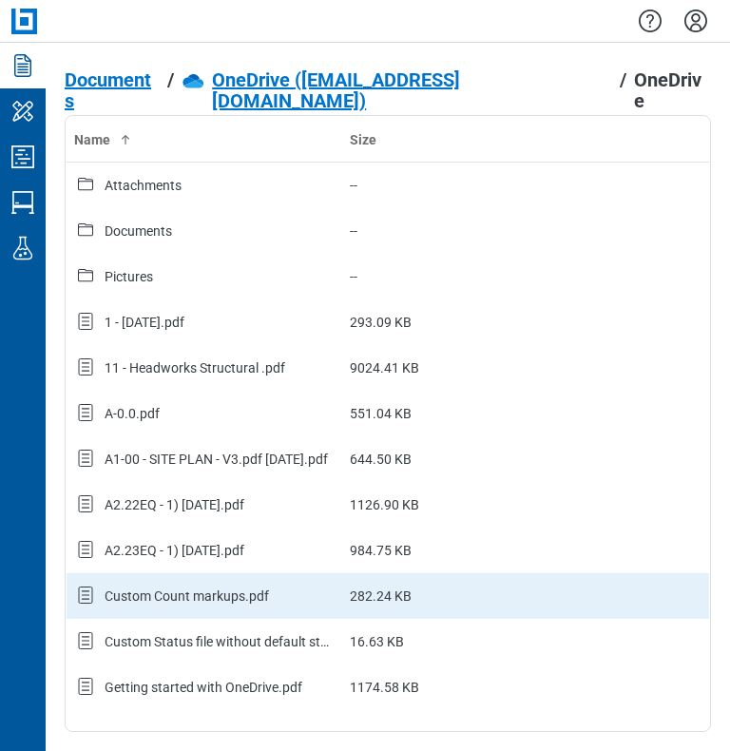
click at [196, 596] on div "Custom Count markups.pdf" at bounding box center [187, 596] width 164 height 19
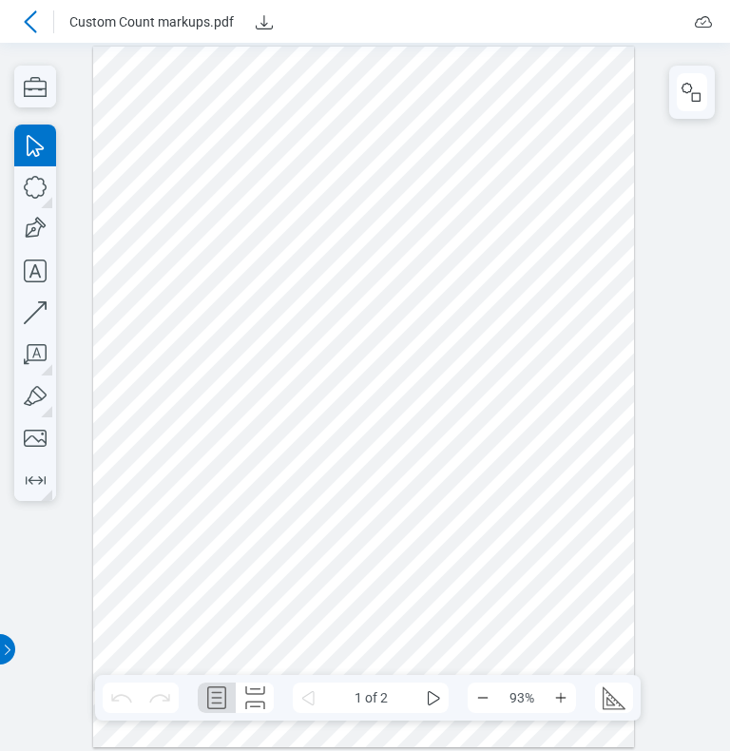
click at [21, 13] on icon at bounding box center [30, 21] width 23 height 23
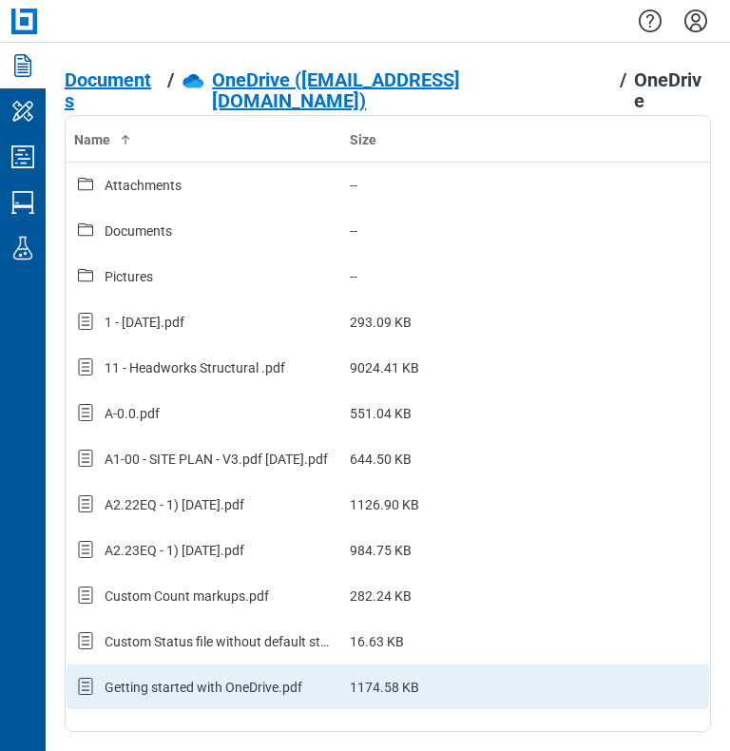
click at [188, 694] on div "Getting started with OneDrive.pdf" at bounding box center [204, 687] width 198 height 19
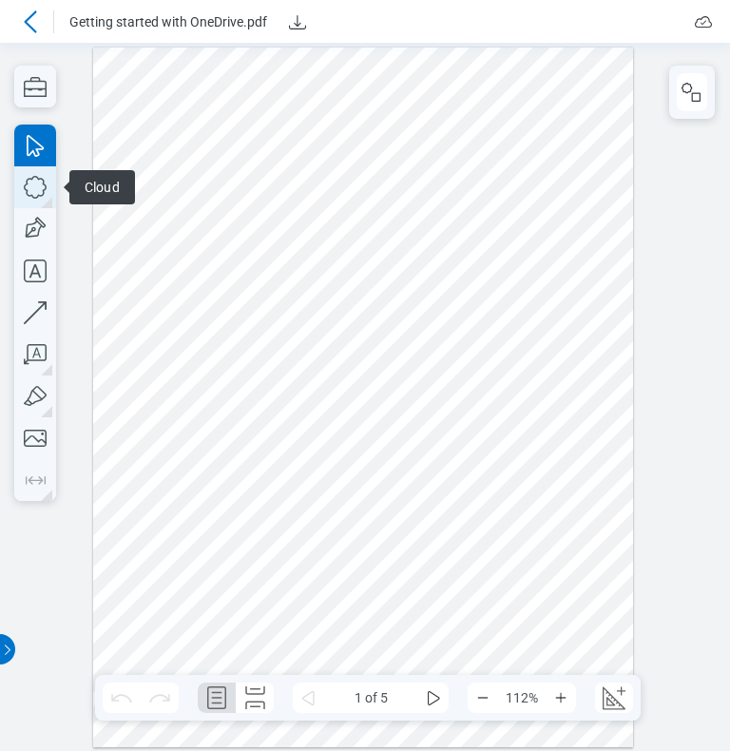
click at [42, 191] on icon "button" at bounding box center [35, 187] width 42 height 42
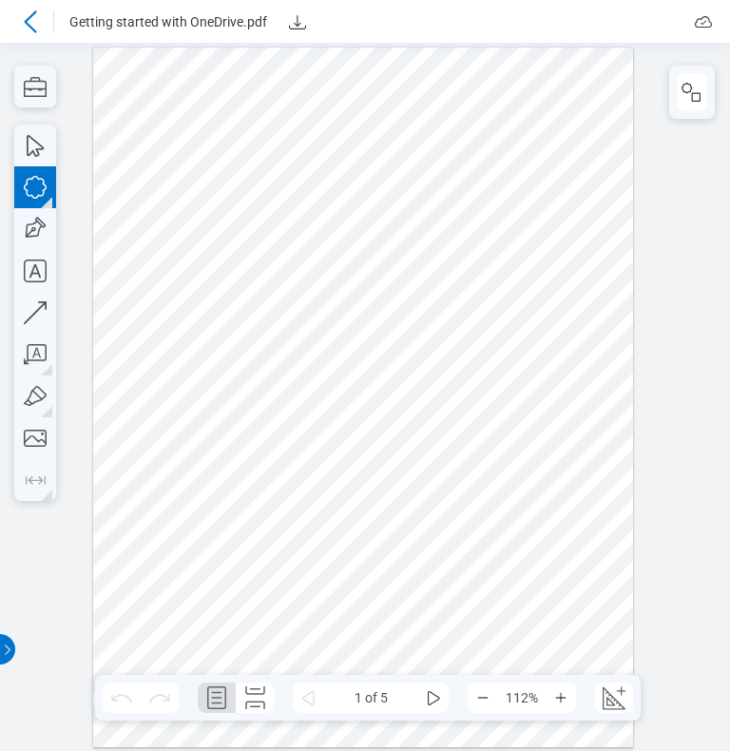
drag, startPoint x: 202, startPoint y: 168, endPoint x: 470, endPoint y: 190, distance: 269.0
click at [470, 190] on div at bounding box center [363, 398] width 541 height 700
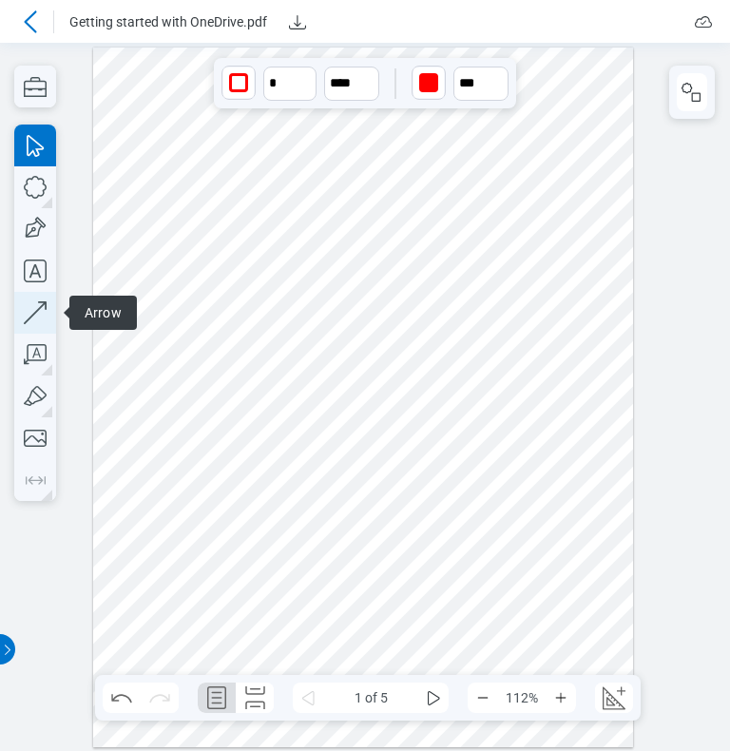
click at [38, 309] on icon "button" at bounding box center [35, 312] width 23 height 23
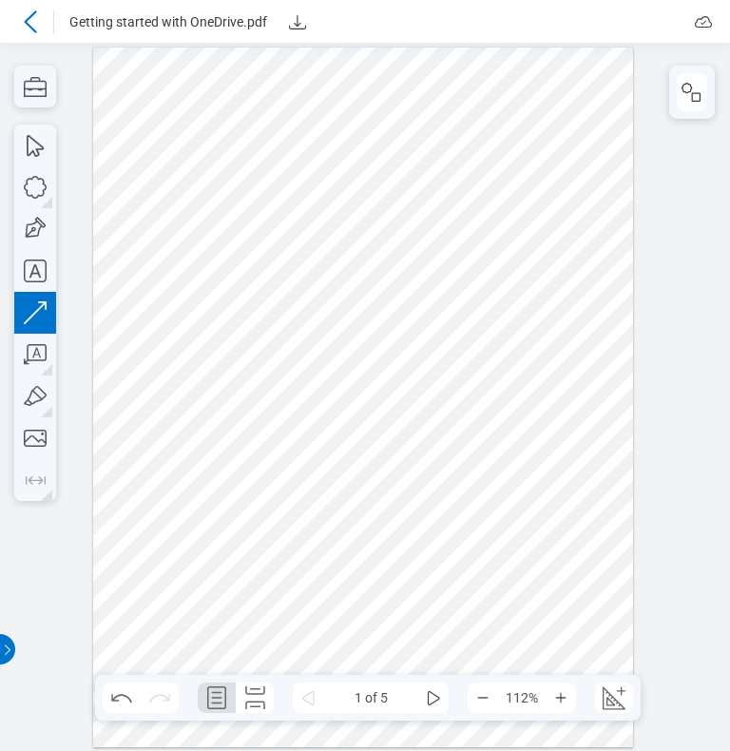
drag, startPoint x: 194, startPoint y: 330, endPoint x: 232, endPoint y: 219, distance: 117.6
click at [232, 219] on div at bounding box center [363, 398] width 541 height 700
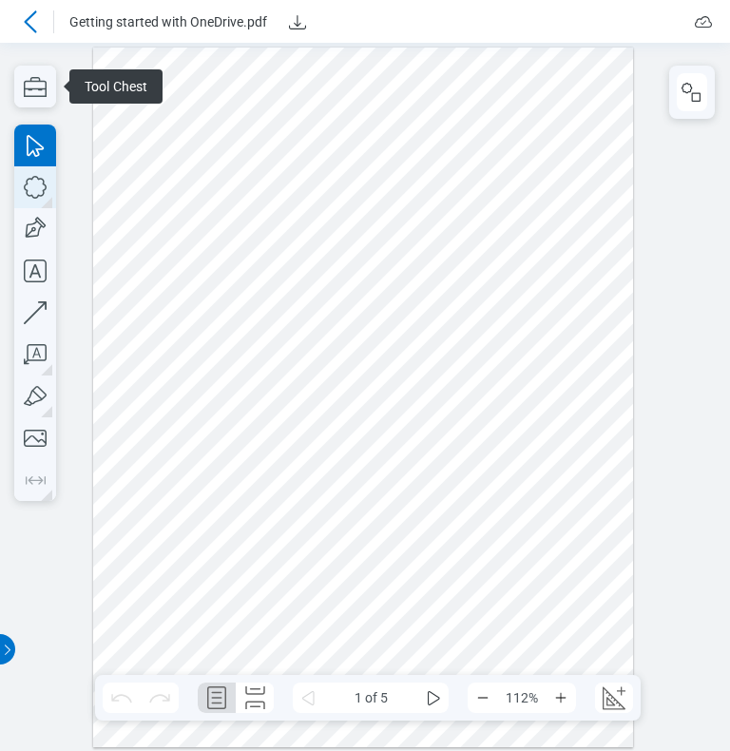
click at [29, 193] on icon "button" at bounding box center [35, 187] width 42 height 42
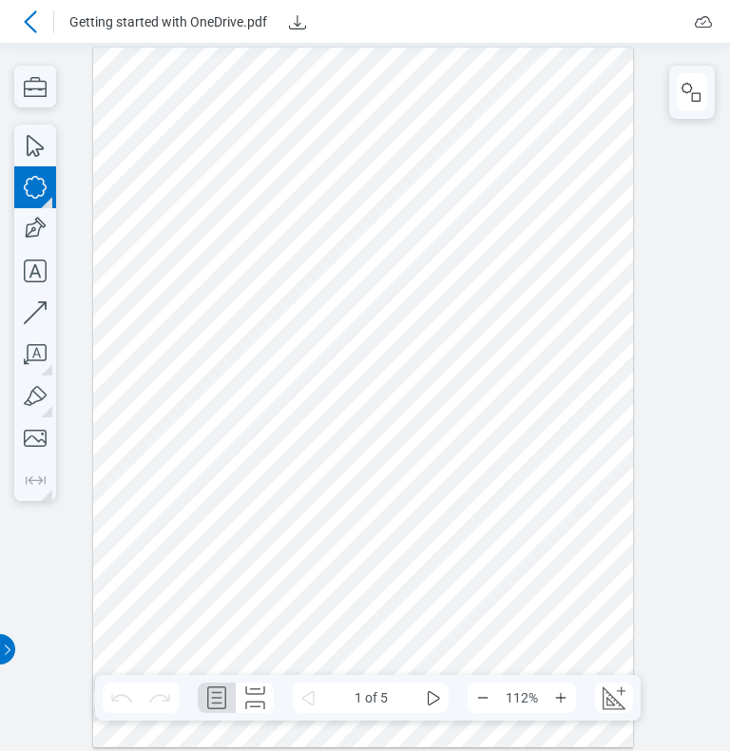
drag, startPoint x: 202, startPoint y: 474, endPoint x: 324, endPoint y: 581, distance: 162.4
click at [324, 581] on div at bounding box center [363, 398] width 541 height 700
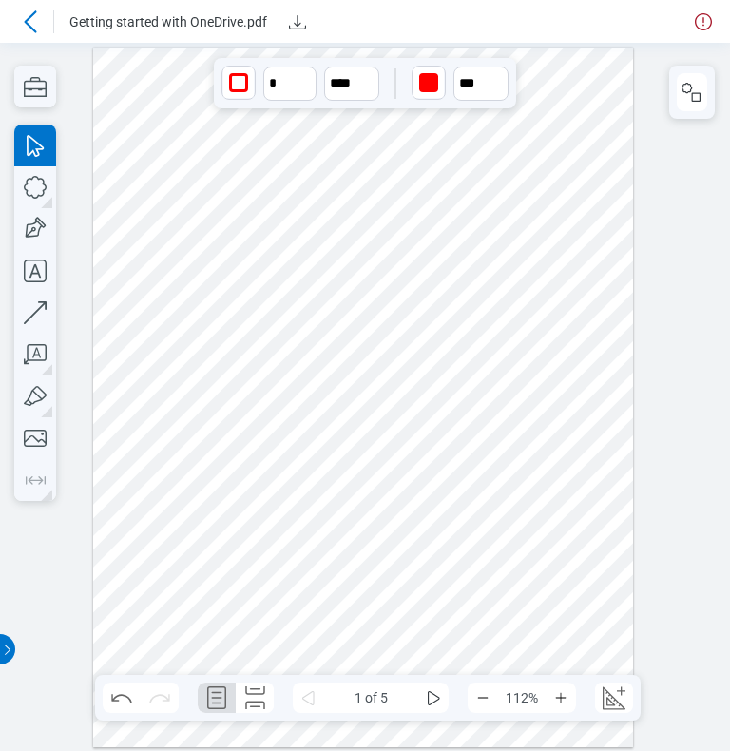
click at [31, 21] on icon at bounding box center [30, 21] width 23 height 23
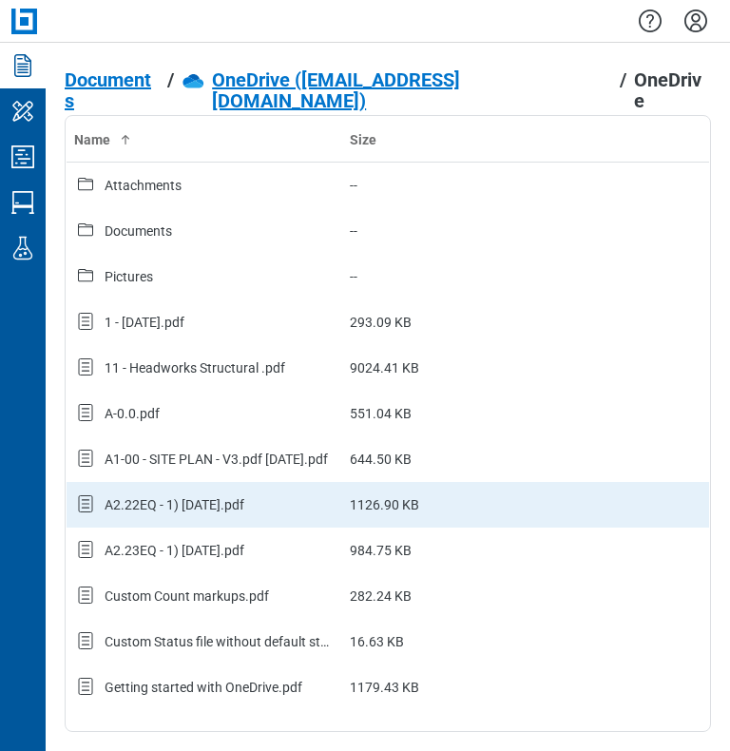
click at [143, 513] on div "A2.22EQ - 1) [DATE].pdf" at bounding box center [204, 504] width 260 height 25
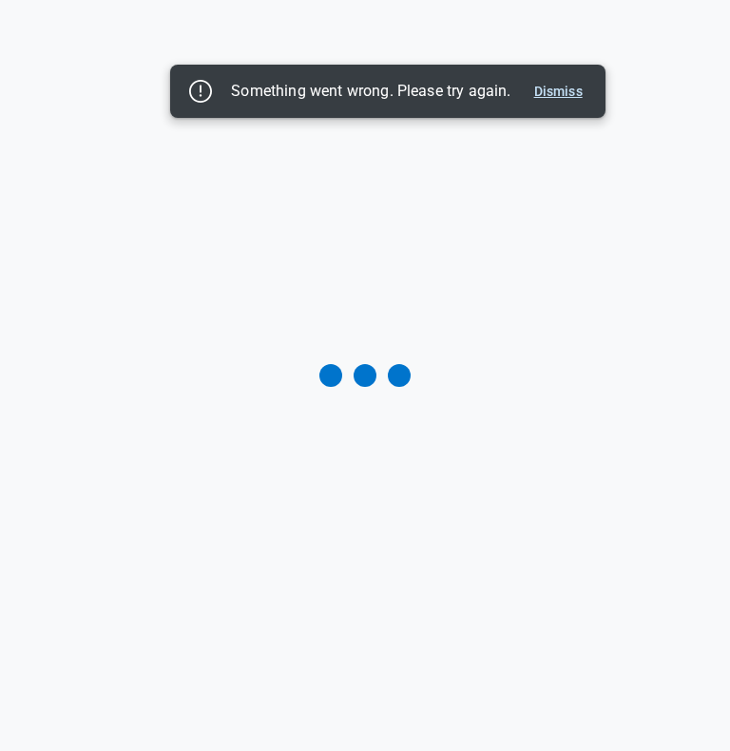
click at [566, 100] on button "Dismiss" at bounding box center [559, 91] width 64 height 23
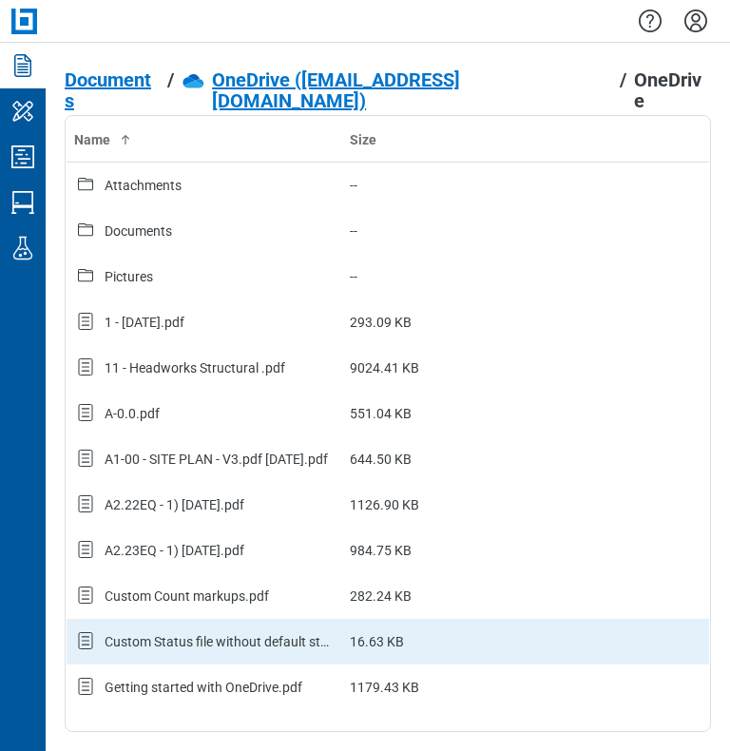
click at [176, 642] on div "Custom Status file without default status - Copy.pdf" at bounding box center [220, 641] width 230 height 19
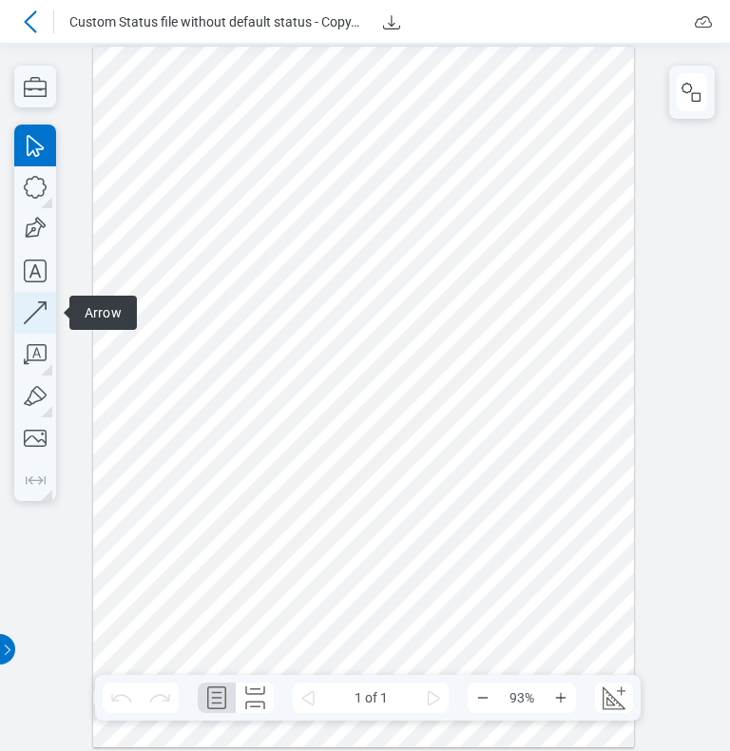
click at [40, 313] on icon "button" at bounding box center [35, 313] width 42 height 42
click at [329, 317] on div at bounding box center [364, 398] width 542 height 702
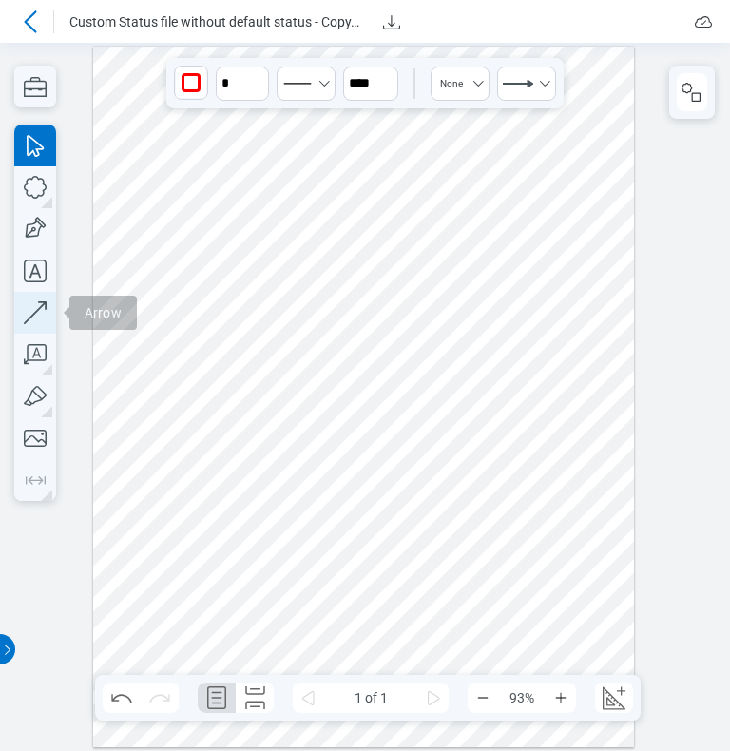
click at [48, 309] on icon "button" at bounding box center [35, 313] width 42 height 42
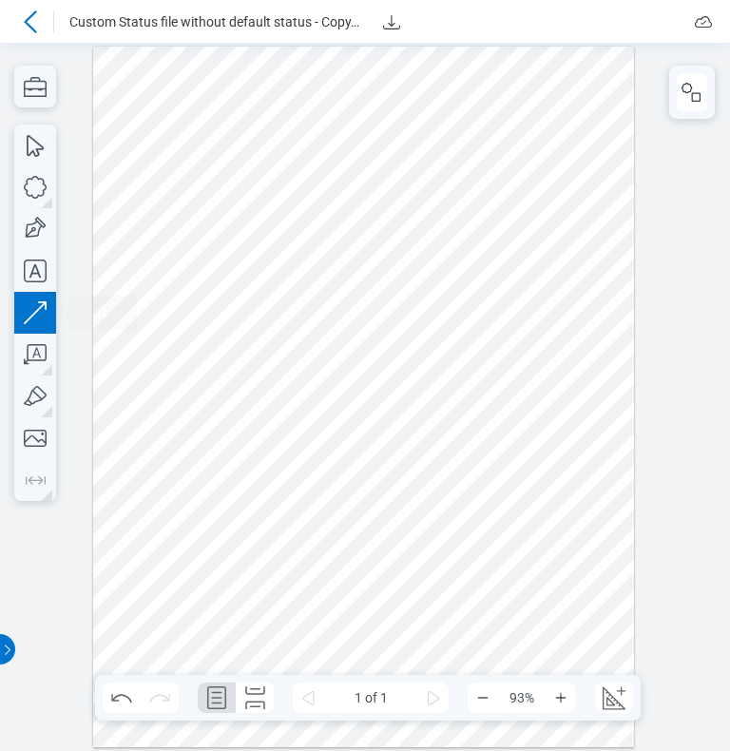
drag, startPoint x: 499, startPoint y: 309, endPoint x: 413, endPoint y: 404, distance: 128.5
click at [413, 404] on div at bounding box center [364, 398] width 542 height 702
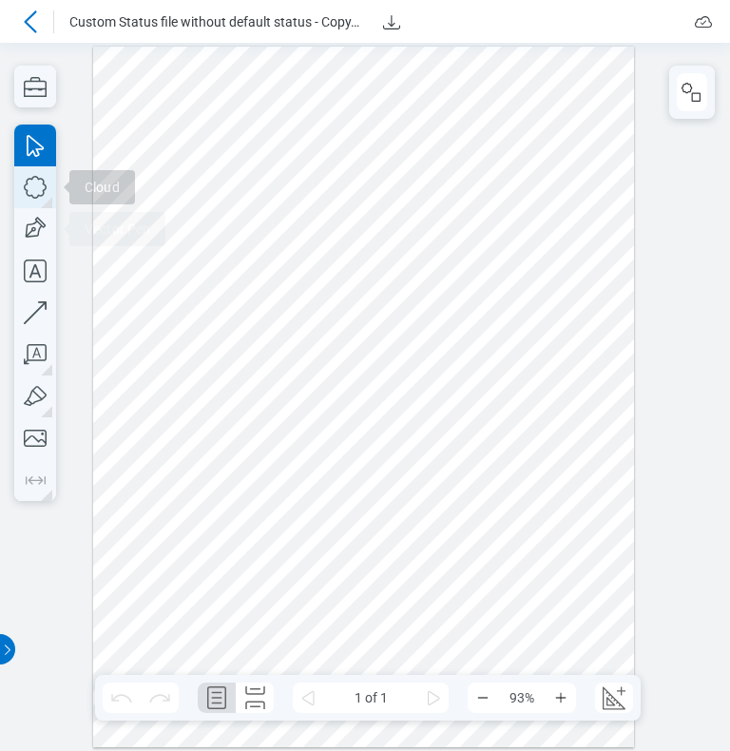
click at [40, 192] on icon "button" at bounding box center [35, 187] width 42 height 42
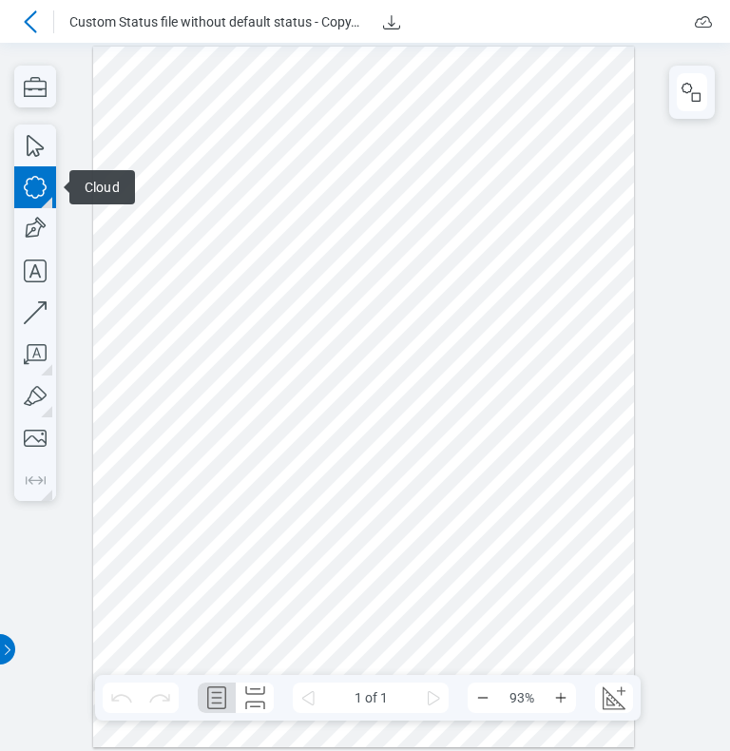
click at [440, 605] on div at bounding box center [364, 398] width 542 height 702
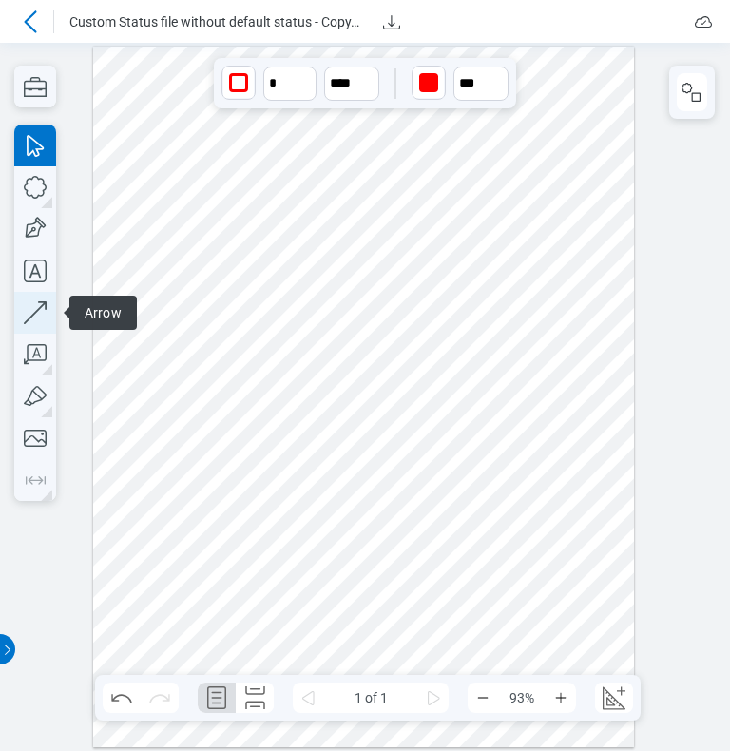
click at [729, 305] on icon "button" at bounding box center [730, 354] width 1 height 708
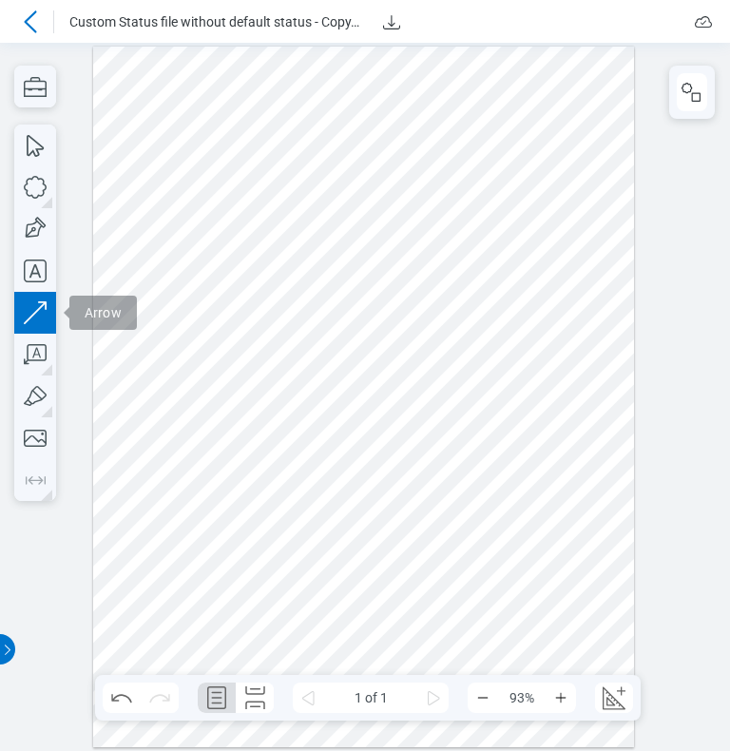
drag, startPoint x: 525, startPoint y: 379, endPoint x: 583, endPoint y: 444, distance: 86.8
click at [567, 358] on div at bounding box center [364, 398] width 542 height 702
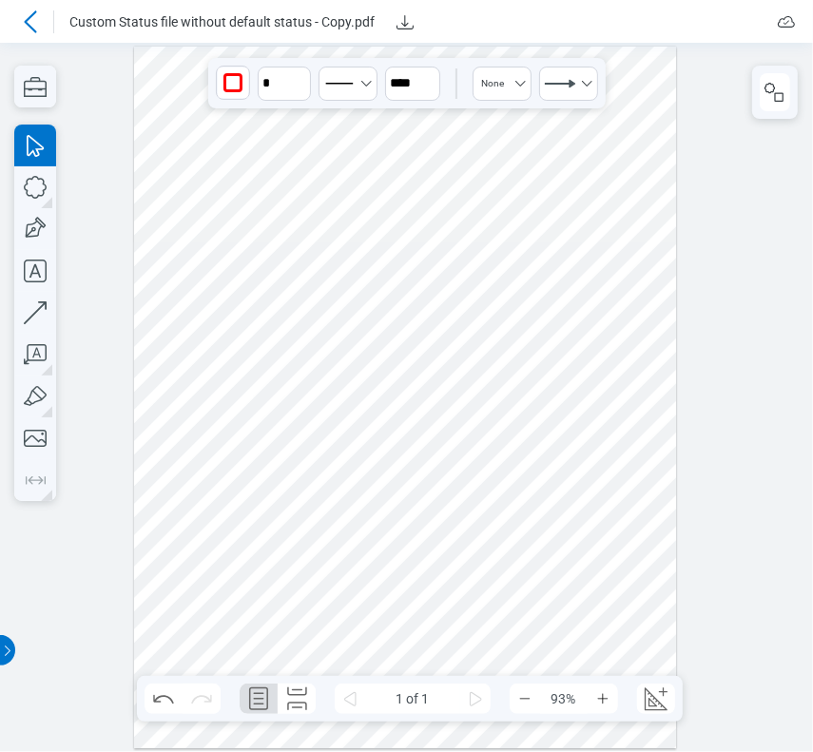
click at [513, 244] on div at bounding box center [405, 398] width 543 height 703
click at [27, 18] on icon at bounding box center [30, 21] width 12 height 22
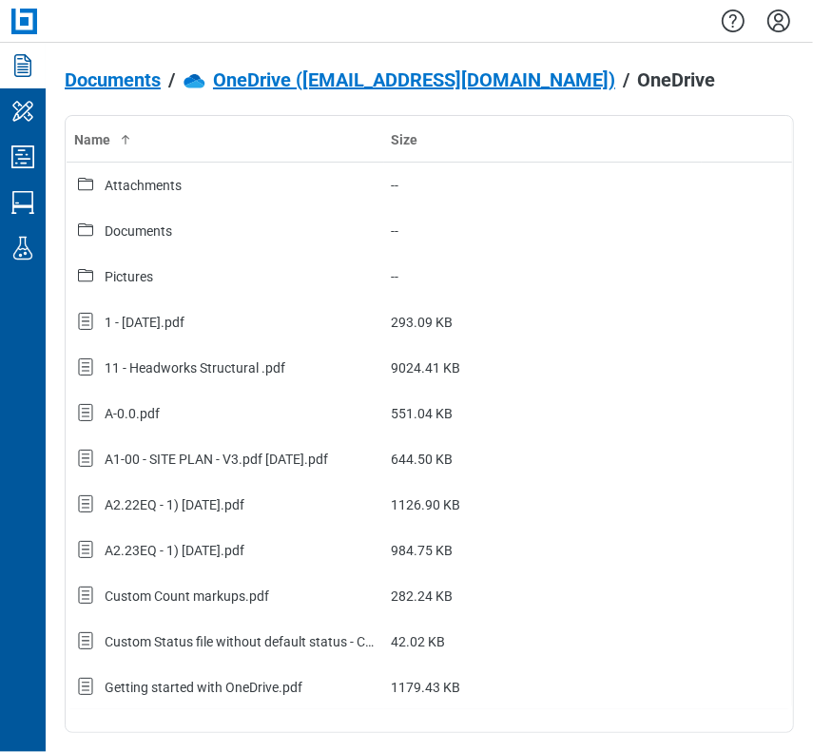
click at [123, 80] on span "Documents" at bounding box center [113, 79] width 96 height 21
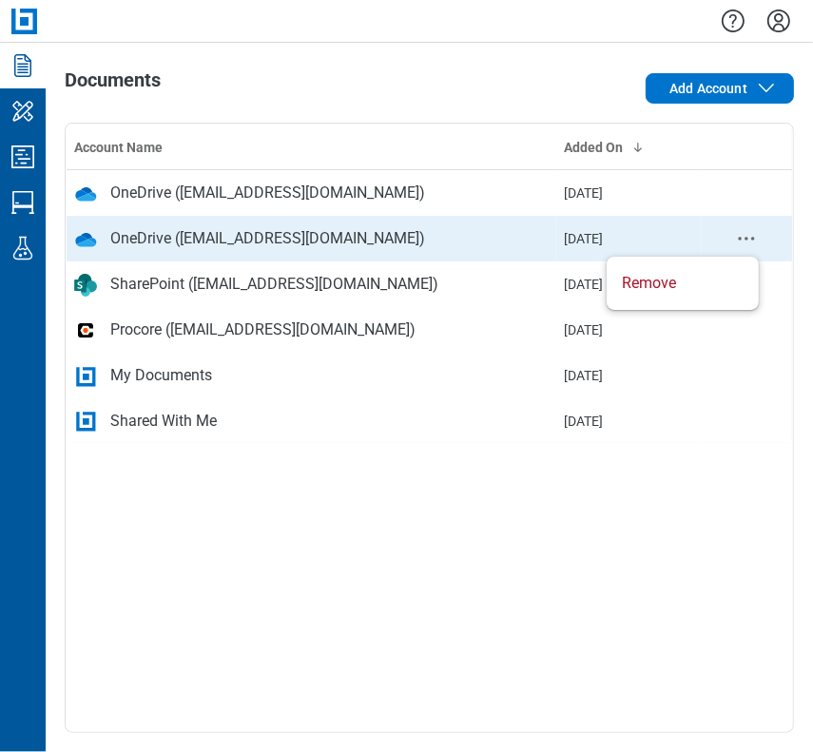
click at [729, 237] on circle "context-menu" at bounding box center [746, 238] width 3 height 3
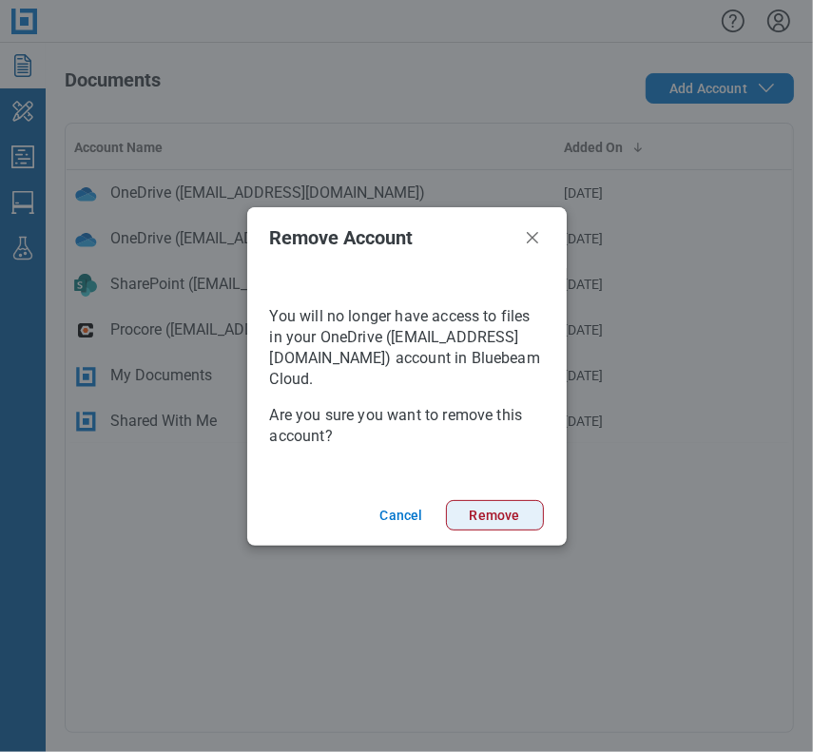
click at [482, 505] on button "Remove" at bounding box center [495, 515] width 98 height 30
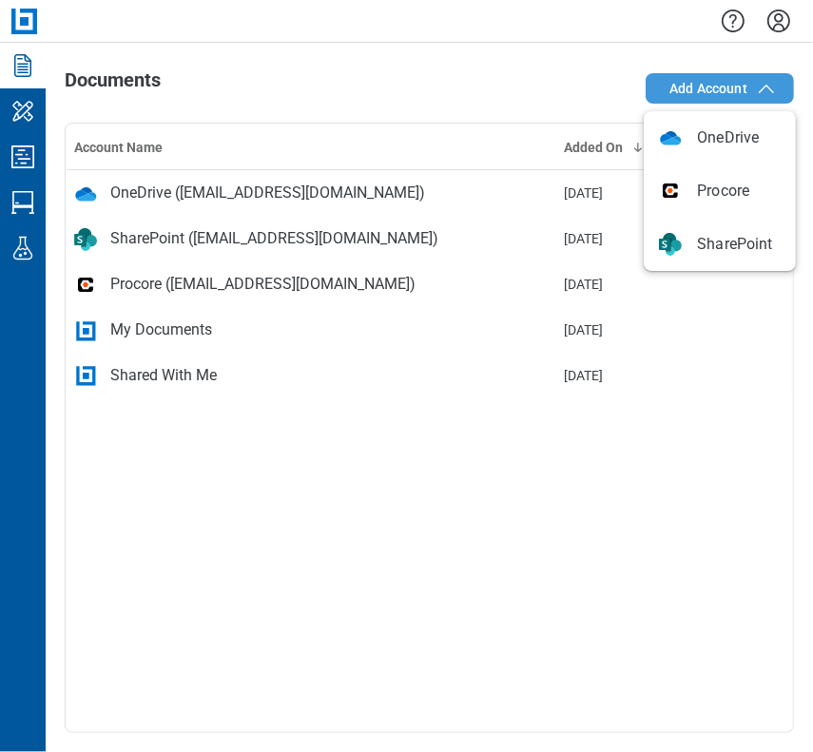
click at [729, 96] on span "Add Account" at bounding box center [723, 88] width 108 height 23
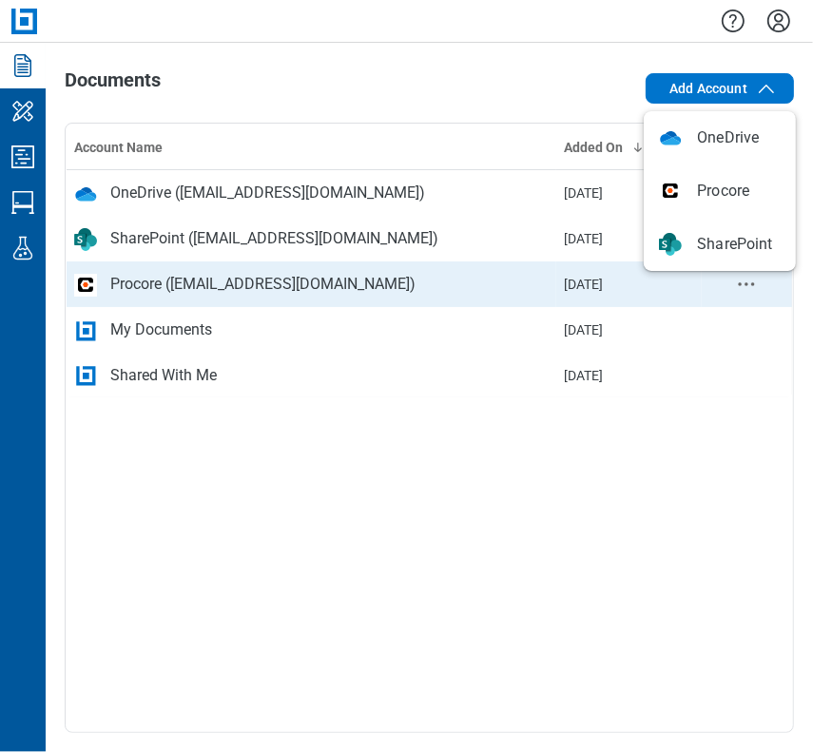
click at [729, 280] on icon "context-menu" at bounding box center [746, 284] width 23 height 23
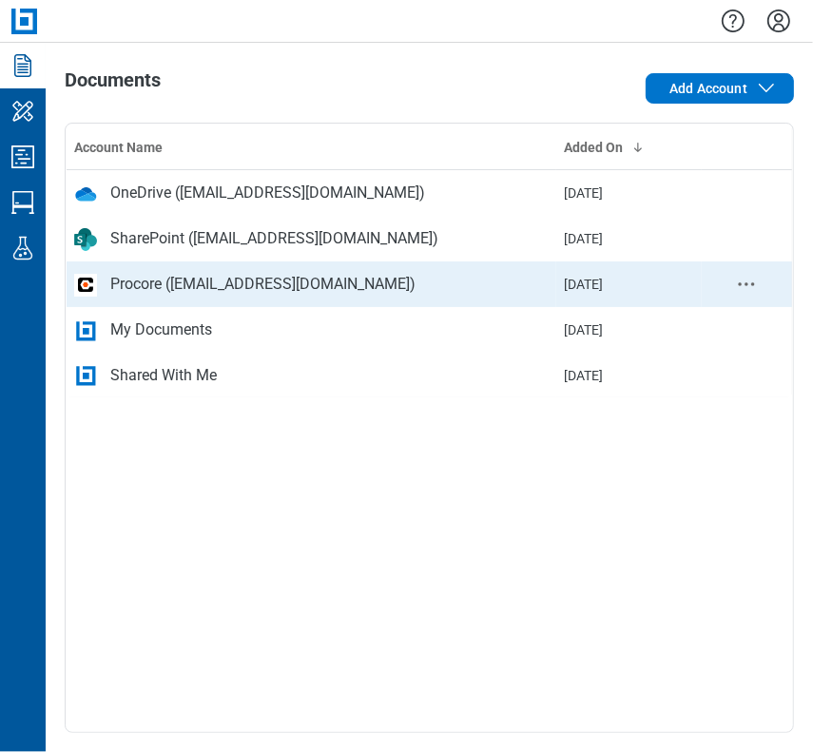
click at [729, 281] on icon "context-menu" at bounding box center [746, 284] width 23 height 23
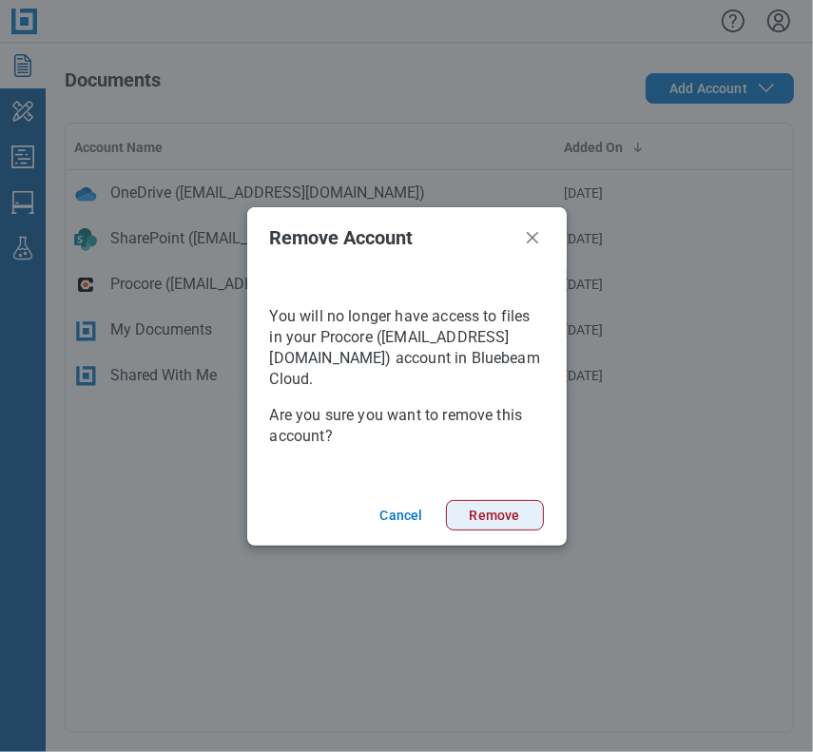
click at [458, 505] on button "Remove" at bounding box center [495, 515] width 98 height 30
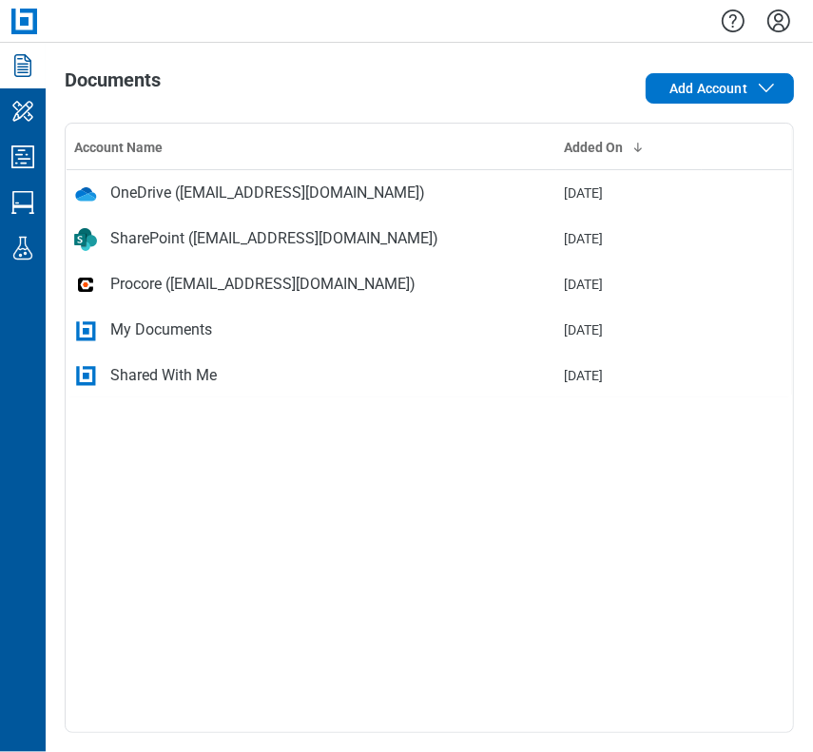
click at [519, 511] on div "Account Name Added On OneDrive (testbbess@gmail.com) Aug 19, 2025 SharePoint (b…" at bounding box center [429, 428] width 729 height 610
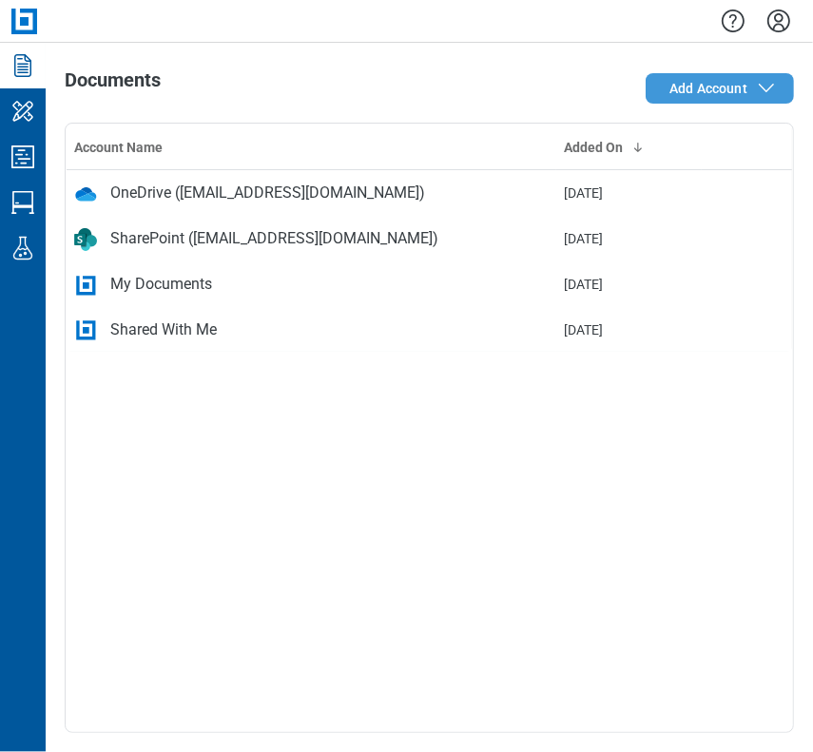
click at [688, 94] on span "Add Account" at bounding box center [708, 88] width 78 height 19
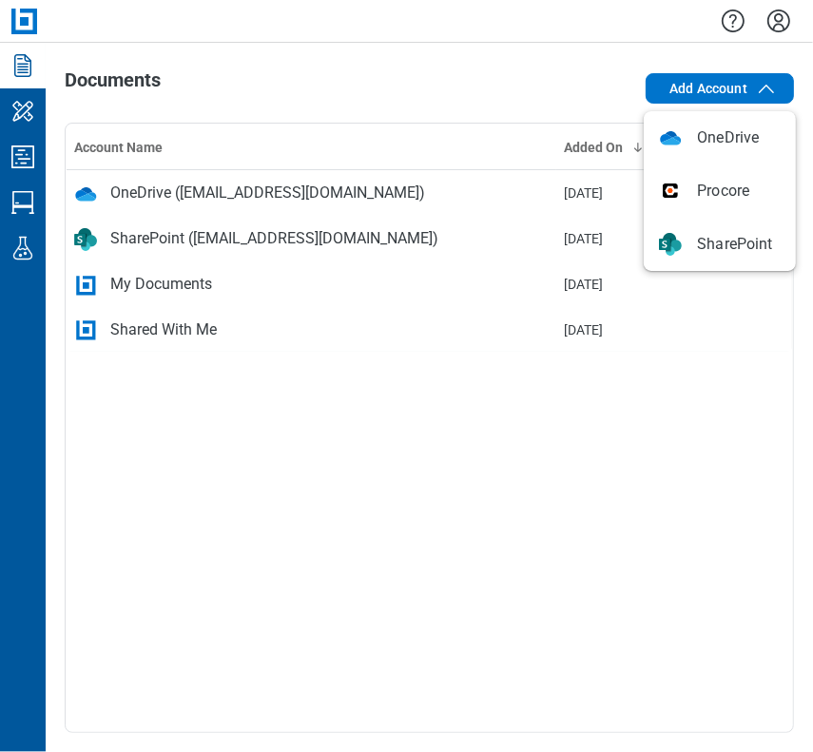
click at [406, 48] on div "Documents Add Account Account Name Added On OneDrive (testbbess@gmail.com) Aug …" at bounding box center [429, 397] width 767 height 709
click at [729, 29] on icon "Settings" at bounding box center [778, 21] width 30 height 30
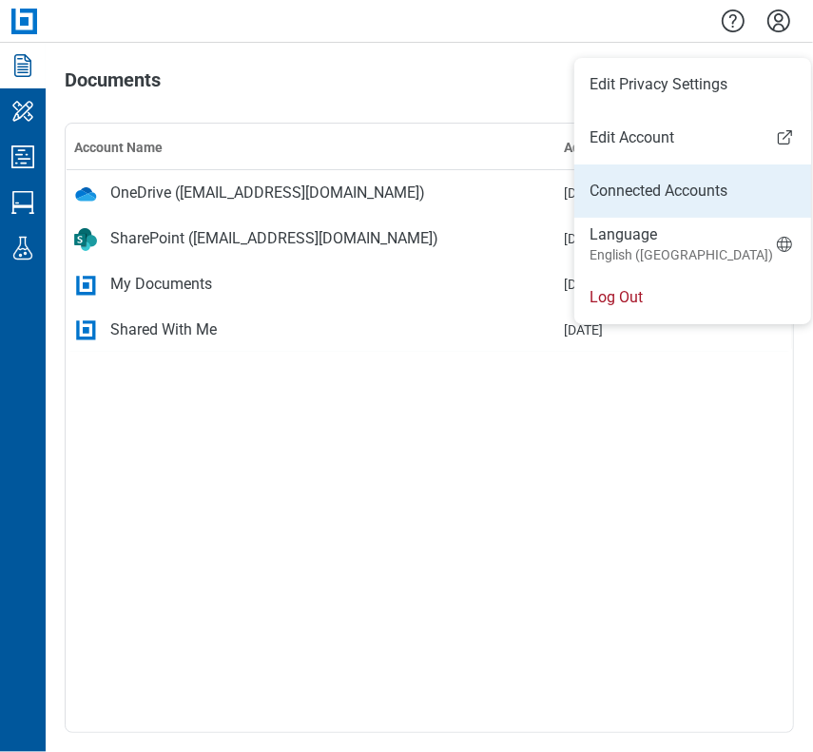
click at [686, 183] on link "Connected Accounts" at bounding box center [692, 191] width 206 height 23
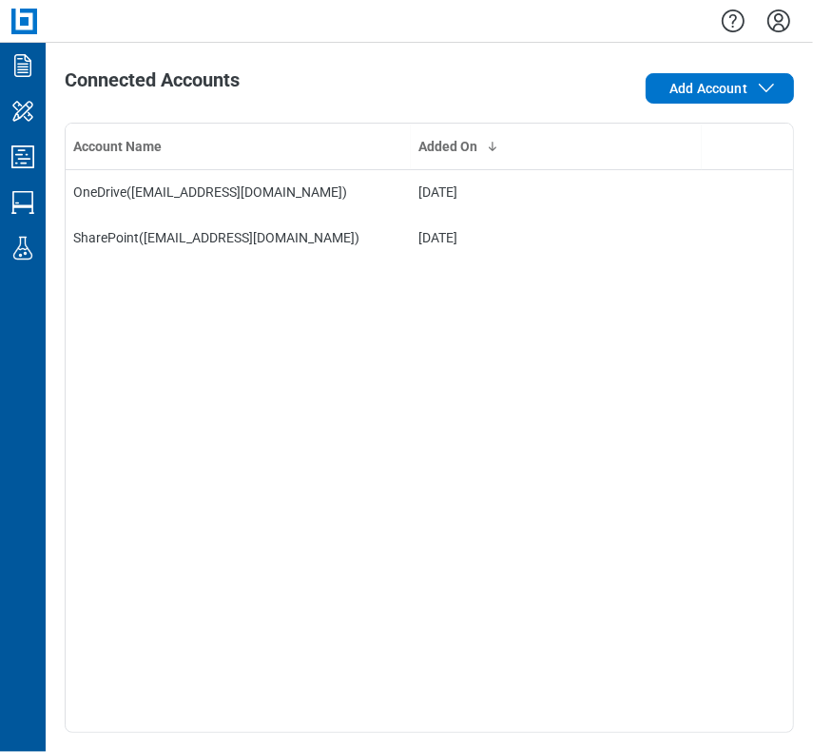
click at [729, 237] on circle "context-menu" at bounding box center [753, 238] width 3 height 3
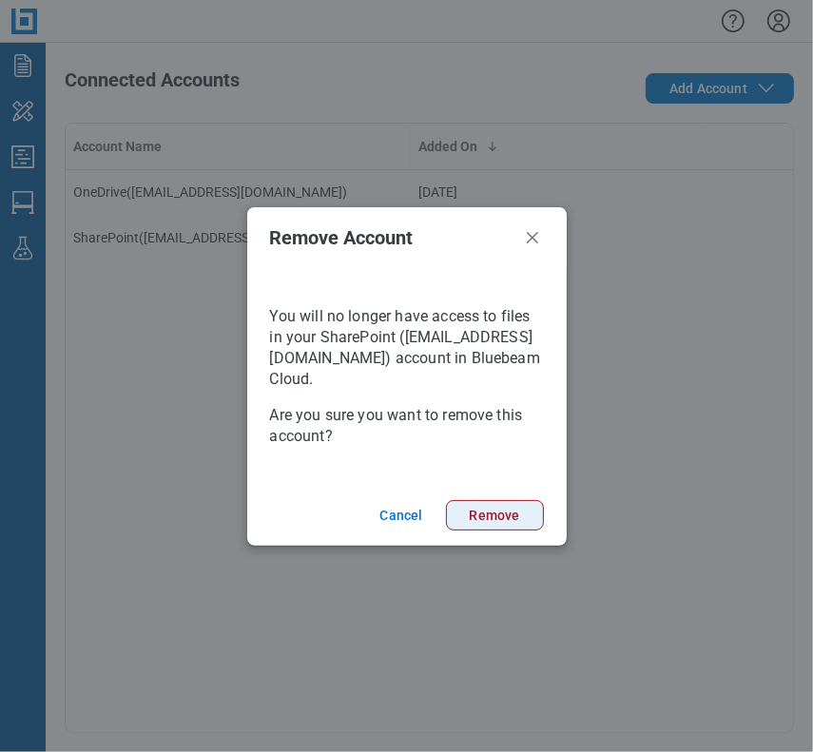
click at [490, 510] on button "Remove" at bounding box center [495, 515] width 98 height 30
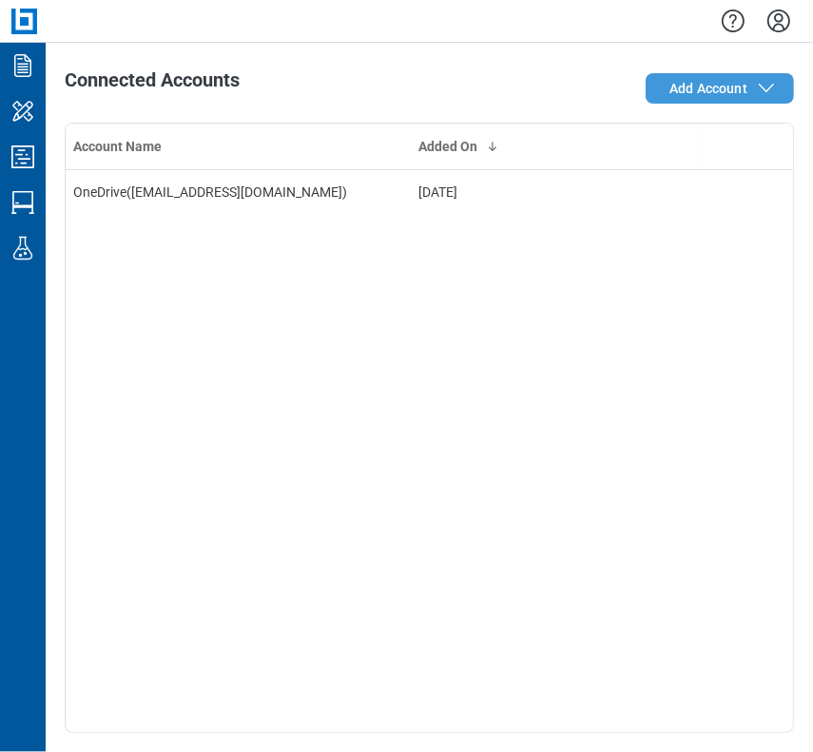
click at [710, 96] on span "Add Account" at bounding box center [708, 88] width 78 height 19
click at [670, 86] on span "Add Account" at bounding box center [708, 88] width 78 height 19
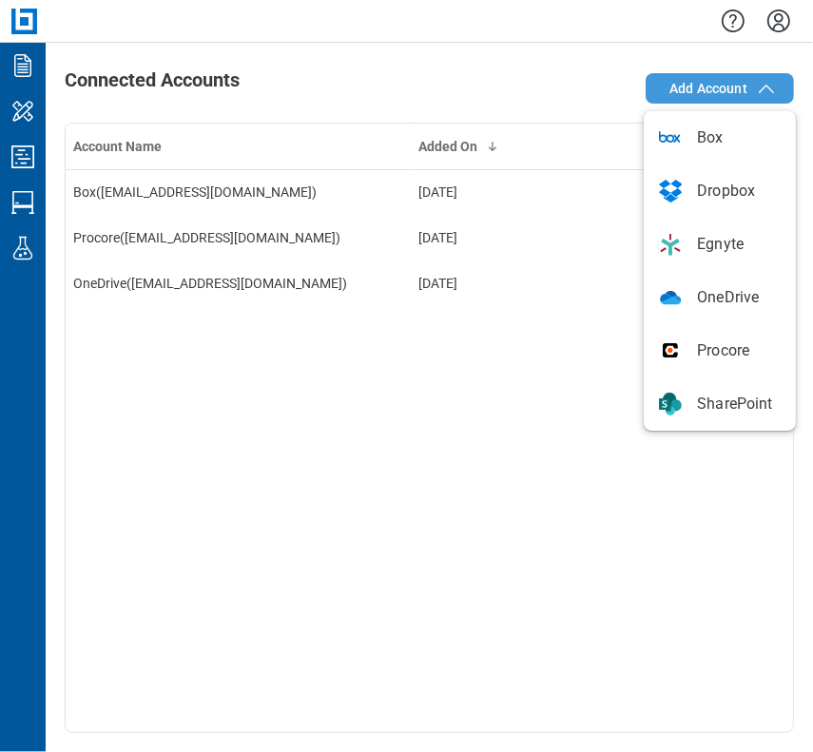
click at [732, 82] on span "Add Account" at bounding box center [708, 88] width 78 height 19
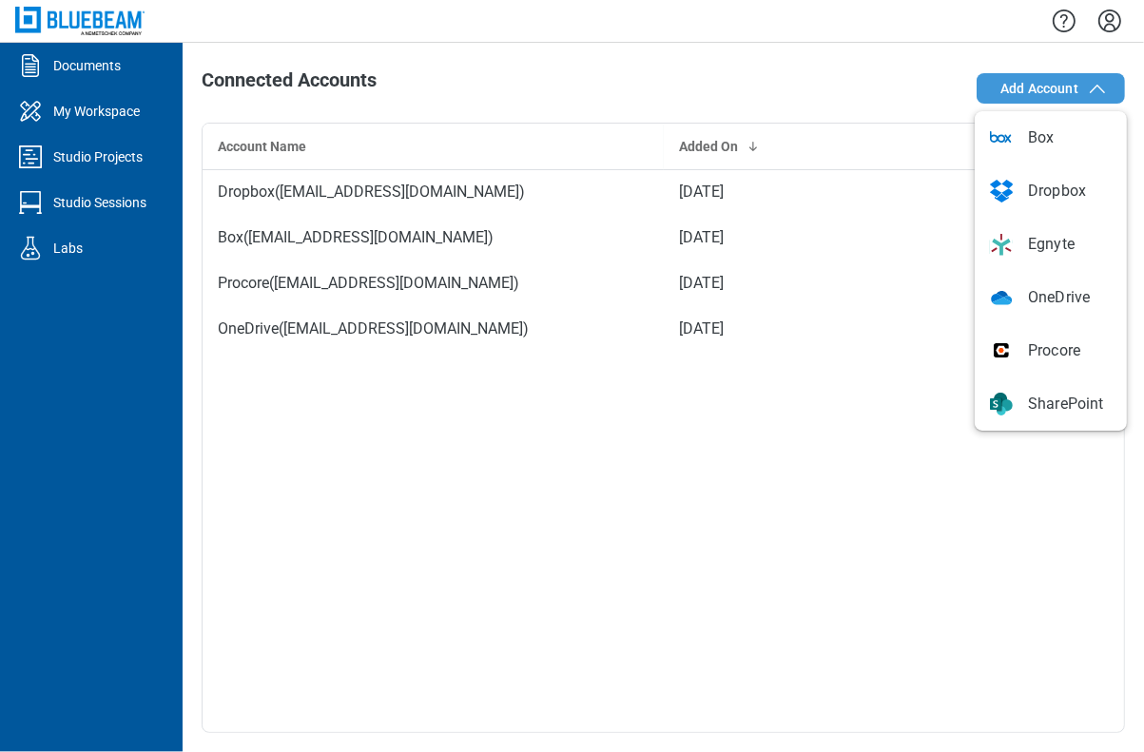
click at [812, 81] on span "Add Account" at bounding box center [1039, 88] width 78 height 19
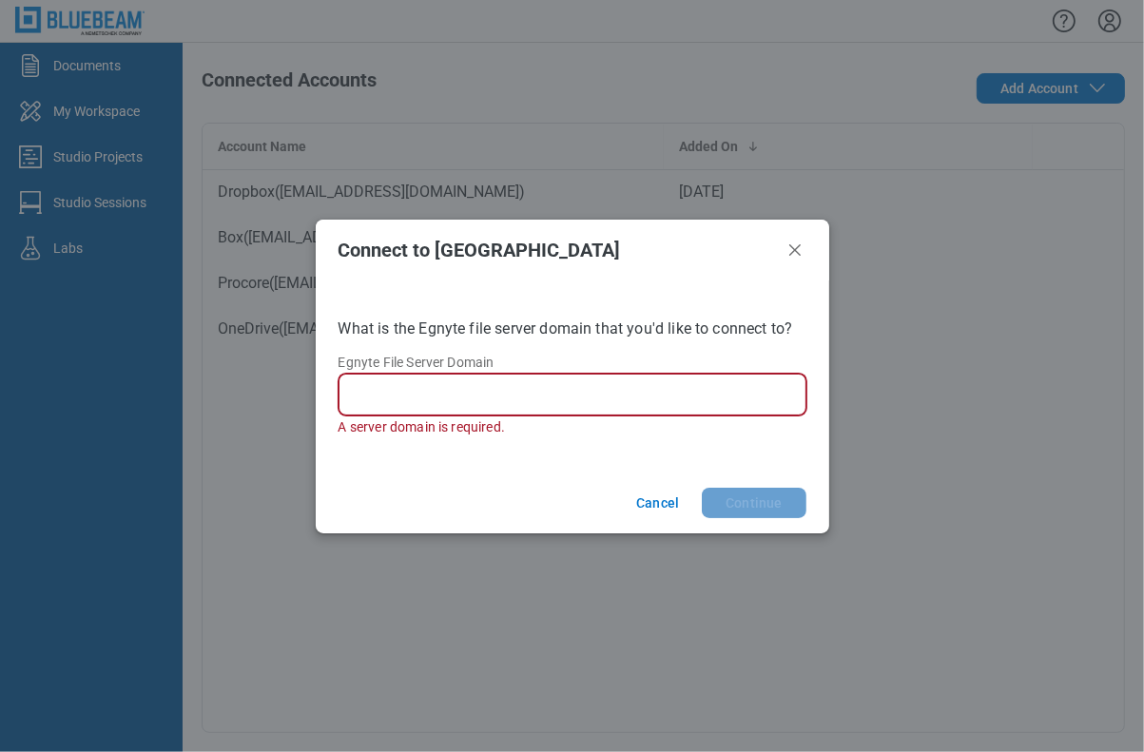
click at [400, 398] on input "Egnyte File Server Domain" at bounding box center [576, 394] width 443 height 23
paste input "**********"
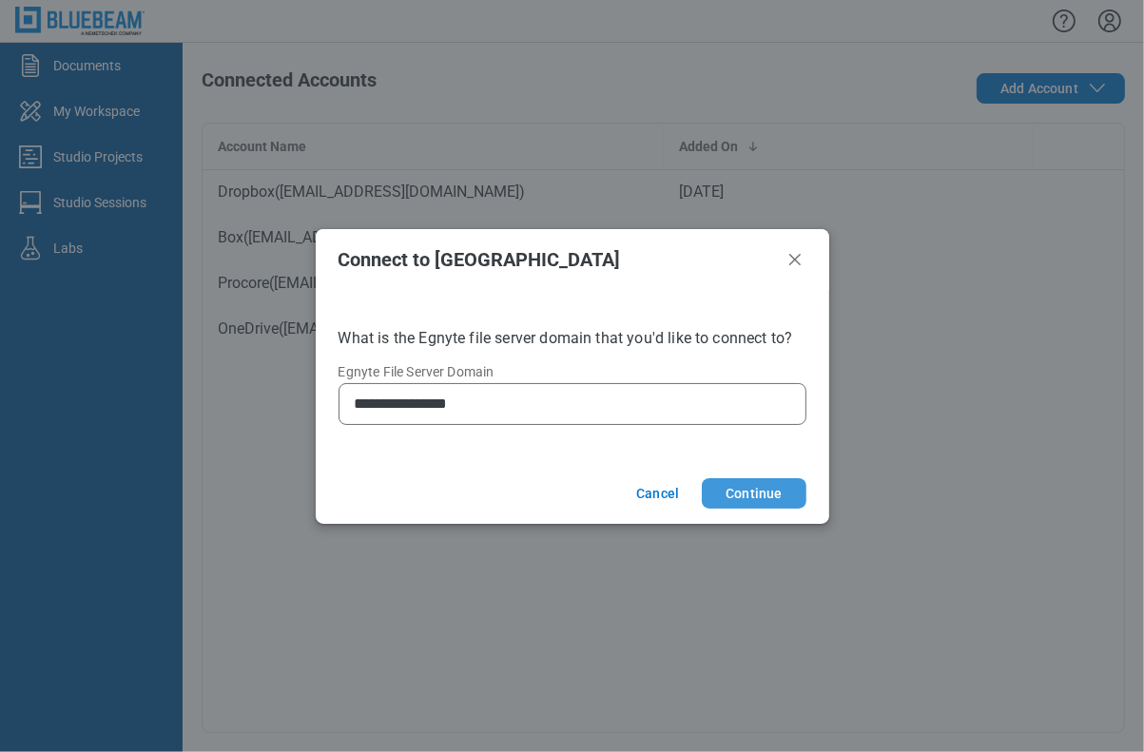
click at [745, 492] on button "Continue" at bounding box center [754, 493] width 104 height 30
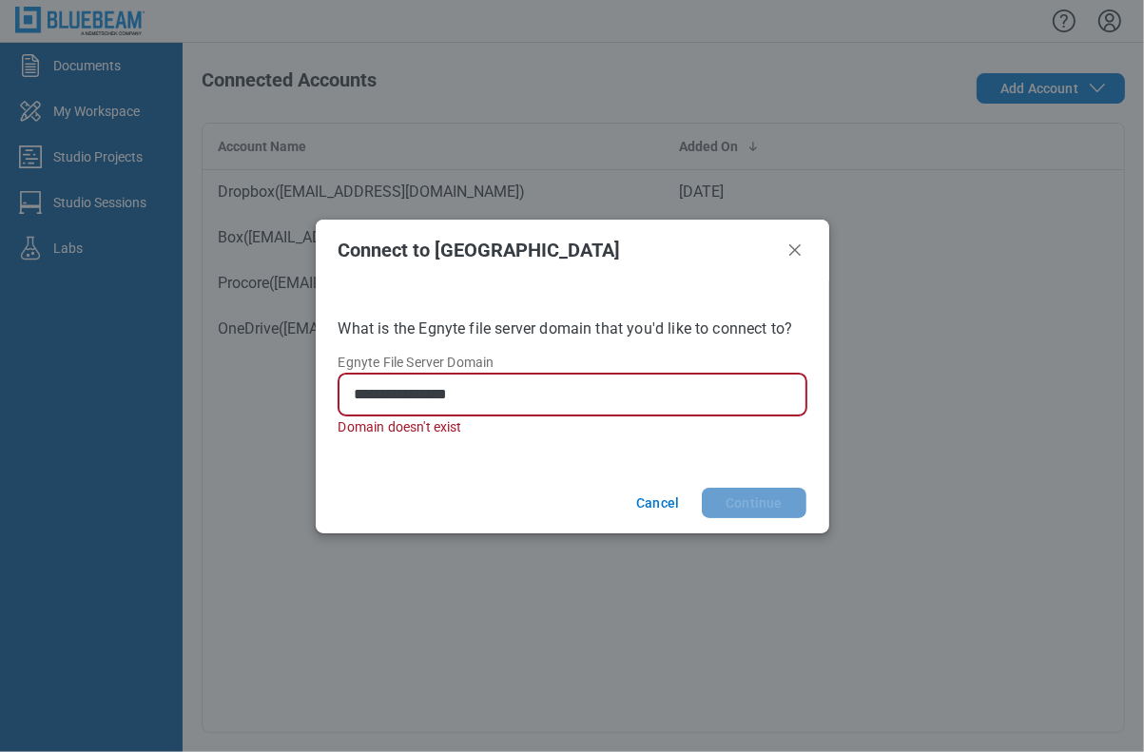
click at [479, 396] on input "**********" at bounding box center [576, 394] width 443 height 23
click at [473, 399] on input "**********" at bounding box center [576, 394] width 443 height 23
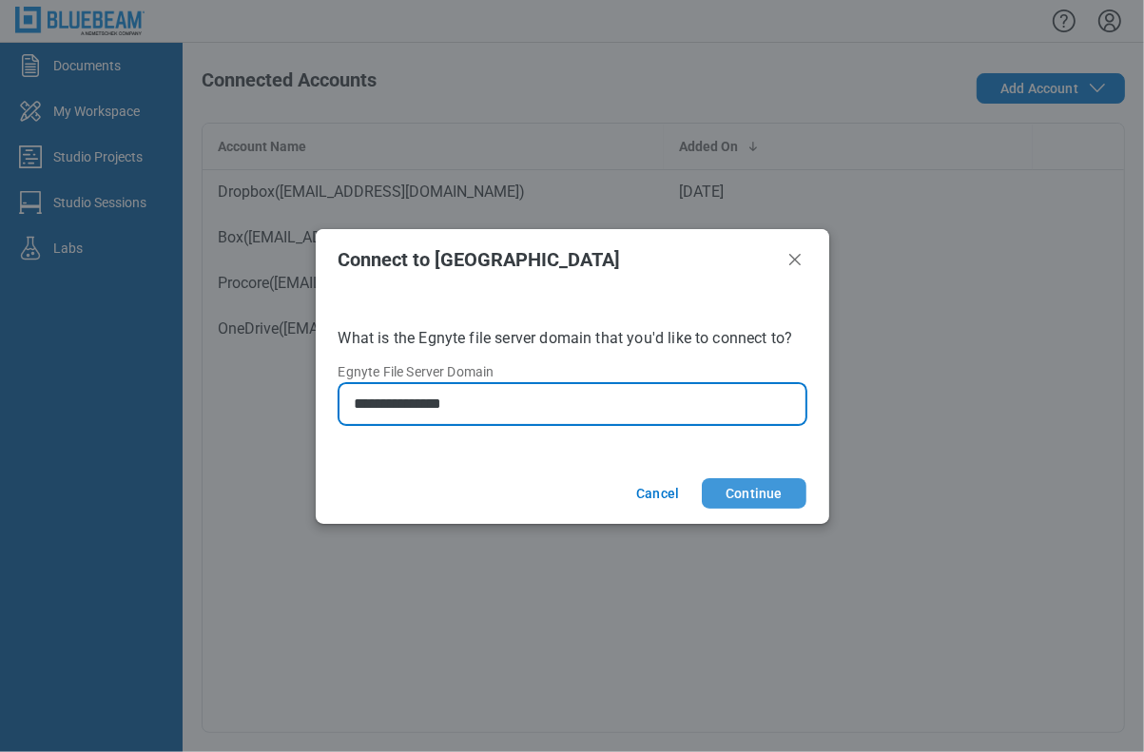
type input "**********"
click at [742, 488] on button "Continue" at bounding box center [754, 493] width 104 height 30
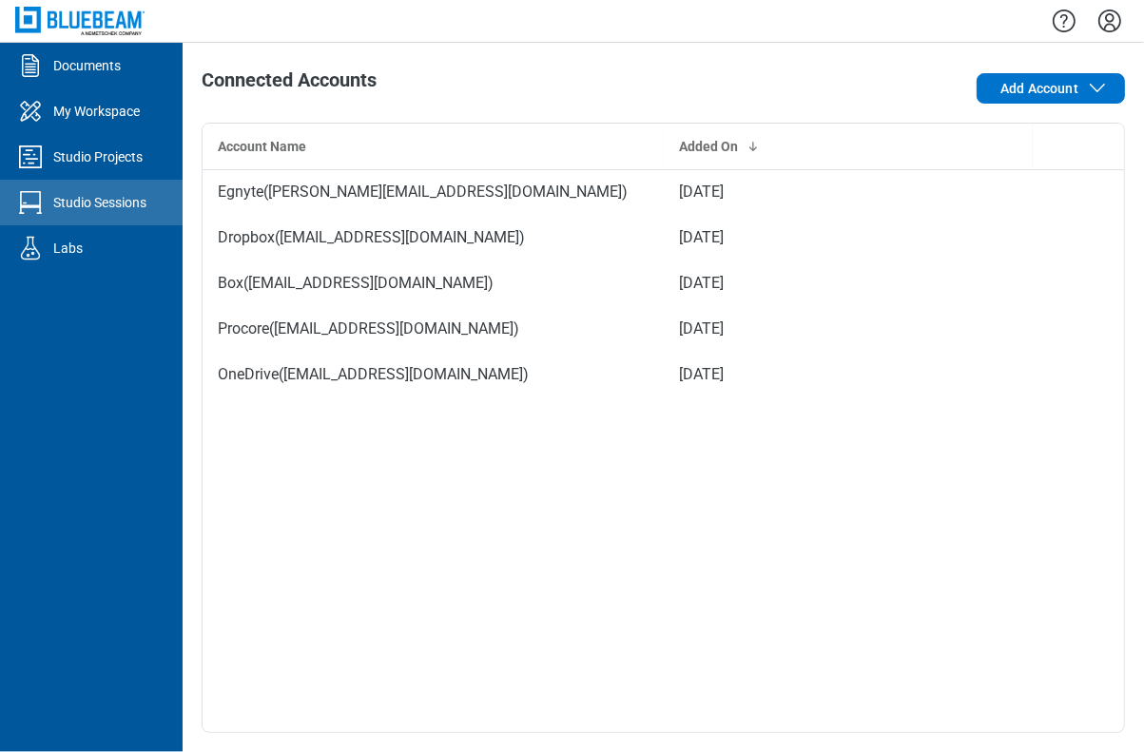
click at [100, 212] on link "Studio Sessions" at bounding box center [91, 203] width 183 height 46
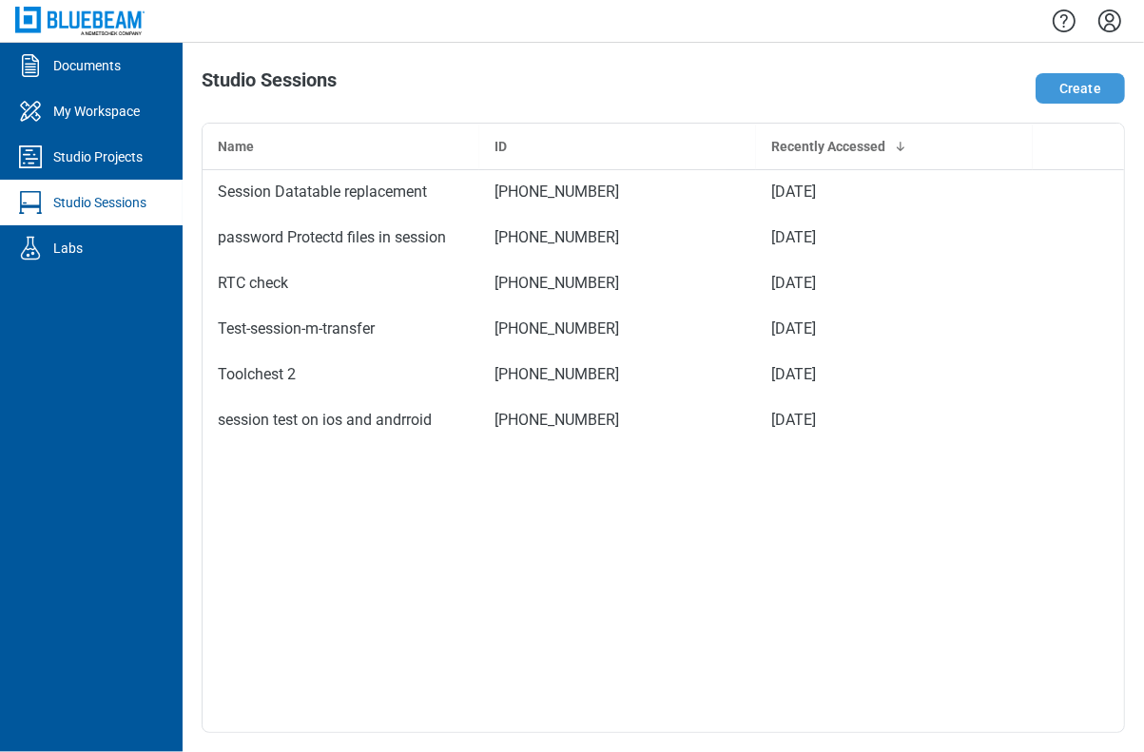
click at [1058, 94] on button "Create" at bounding box center [1079, 88] width 89 height 30
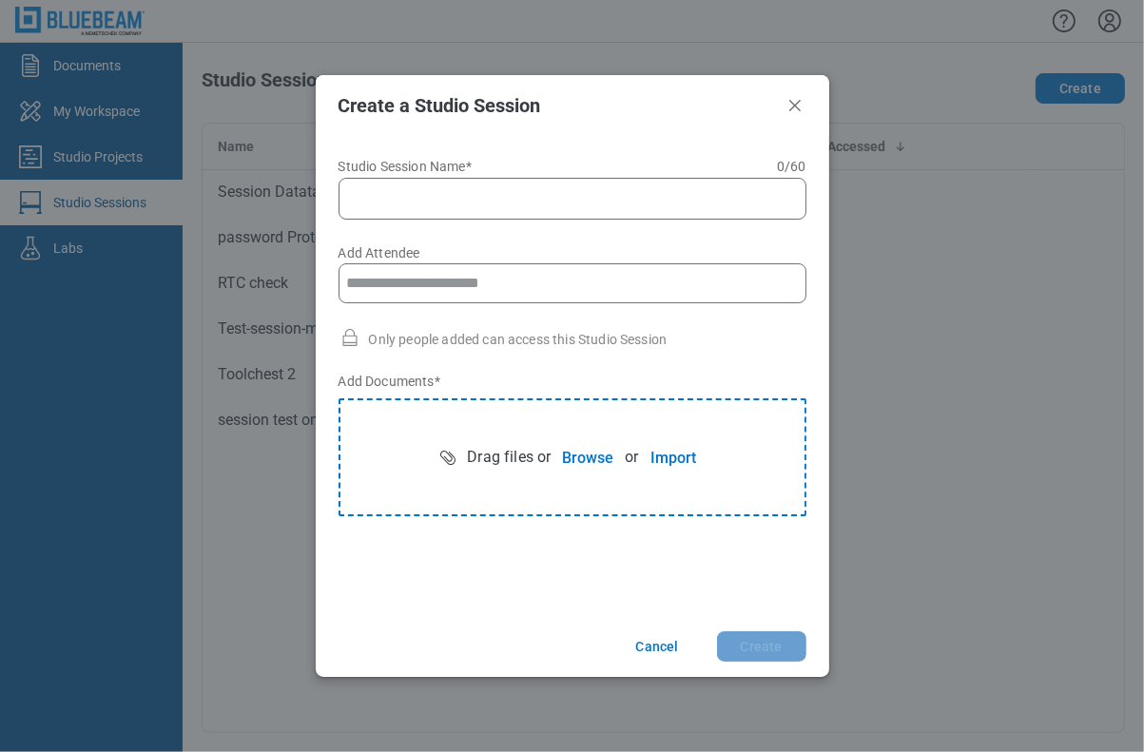
click at [626, 190] on input "Studio Session Name* 0 of 60 characters 0 / 60" at bounding box center [576, 198] width 443 height 23
type input "**********"
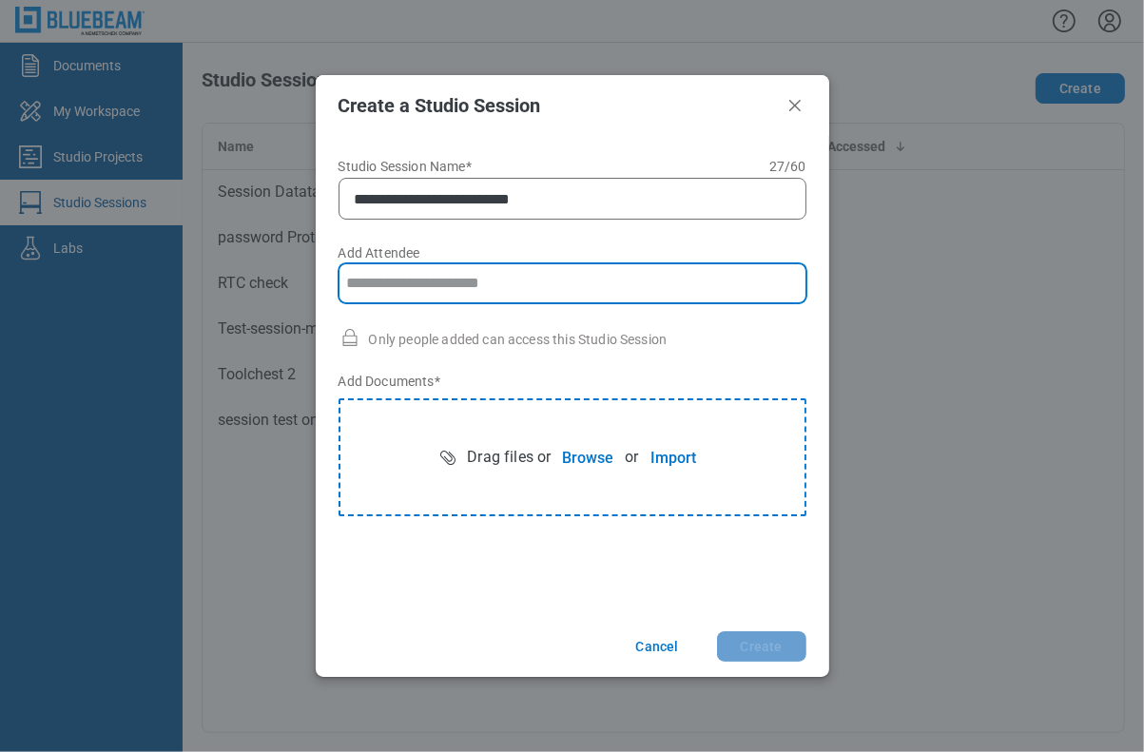
click at [430, 292] on input "Add Attendee" at bounding box center [572, 283] width 451 height 38
type input "**********"
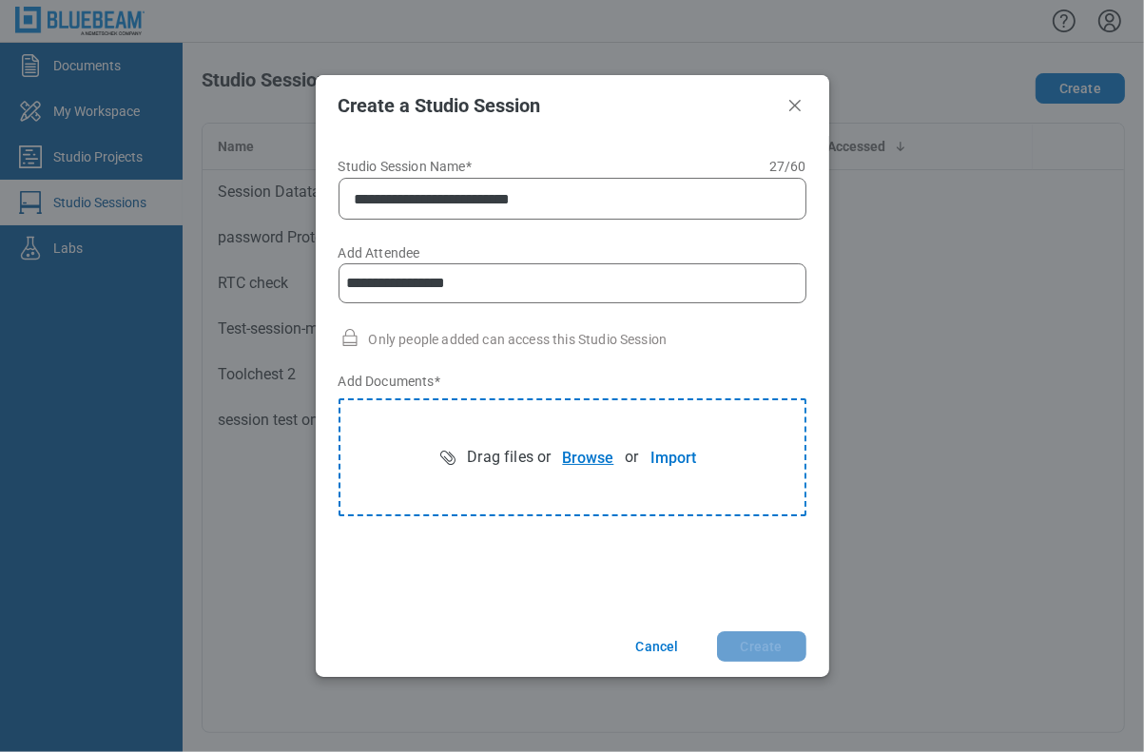
click at [578, 456] on button "Browse" at bounding box center [587, 457] width 74 height 38
click at [769, 645] on button "Create" at bounding box center [761, 646] width 89 height 30
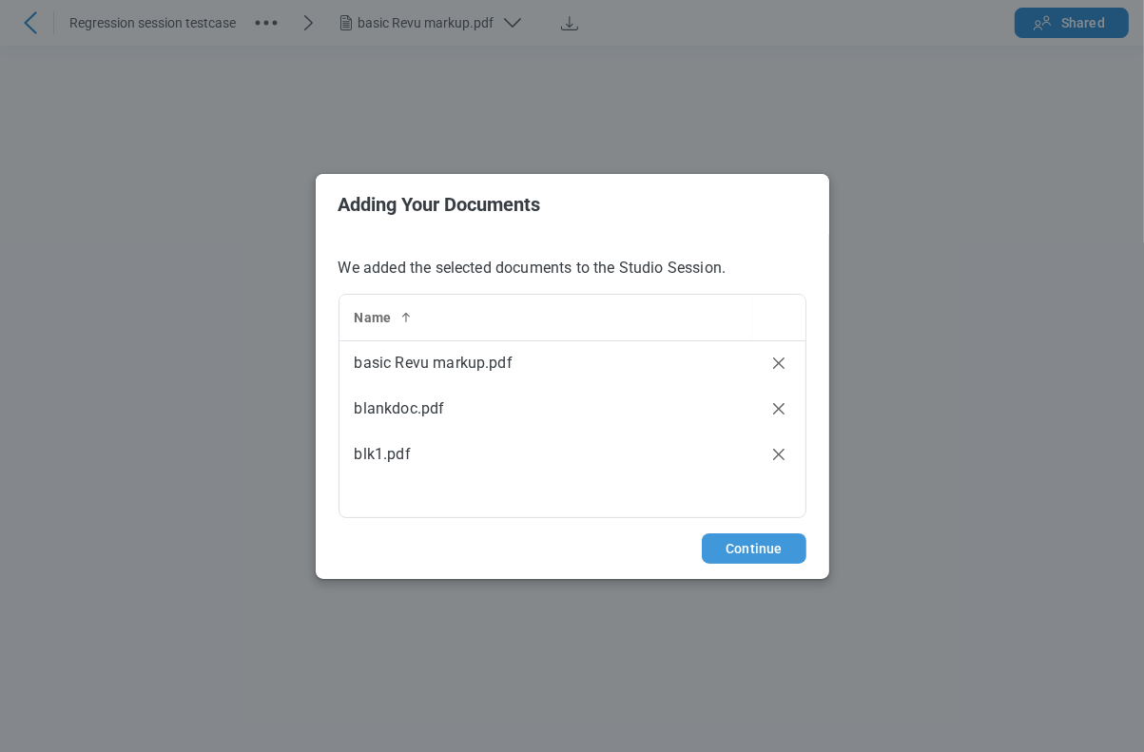
click at [771, 550] on button "Continue" at bounding box center [754, 548] width 104 height 30
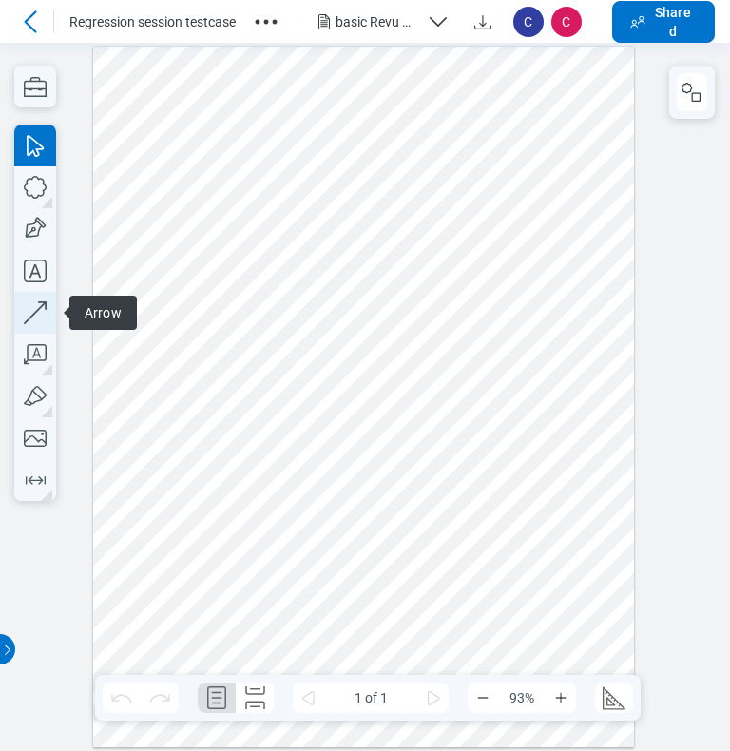
click at [33, 309] on icon "button" at bounding box center [35, 313] width 42 height 42
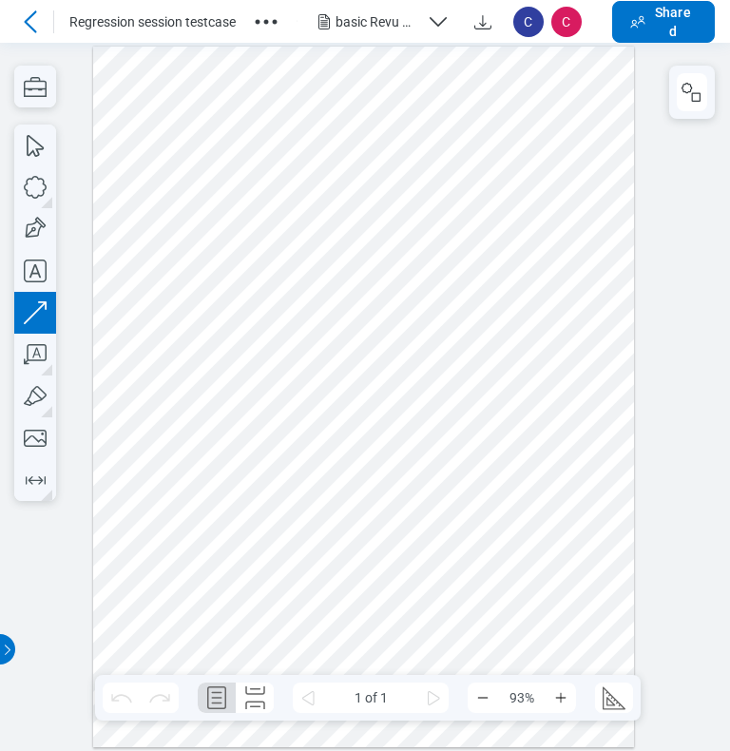
drag, startPoint x: 194, startPoint y: 503, endPoint x: 341, endPoint y: 463, distance: 152.7
click at [341, 463] on div at bounding box center [364, 398] width 542 height 702
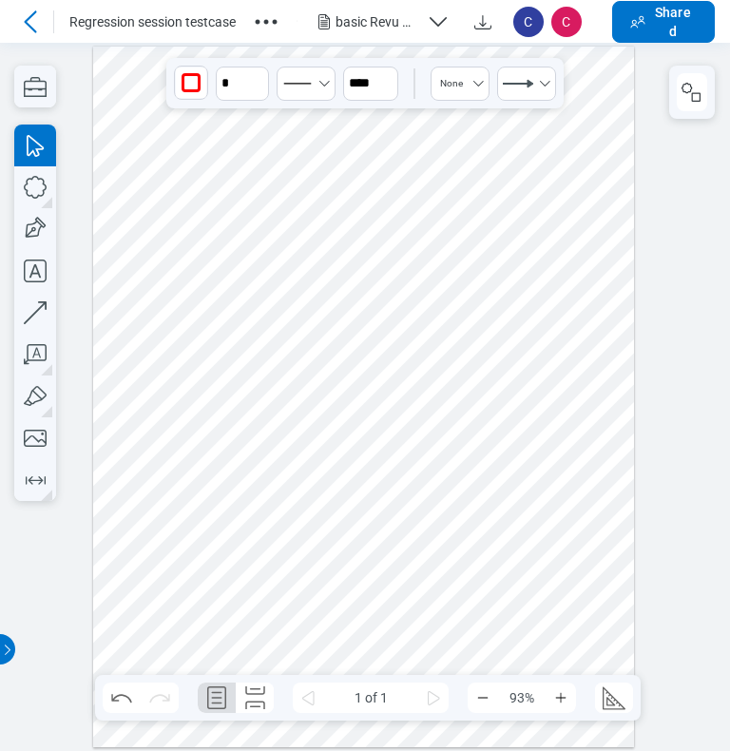
click at [473, 475] on div at bounding box center [364, 398] width 542 height 702
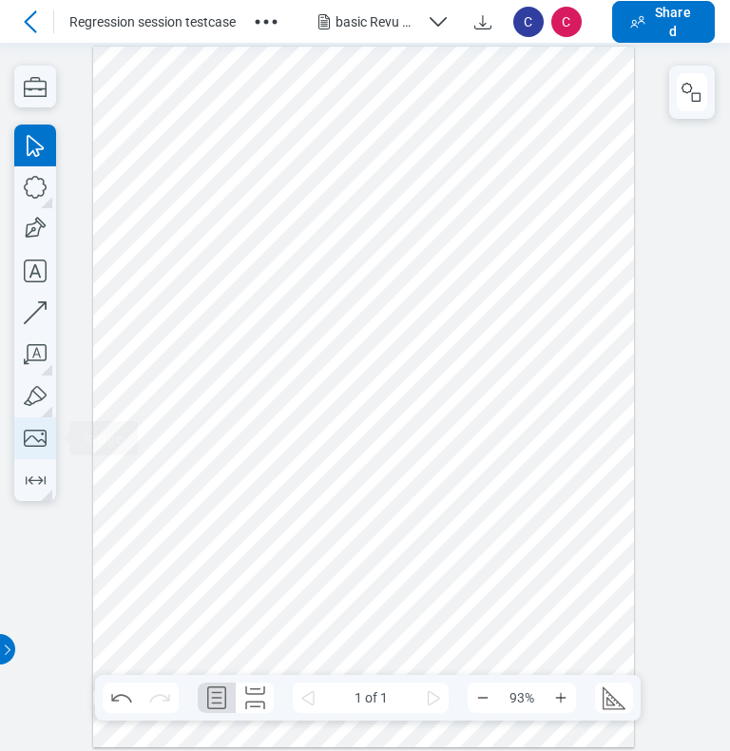
click at [39, 436] on icon "button" at bounding box center [35, 438] width 42 height 42
drag, startPoint x: 389, startPoint y: 428, endPoint x: 486, endPoint y: 571, distance: 173.2
click at [486, 571] on div at bounding box center [364, 398] width 542 height 702
click at [490, 590] on div at bounding box center [364, 398] width 542 height 702
click at [29, 87] on icon "button" at bounding box center [35, 87] width 42 height 42
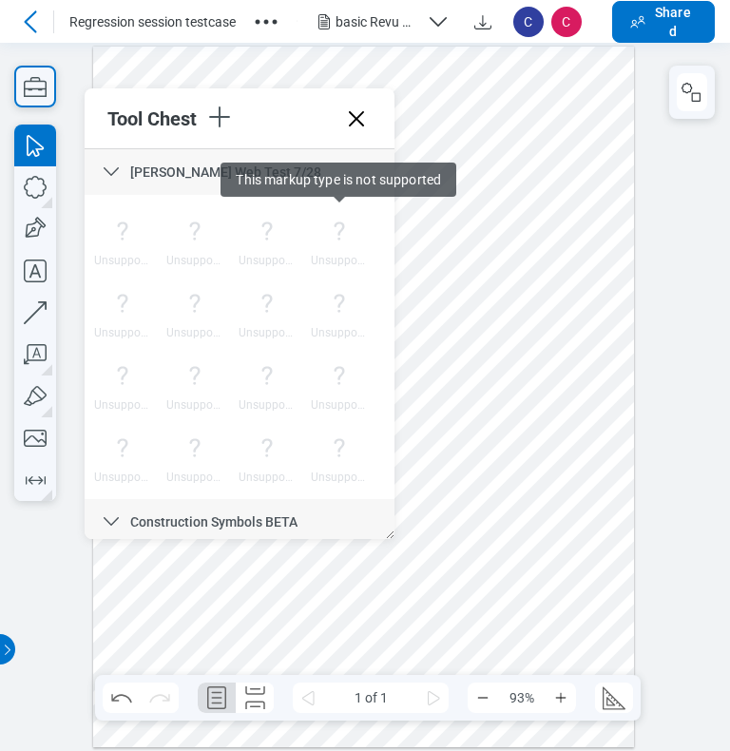
scroll to position [95, 0]
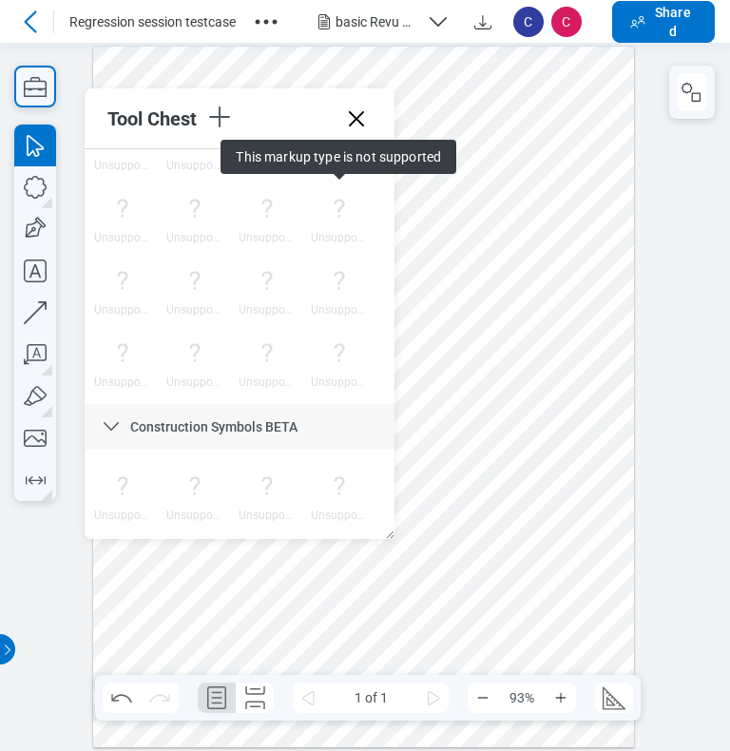
click at [360, 117] on icon at bounding box center [356, 119] width 30 height 30
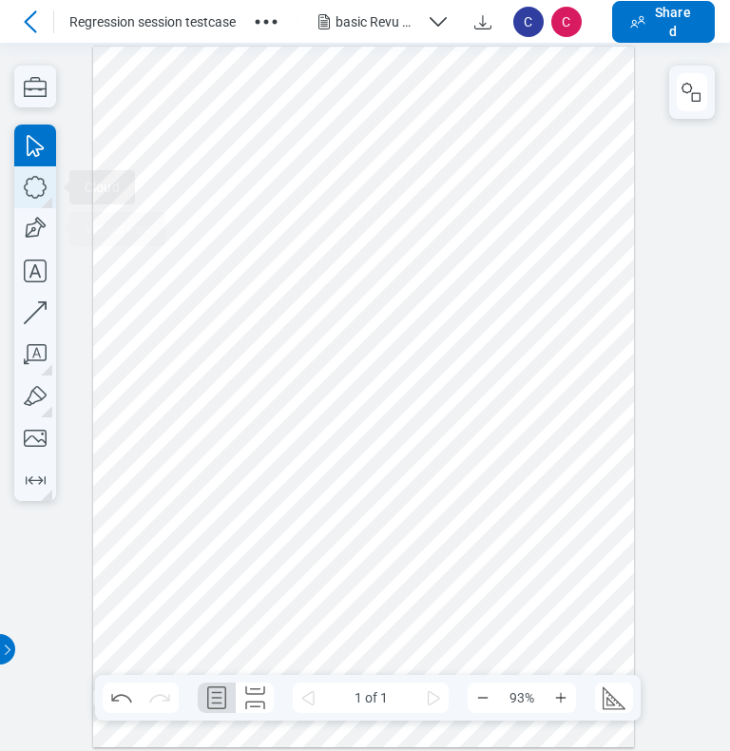
click at [40, 186] on icon "button" at bounding box center [35, 187] width 42 height 42
drag, startPoint x: 376, startPoint y: 570, endPoint x: 386, endPoint y: 581, distance: 14.1
click at [386, 581] on div at bounding box center [364, 398] width 542 height 702
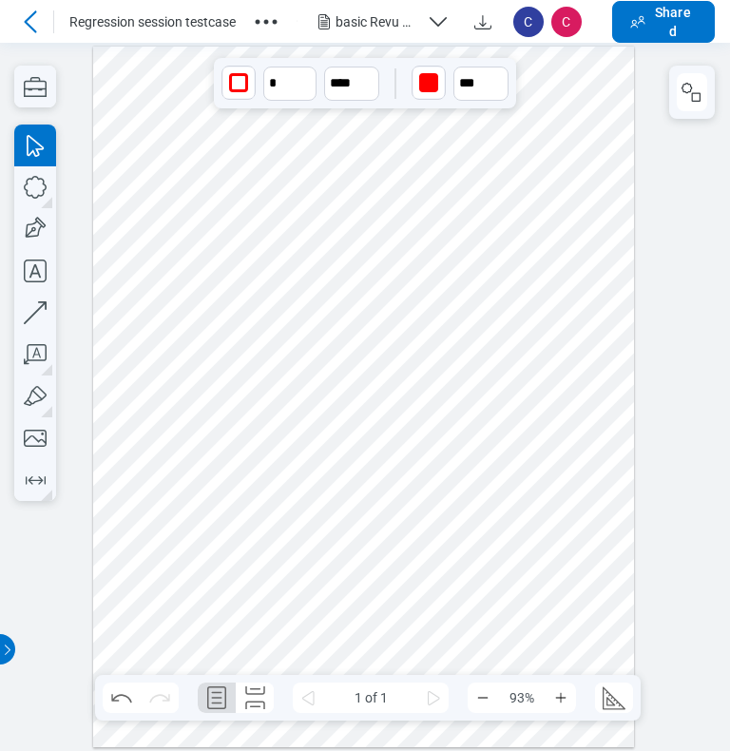
click at [31, 20] on icon at bounding box center [30, 21] width 23 height 23
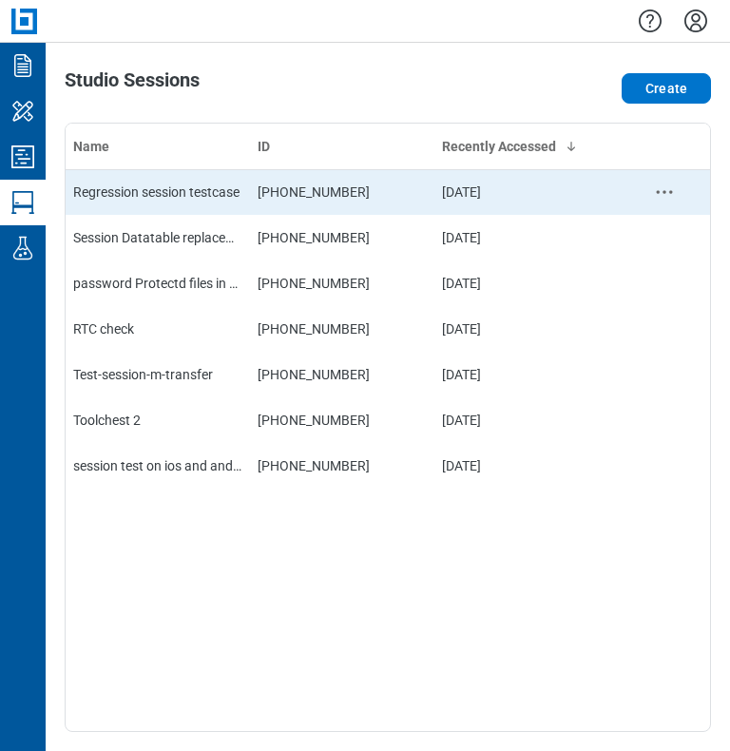
click at [662, 193] on icon "context-menu" at bounding box center [664, 192] width 23 height 23
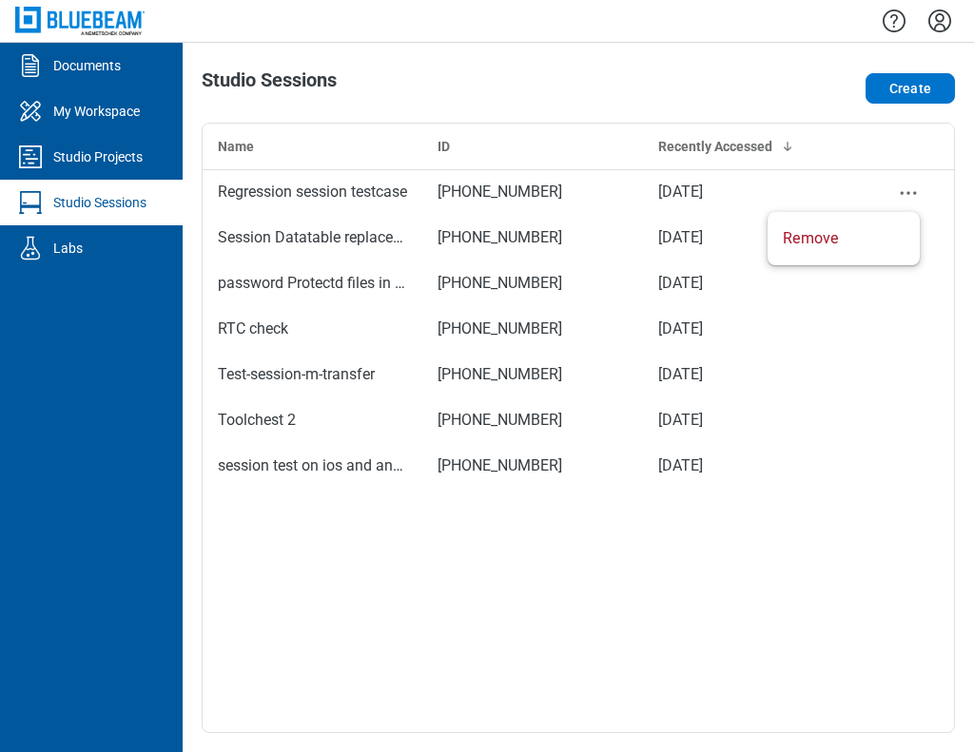
click at [958, 262] on div "Studio Sessions Create Name ID Recently Accessed Regression session testcase 91…" at bounding box center [578, 397] width 791 height 709
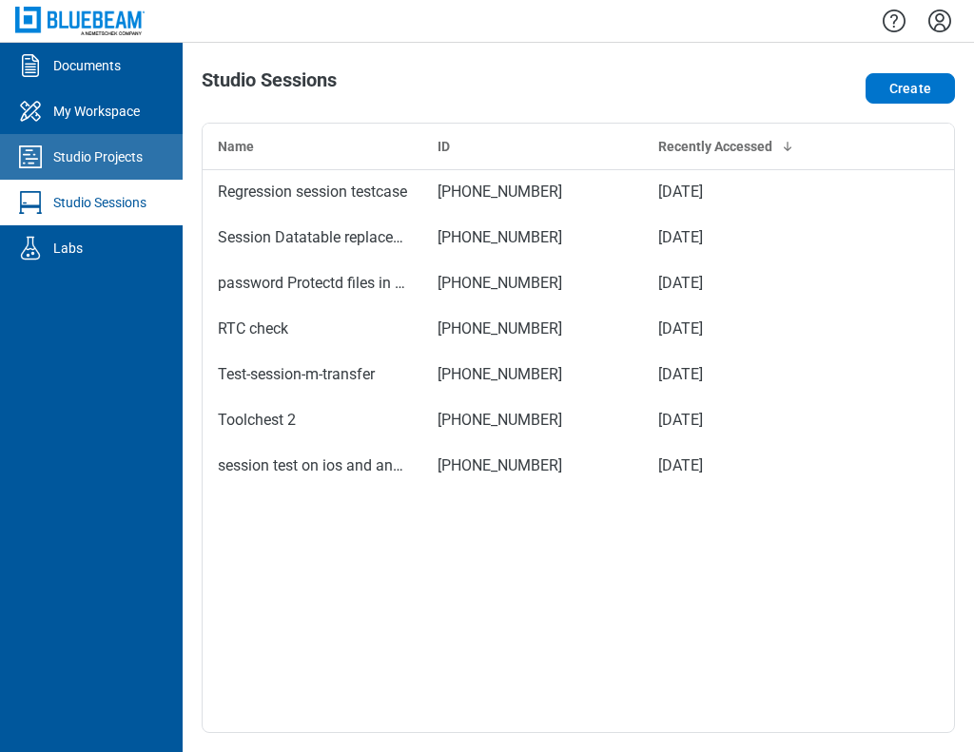
click at [121, 160] on div "Studio Projects" at bounding box center [97, 156] width 89 height 19
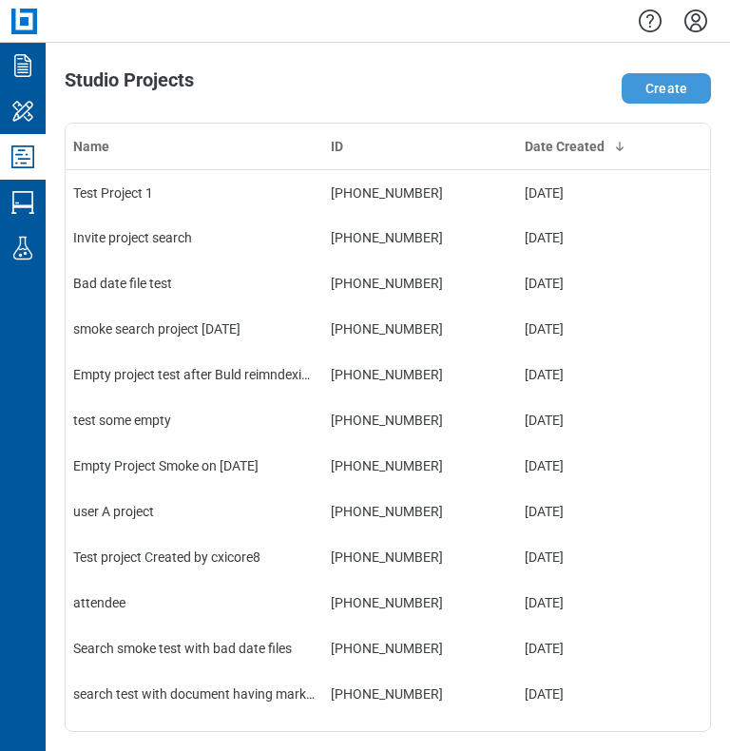
click at [689, 88] on button "Create" at bounding box center [666, 88] width 89 height 30
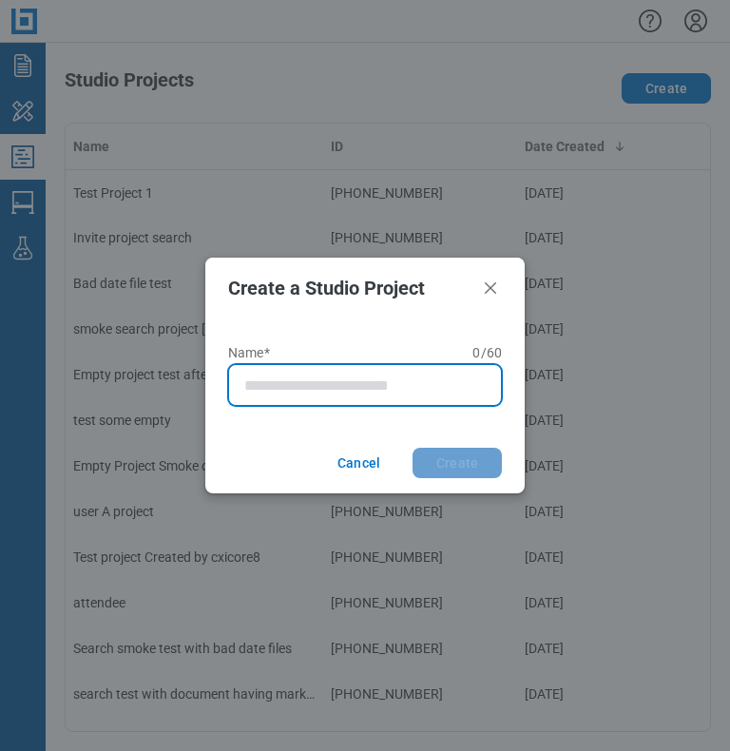
click at [292, 382] on input "Name* 0 of 60 characters 0 / 60" at bounding box center [368, 385] width 249 height 23
type input "**********"
click at [413, 448] on button "Create" at bounding box center [457, 463] width 89 height 30
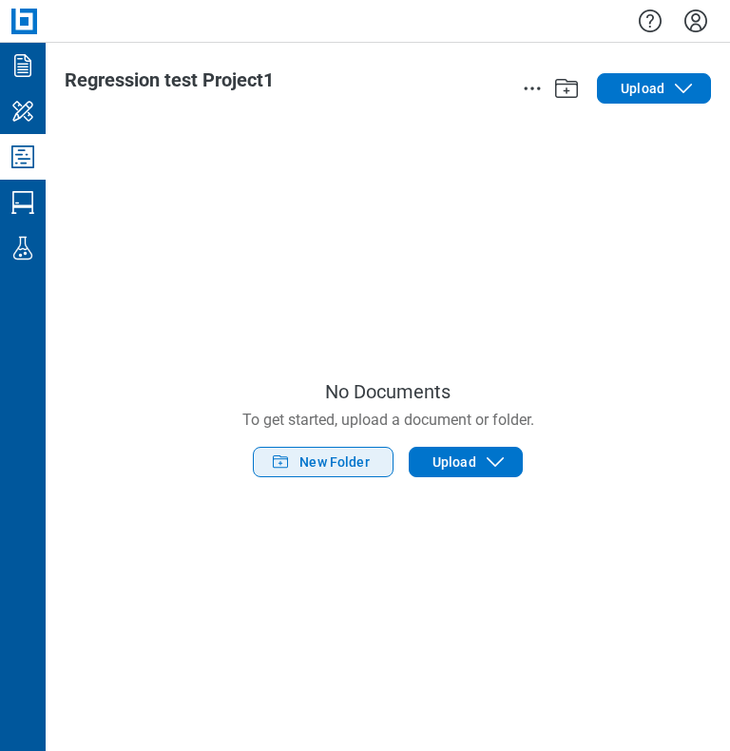
click at [371, 458] on button "New Folder" at bounding box center [323, 462] width 141 height 30
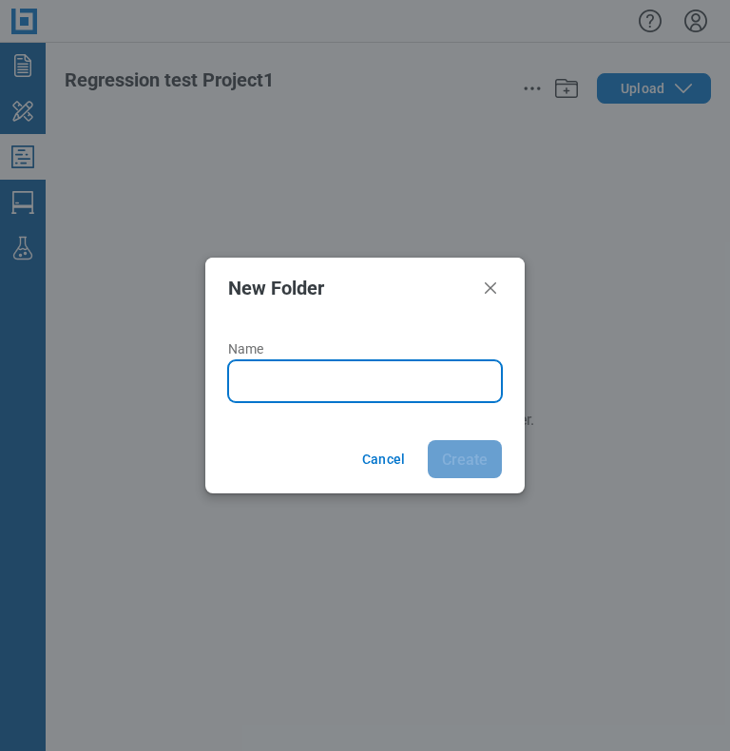
click at [305, 380] on input "Name" at bounding box center [368, 381] width 249 height 23
type input "*******"
click at [428, 440] on button "Create" at bounding box center [465, 459] width 74 height 38
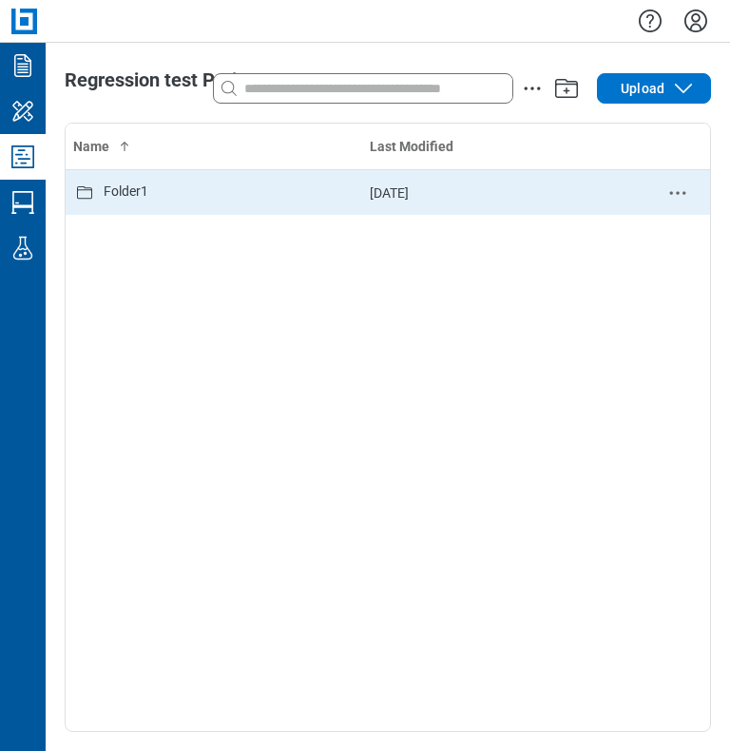
click at [392, 189] on td "[DATE]" at bounding box center [503, 192] width 283 height 46
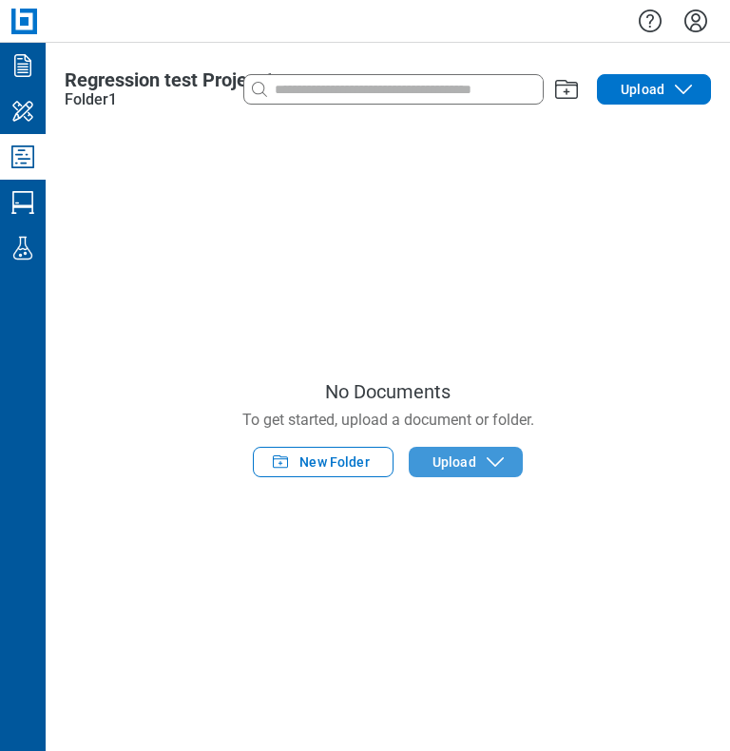
click at [434, 447] on button "Upload" at bounding box center [466, 462] width 114 height 30
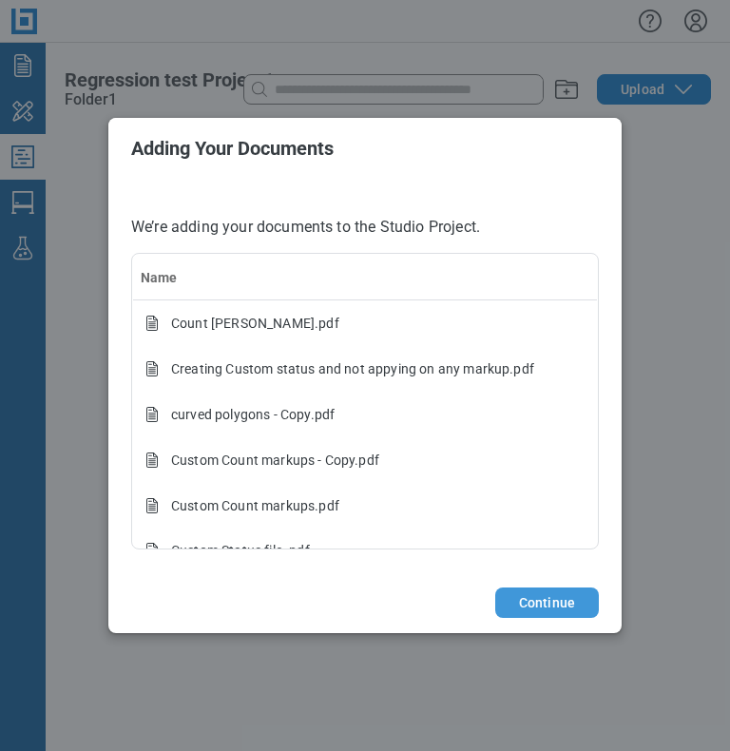
click at [529, 608] on button "Continue" at bounding box center [547, 603] width 104 height 30
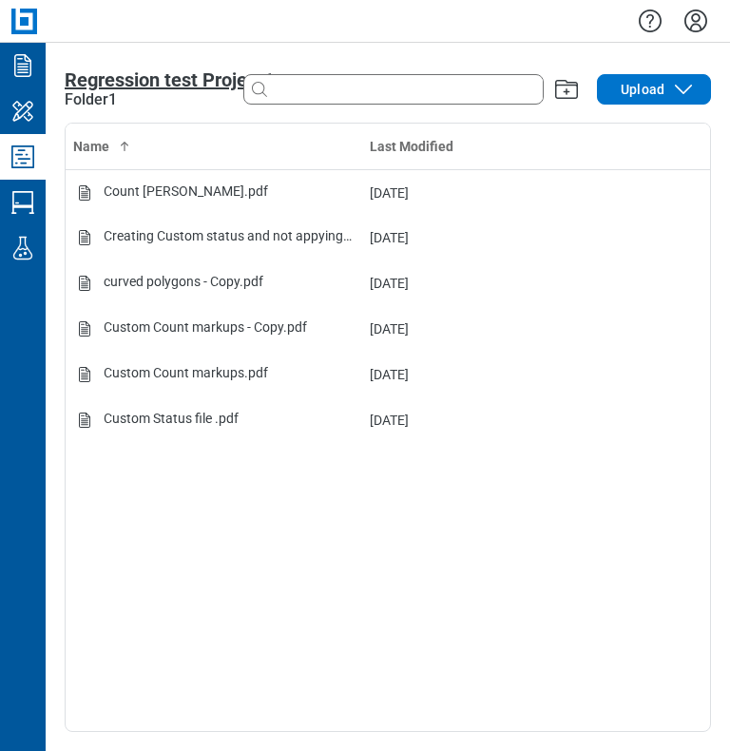
click at [96, 83] on span "Regression test Project1" at bounding box center [169, 79] width 209 height 23
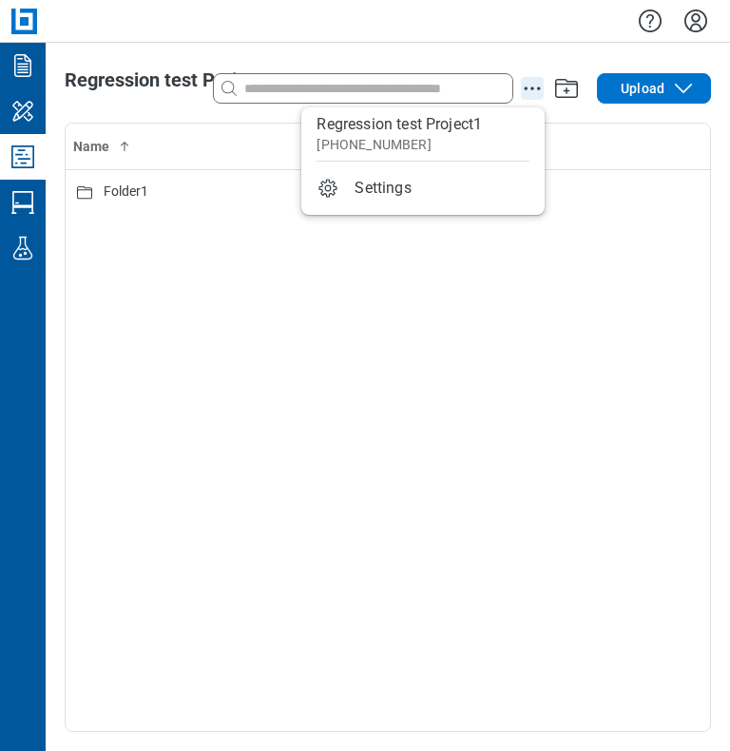
click at [534, 89] on icon "action-menu" at bounding box center [532, 88] width 23 height 23
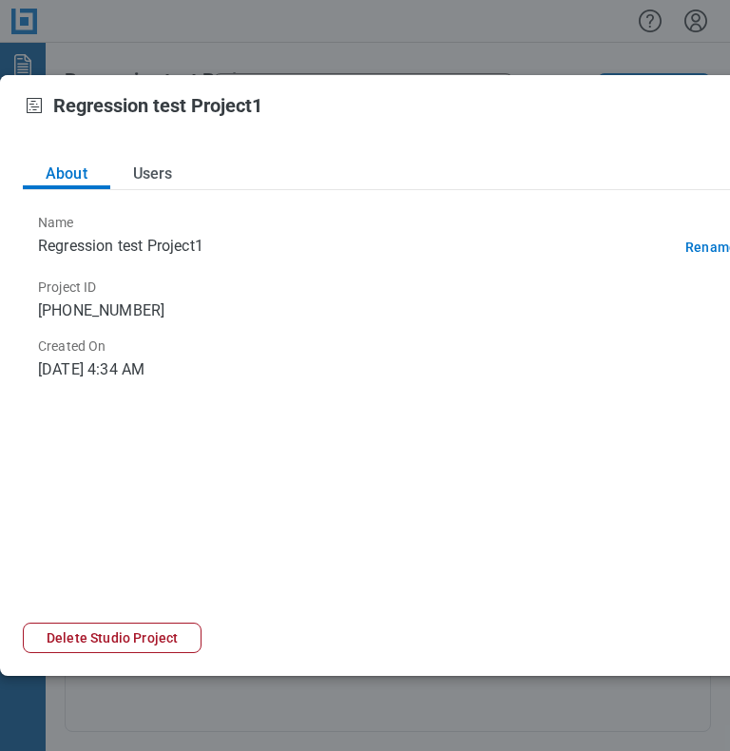
scroll to position [0, 52]
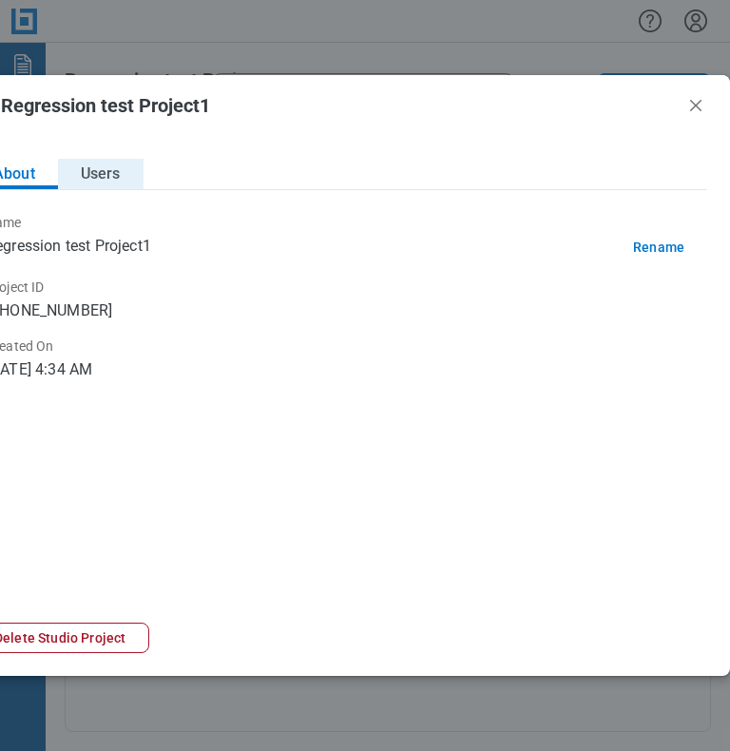
click at [95, 170] on button "Users" at bounding box center [101, 174] width 86 height 30
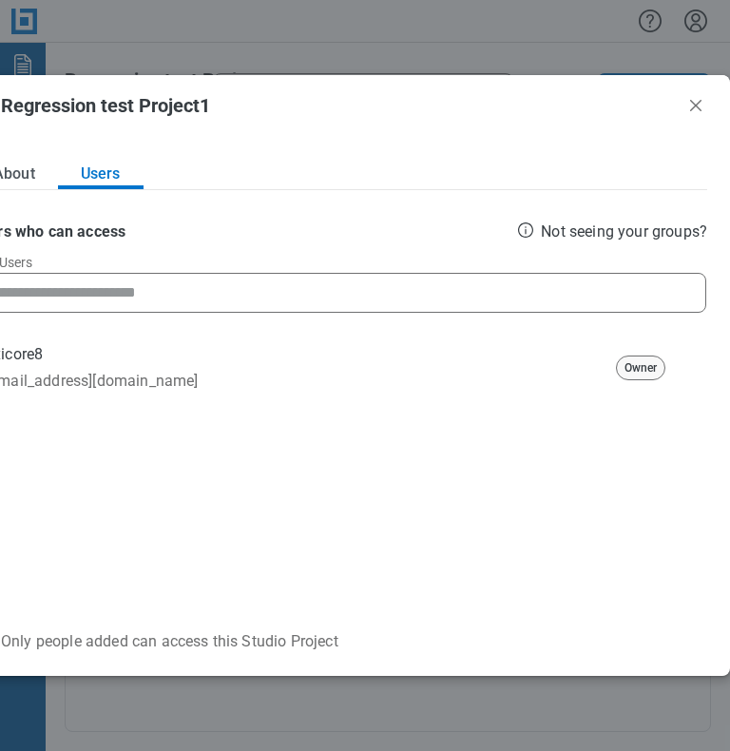
click at [207, 303] on input at bounding box center [339, 293] width 718 height 38
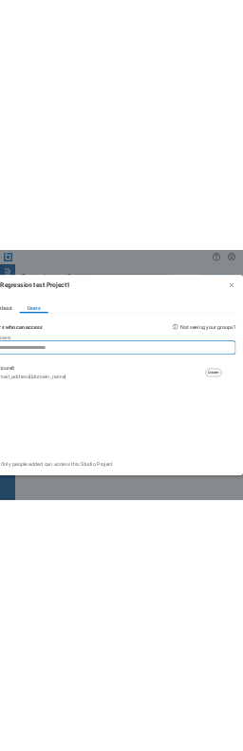
scroll to position [0, 32]
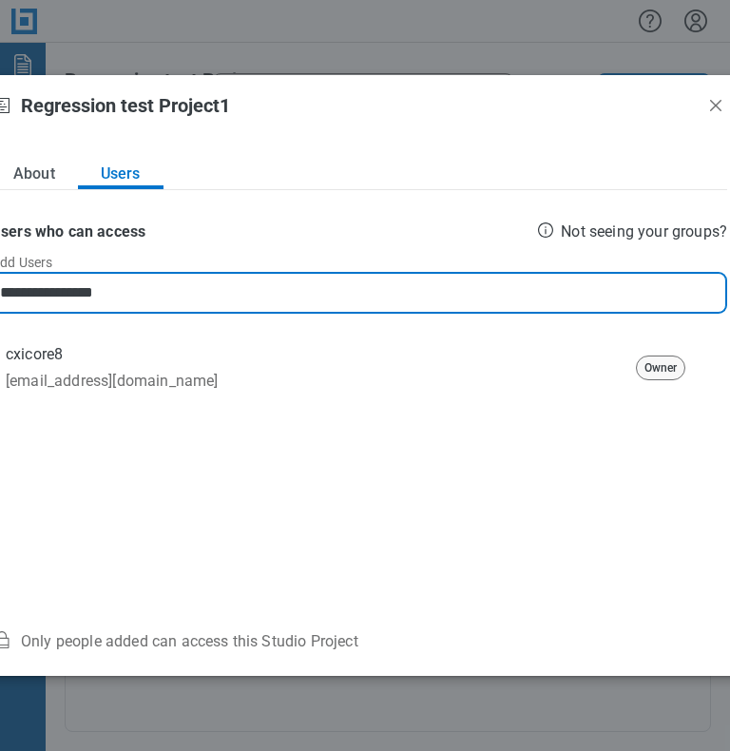
type input "**********"
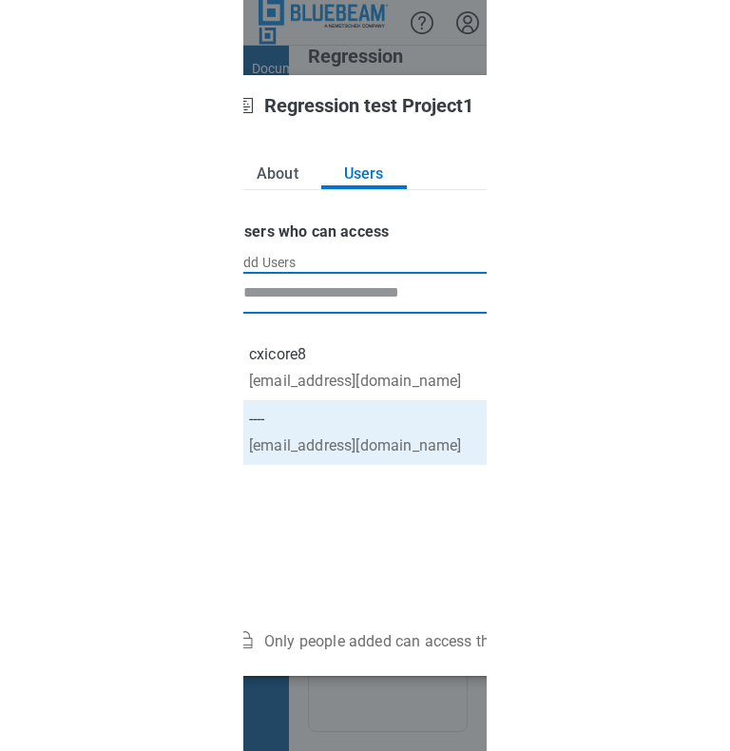
scroll to position [0, 0]
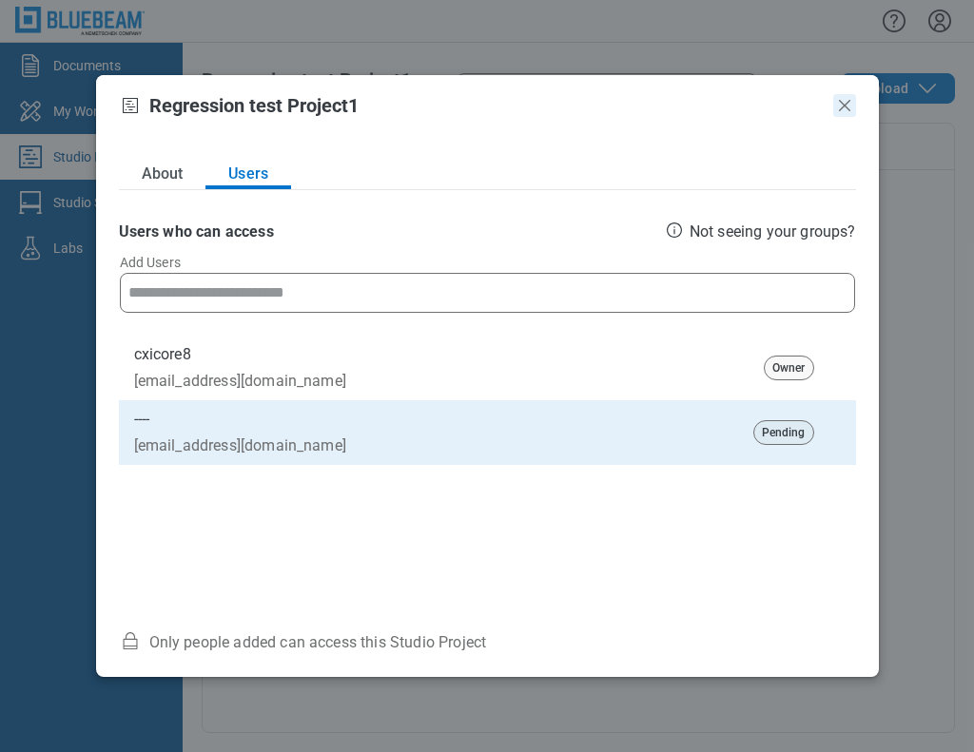
click at [849, 102] on icon "Close" at bounding box center [844, 105] width 23 height 23
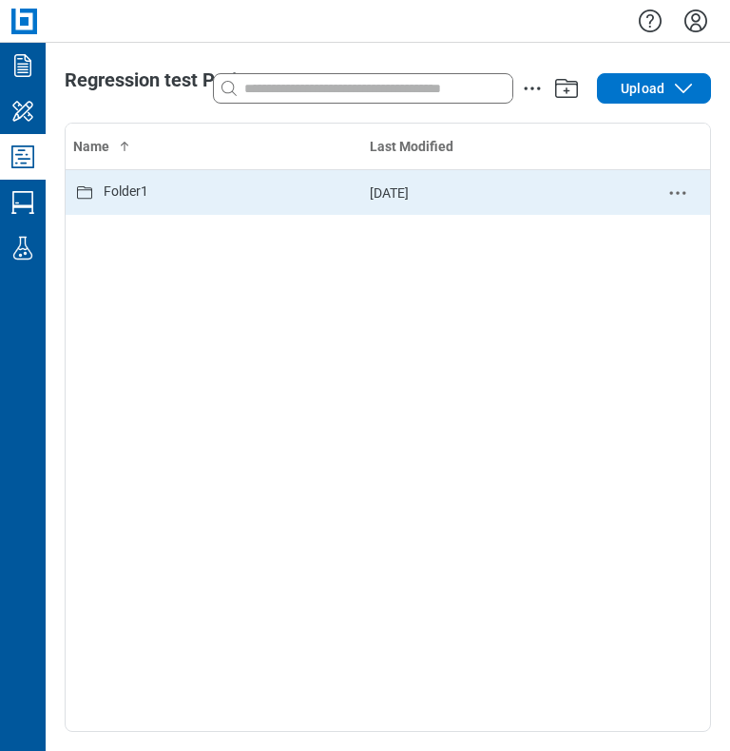
click at [158, 194] on div "Folder1" at bounding box center [213, 193] width 281 height 23
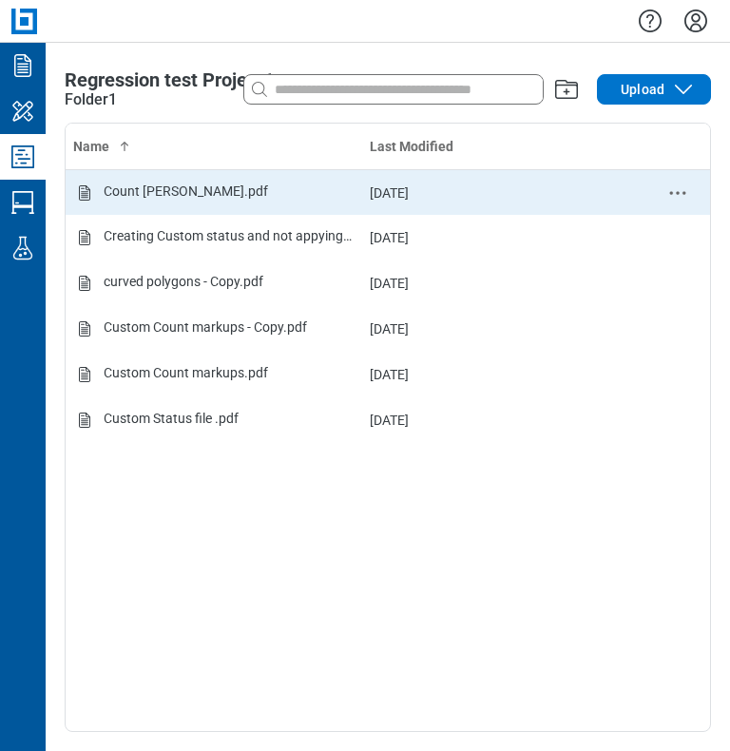
click at [239, 199] on div "Count [PERSON_NAME].pdf" at bounding box center [186, 193] width 164 height 23
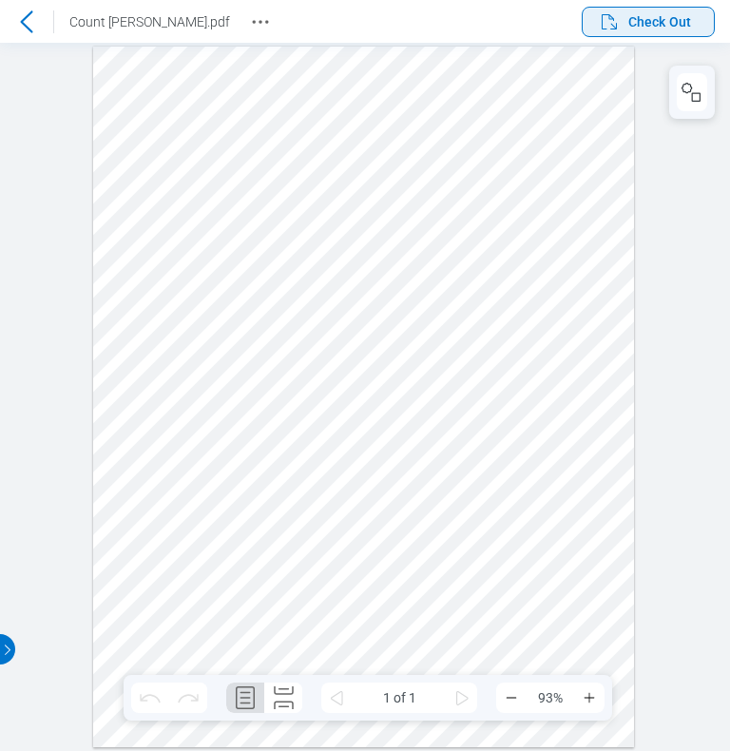
click at [657, 29] on span "Check Out" at bounding box center [659, 21] width 63 height 19
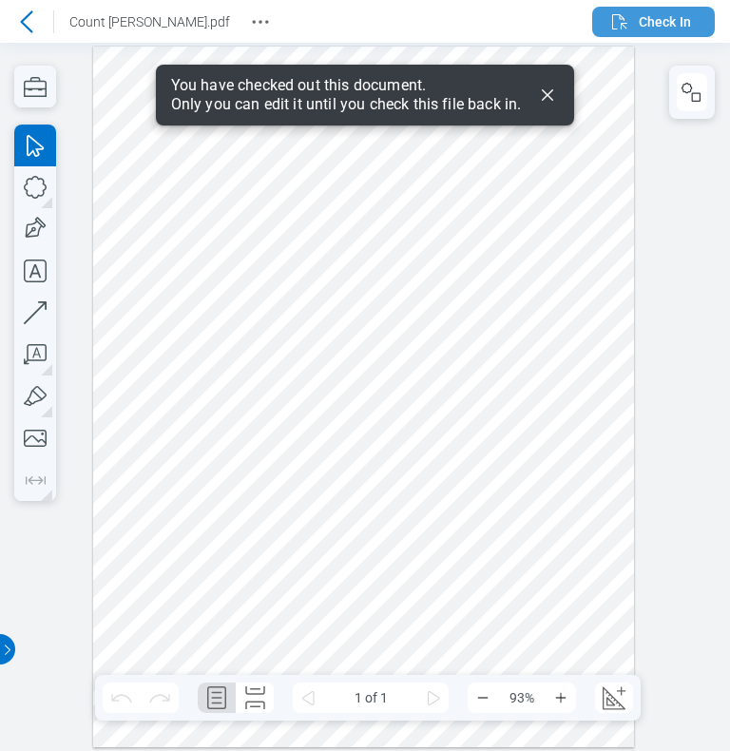
click at [643, 18] on span "Check In" at bounding box center [665, 21] width 52 height 19
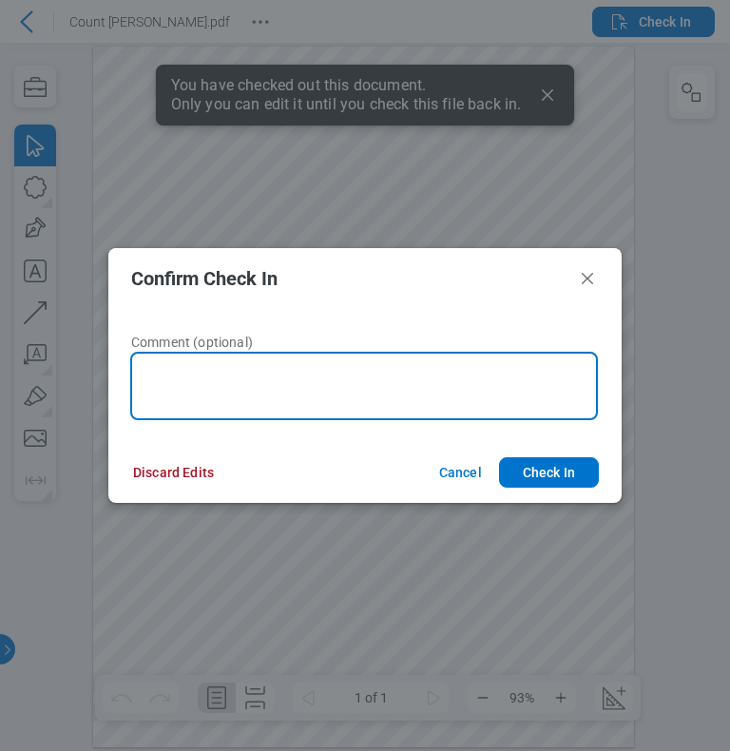
click at [246, 380] on textarea at bounding box center [364, 386] width 468 height 68
type textarea "********"
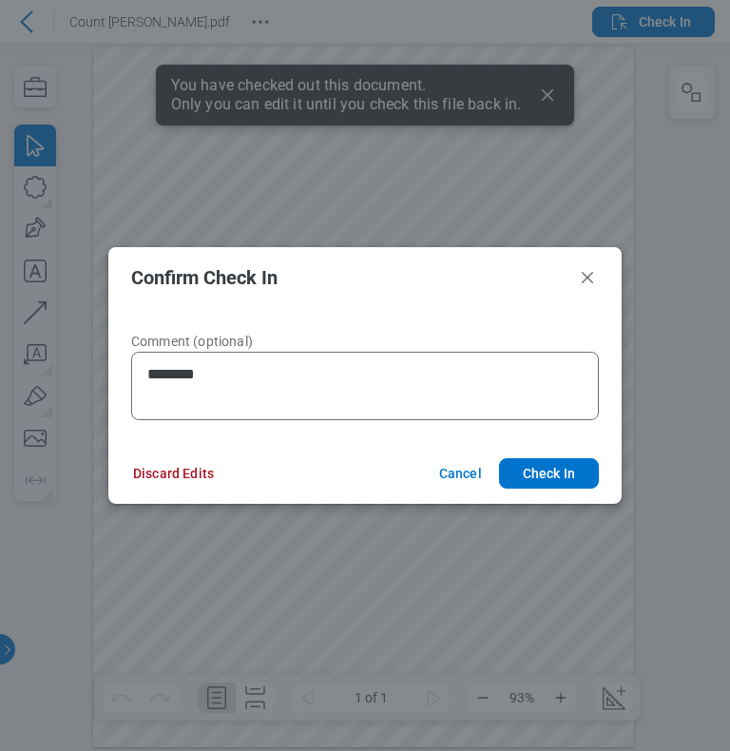
click at [548, 473] on button "Check In" at bounding box center [549, 473] width 100 height 30
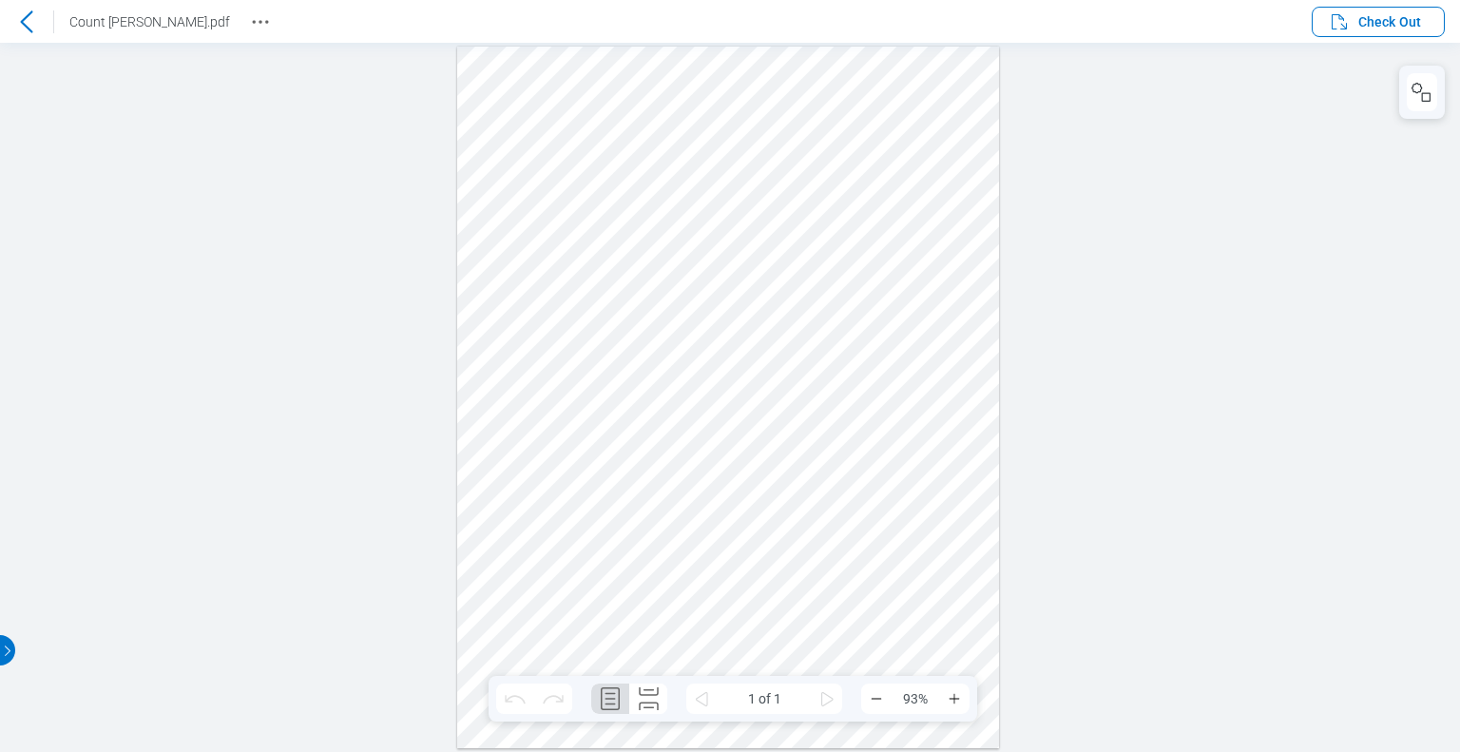
click at [25, 24] on icon at bounding box center [26, 21] width 12 height 22
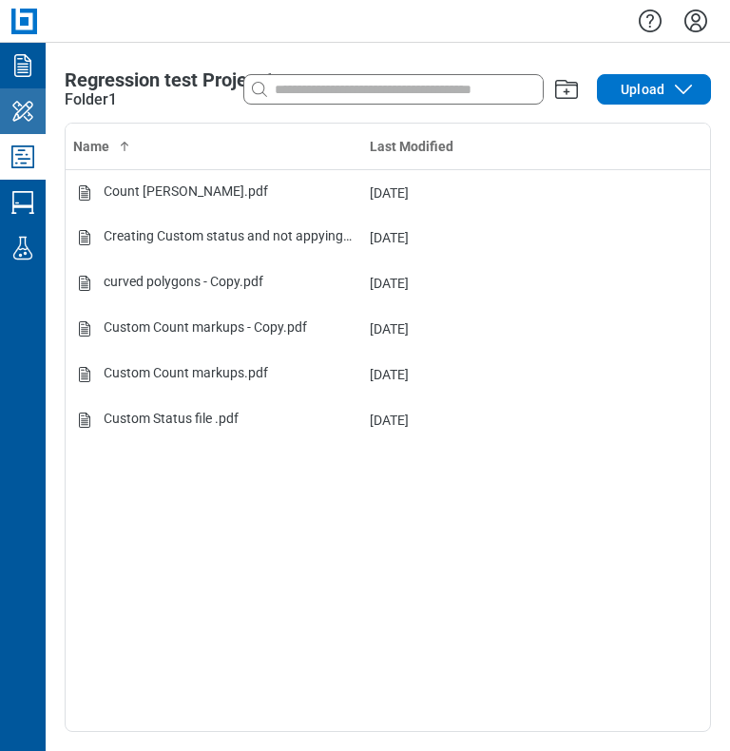
click at [32, 119] on icon "My Workspace" at bounding box center [23, 111] width 30 height 30
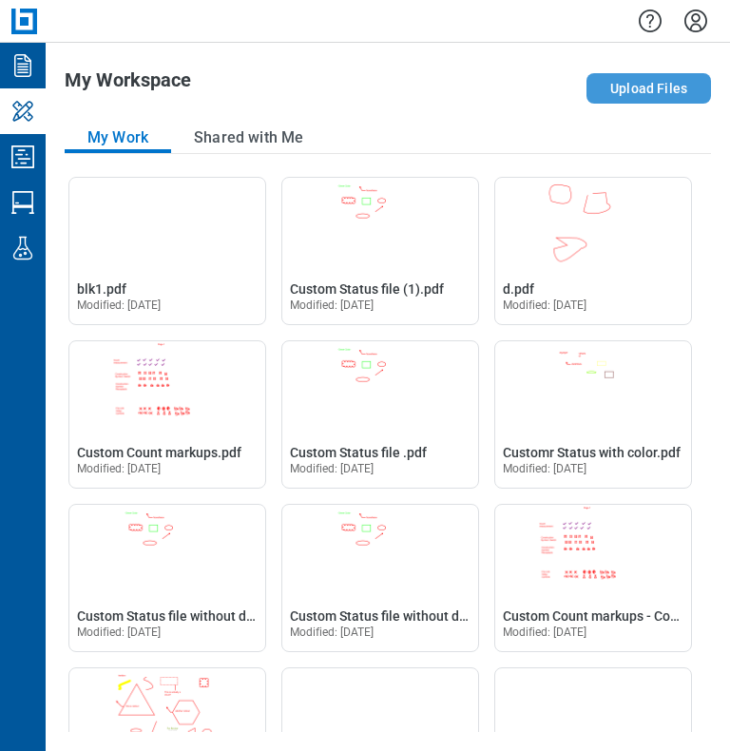
click at [628, 85] on button "Upload Files" at bounding box center [649, 88] width 125 height 30
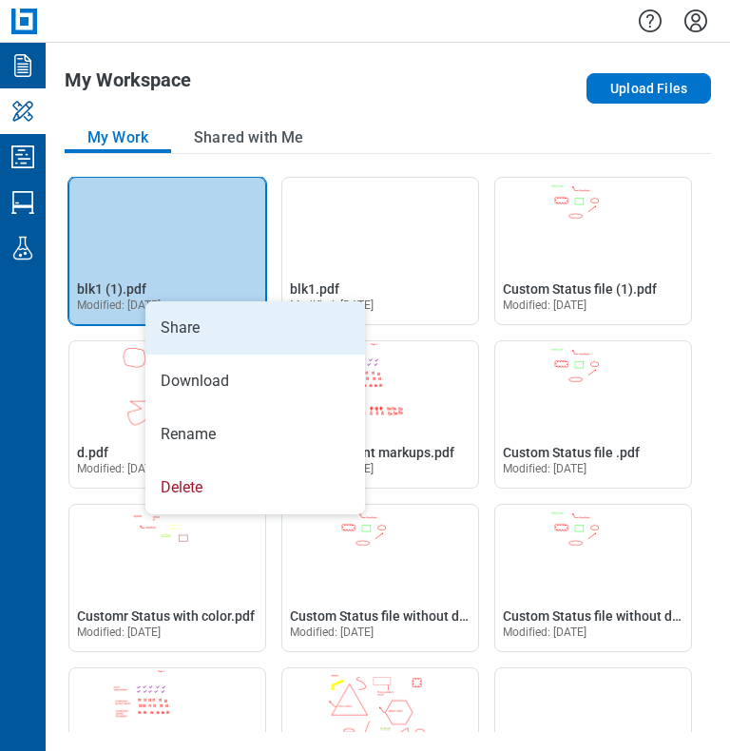
click at [180, 324] on li "Share" at bounding box center [255, 327] width 220 height 53
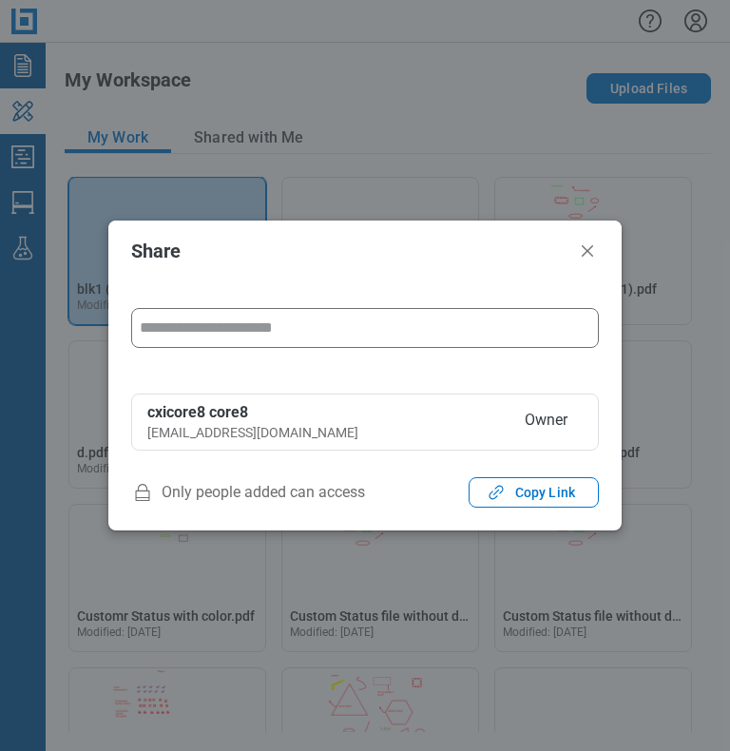
click at [331, 331] on input "form" at bounding box center [365, 328] width 451 height 38
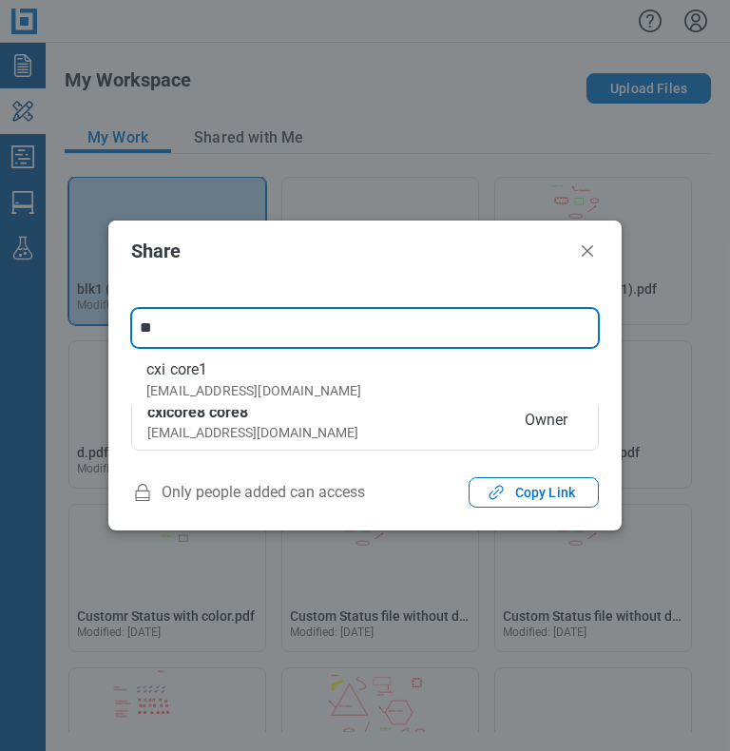
type input "***"
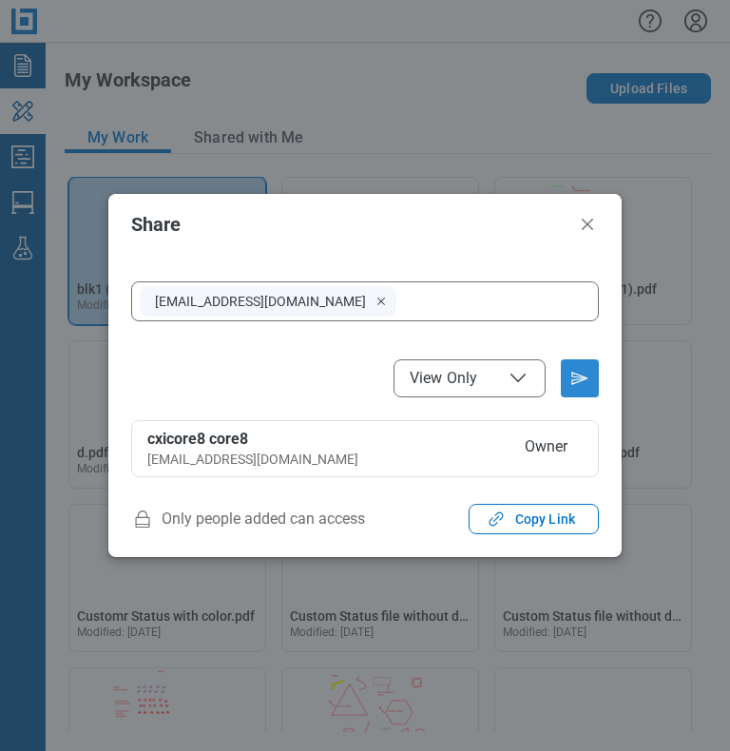
click at [580, 372] on icon "Send email invitation" at bounding box center [580, 378] width 30 height 30
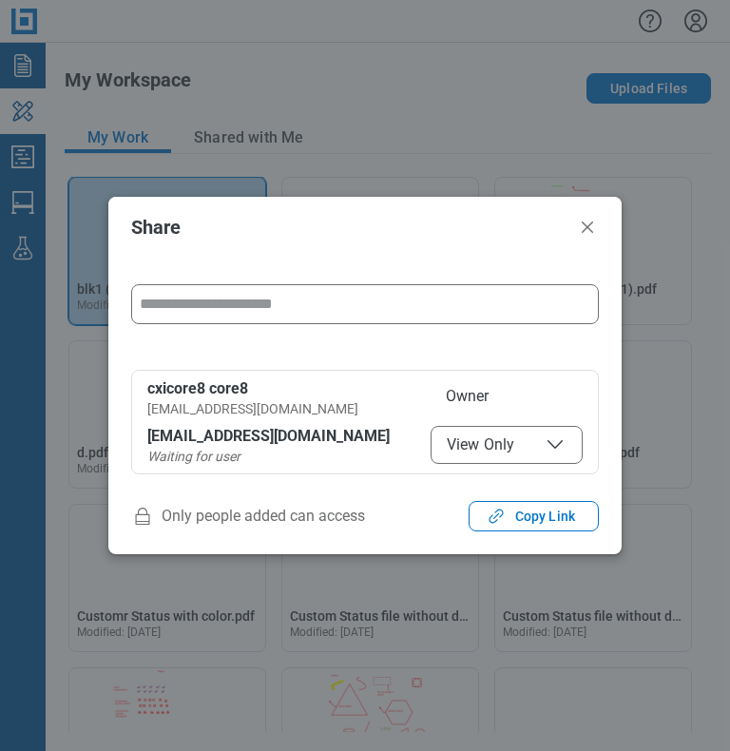
drag, startPoint x: 593, startPoint y: 240, endPoint x: 565, endPoint y: 237, distance: 28.7
click at [593, 240] on header "Share" at bounding box center [364, 227] width 513 height 61
click at [588, 225] on icon "Close" at bounding box center [587, 227] width 11 height 11
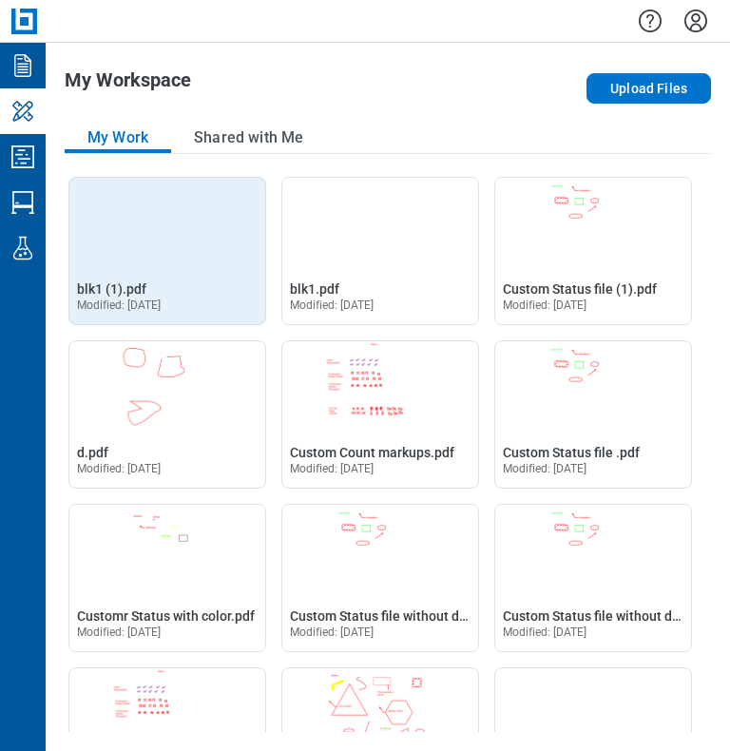
click at [110, 278] on div "Open blk1 (1).pdf in Editor blk1 (1).pdf Modified: [DATE]" at bounding box center [167, 295] width 196 height 57
click at [126, 287] on span "blk1 (1).pdf" at bounding box center [111, 288] width 69 height 15
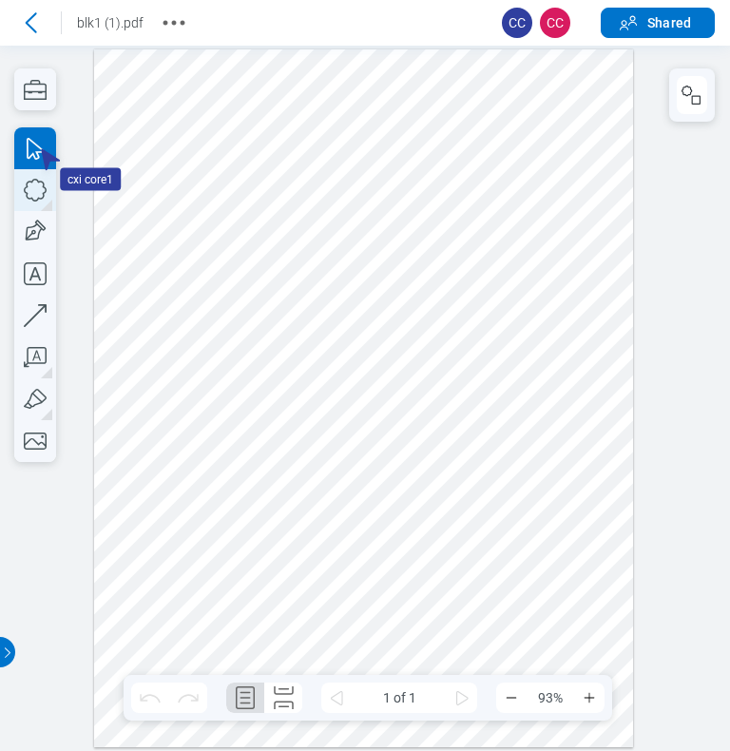
click at [44, 200] on icon "button" at bounding box center [35, 190] width 42 height 42
drag, startPoint x: 352, startPoint y: 305, endPoint x: 421, endPoint y: 381, distance: 103.0
click at [415, 381] on div at bounding box center [364, 398] width 540 height 699
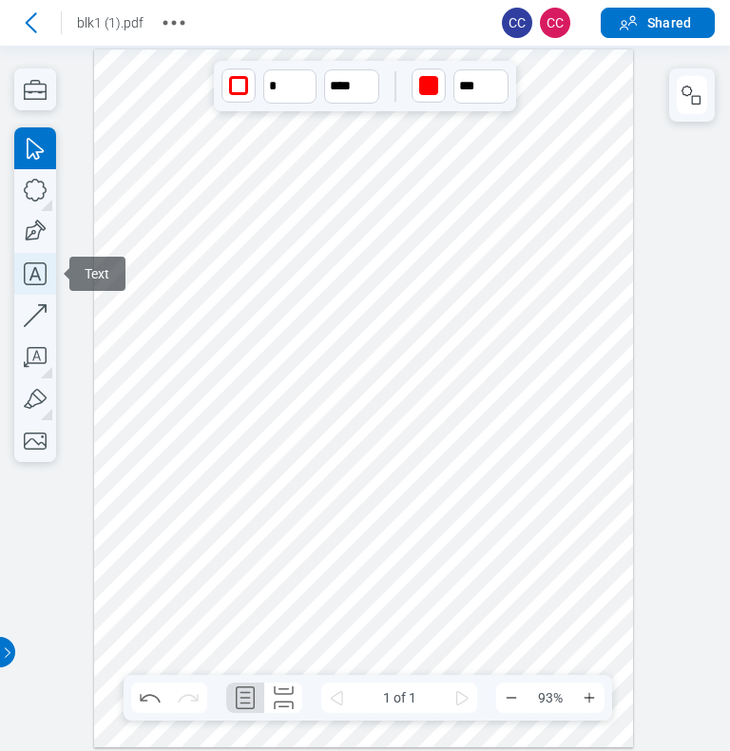
click at [29, 274] on icon "button" at bounding box center [35, 274] width 42 height 42
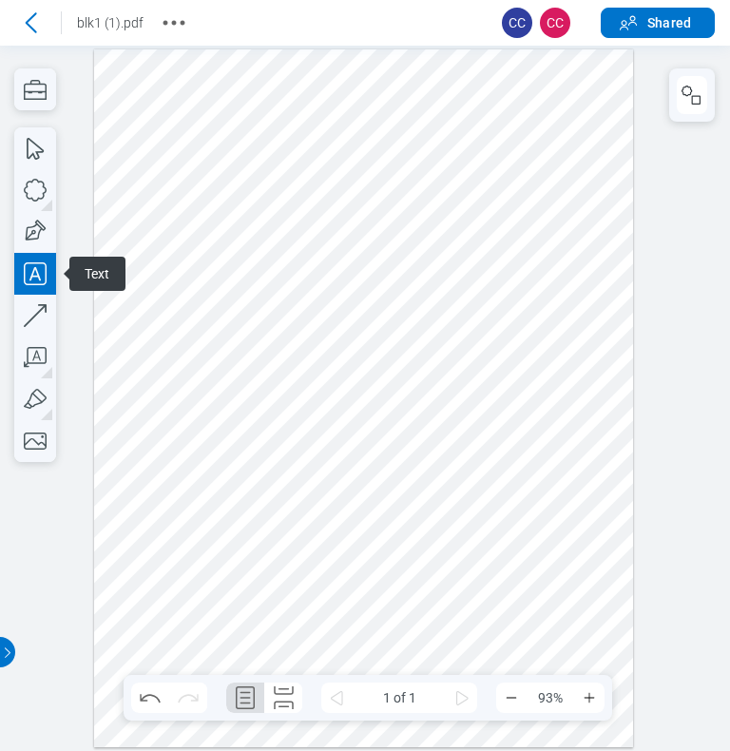
click at [395, 465] on div at bounding box center [364, 398] width 540 height 699
click at [499, 376] on div at bounding box center [364, 398] width 540 height 699
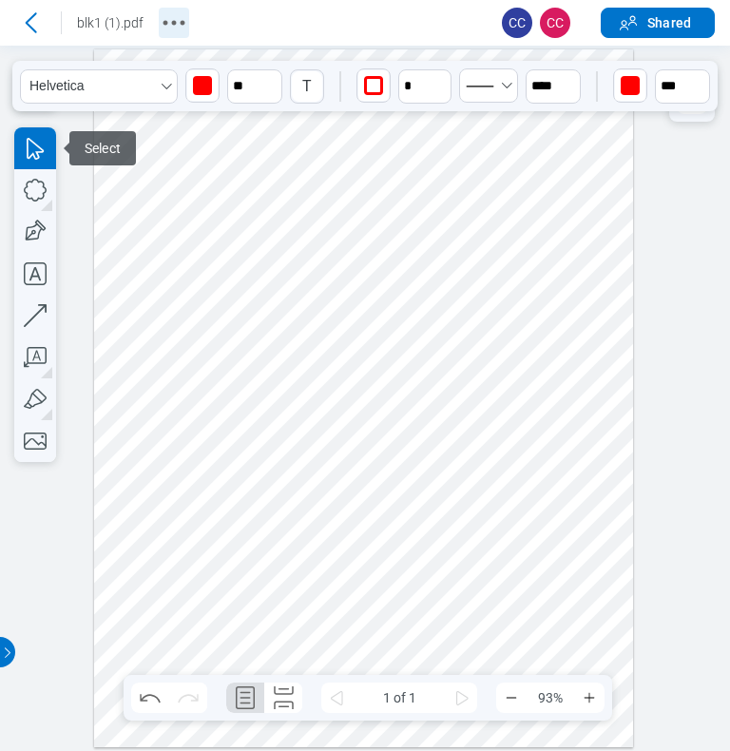
click at [169, 17] on icon "More actions" at bounding box center [174, 23] width 30 height 30
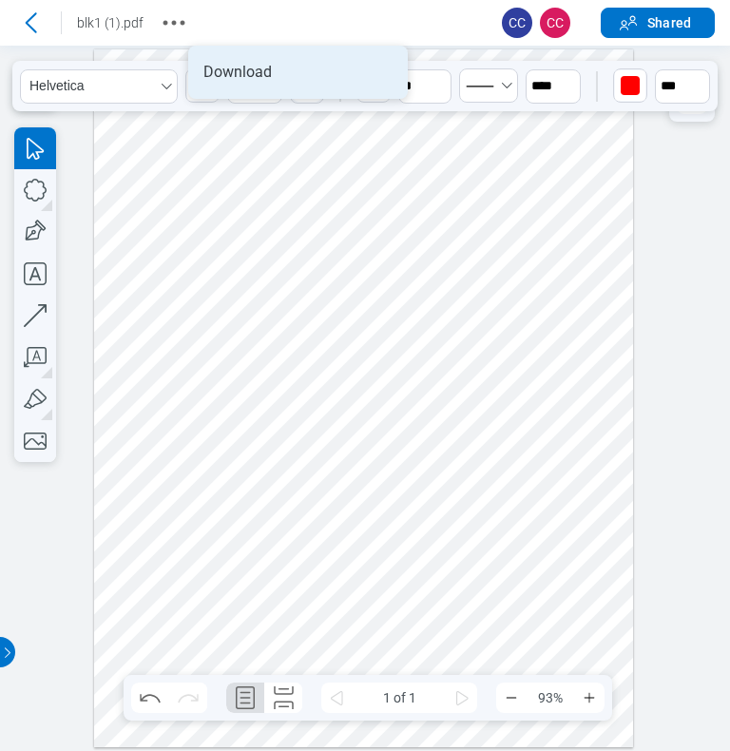
click at [241, 71] on li "Download" at bounding box center [298, 72] width 220 height 53
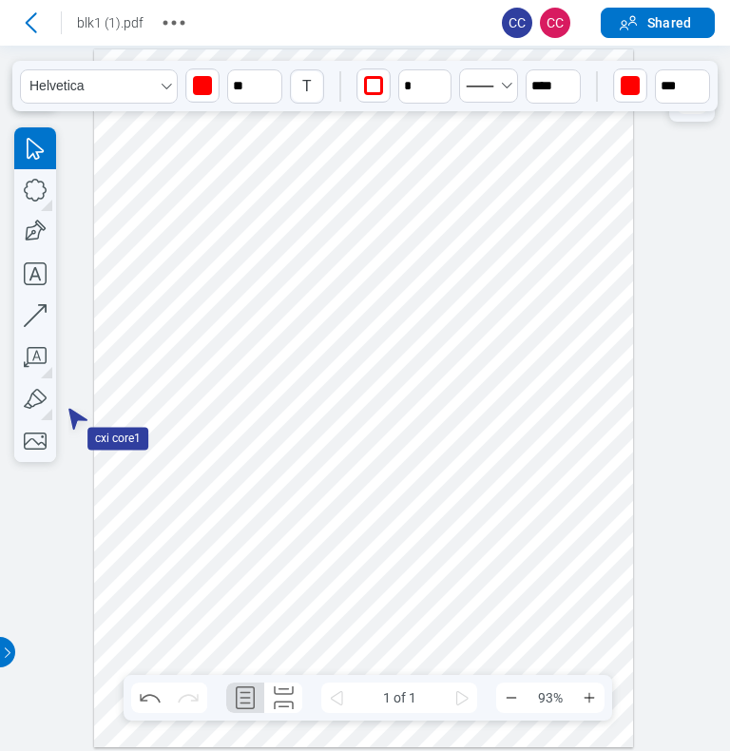
click at [578, 174] on div at bounding box center [364, 398] width 540 height 699
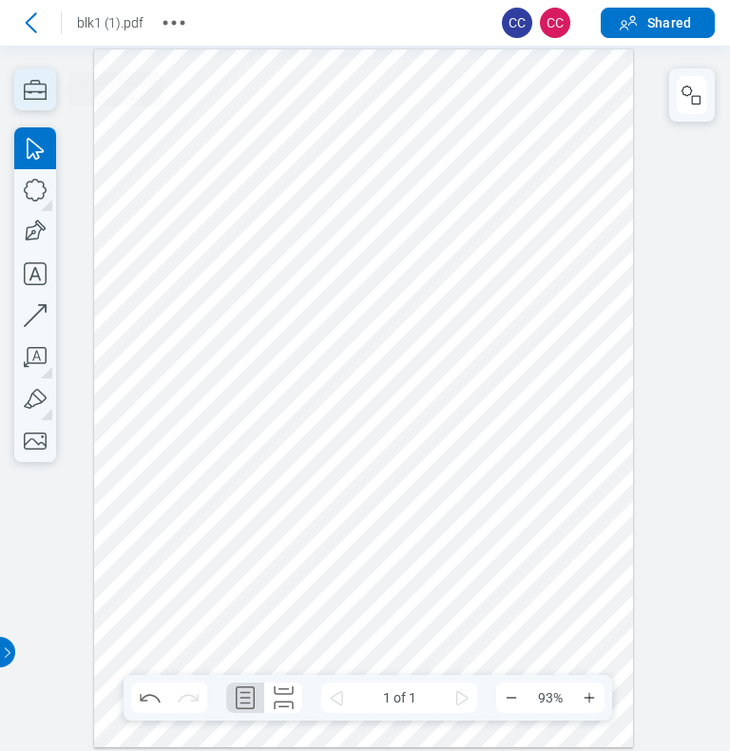
click at [32, 87] on icon "button" at bounding box center [35, 89] width 42 height 42
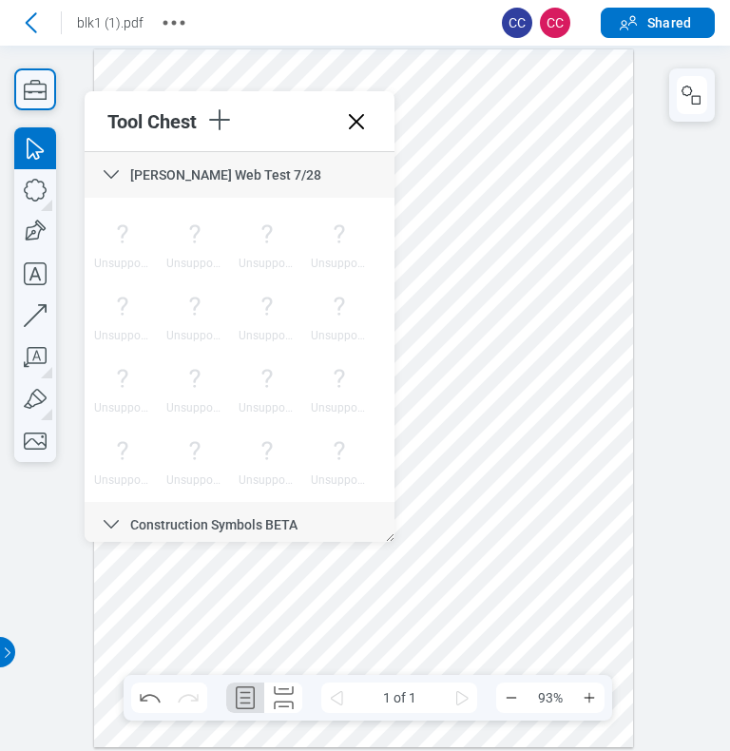
click at [359, 125] on icon at bounding box center [356, 121] width 15 height 15
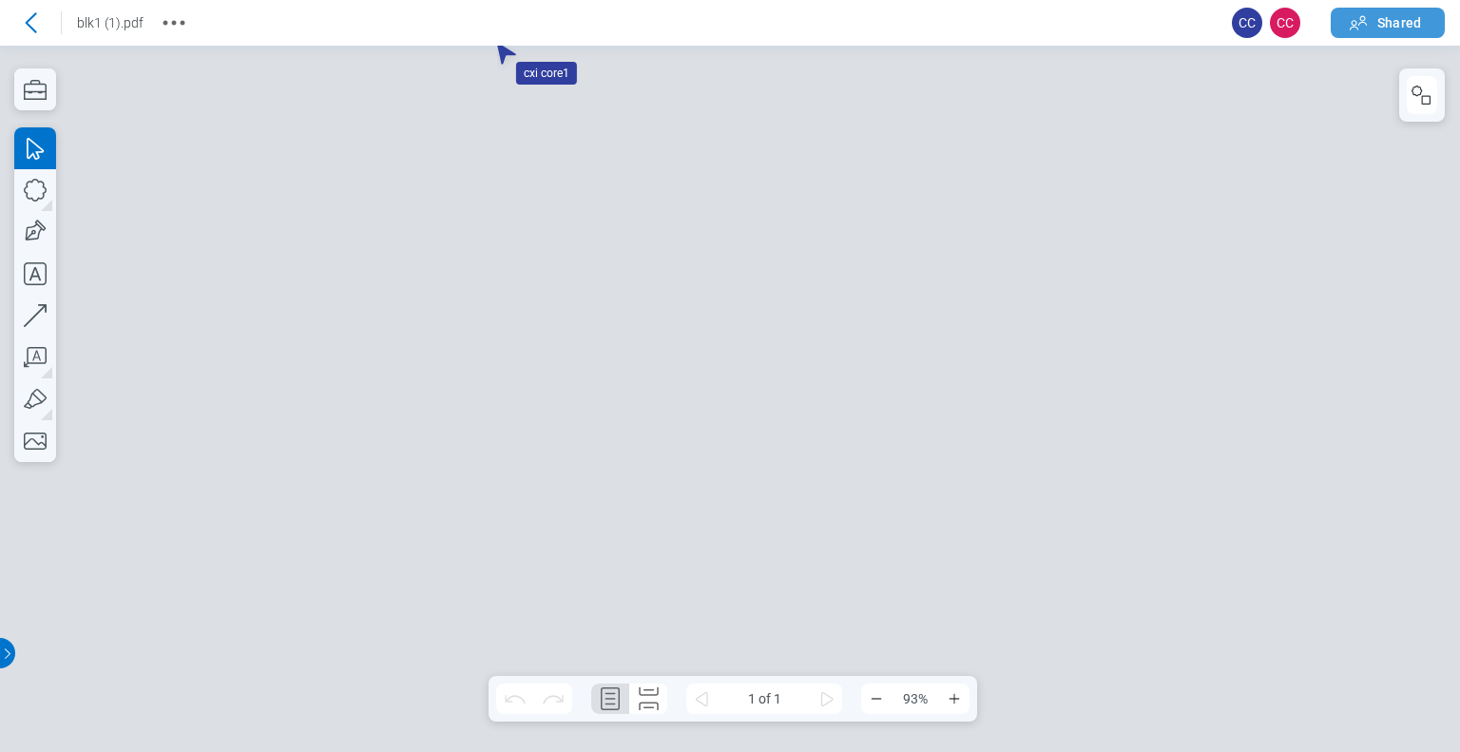
click at [1143, 23] on span "Shared" at bounding box center [1400, 22] width 44 height 19
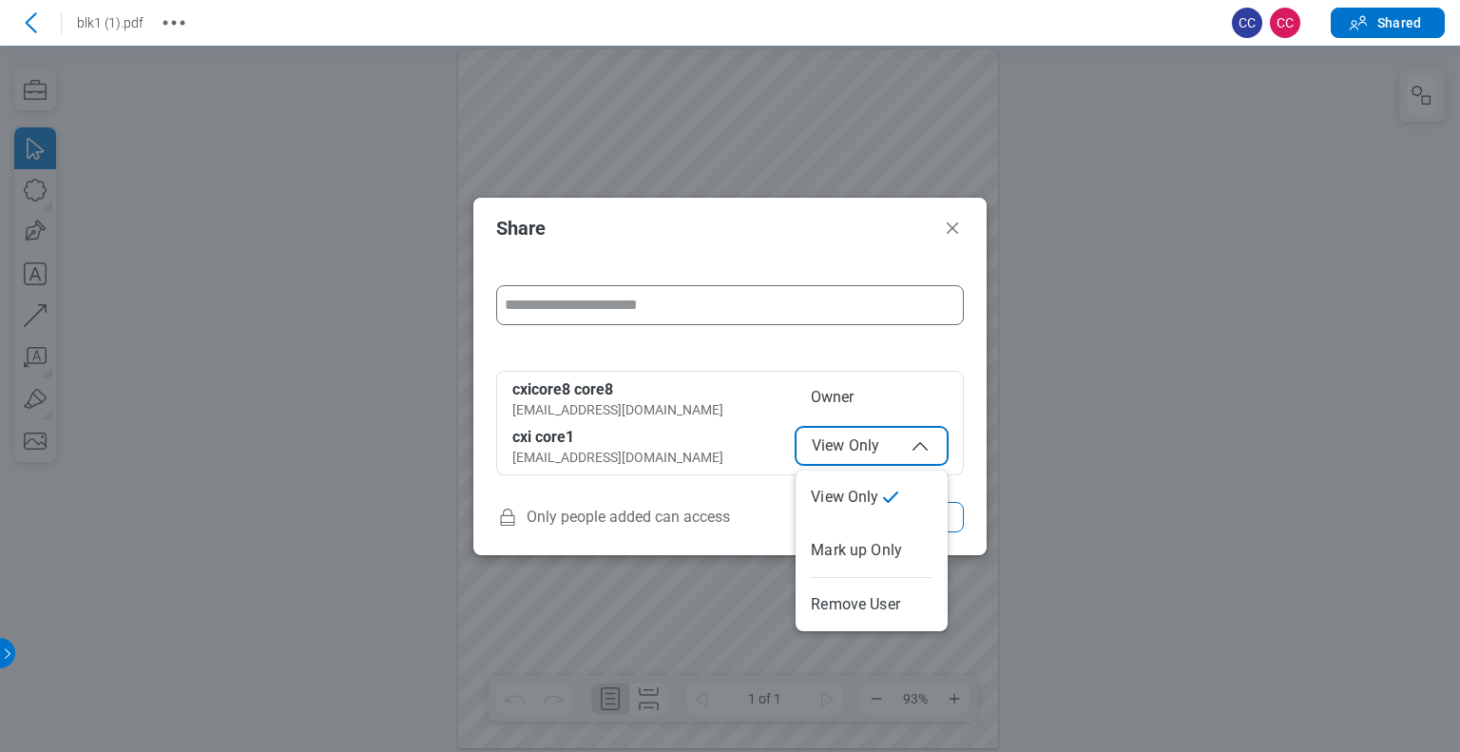
click at [873, 452] on span "View Only" at bounding box center [872, 445] width 120 height 23
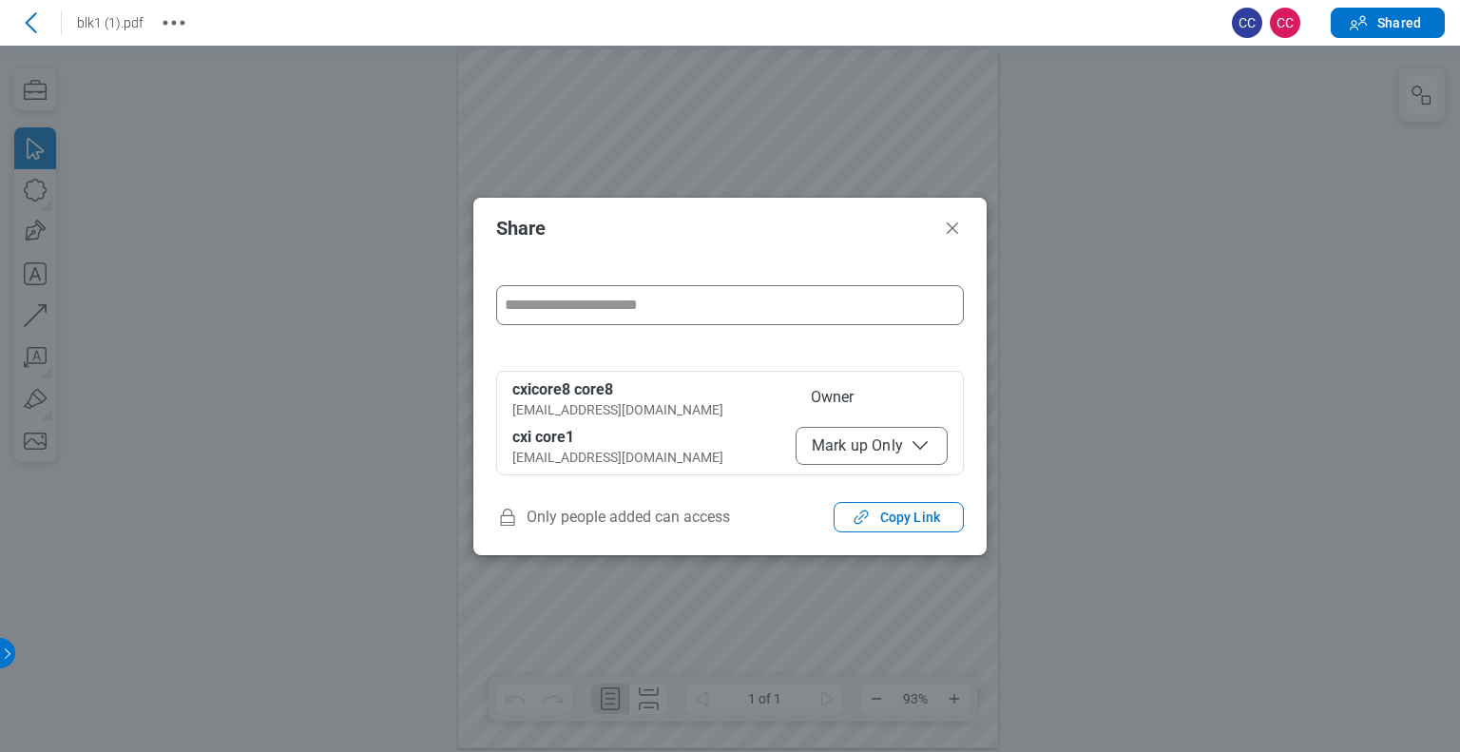
click at [975, 417] on div "**********" at bounding box center [729, 369] width 513 height 221
drag, startPoint x: 957, startPoint y: 223, endPoint x: 1140, endPoint y: 77, distance: 234.0
click at [957, 223] on icon "Close" at bounding box center [952, 227] width 11 height 11
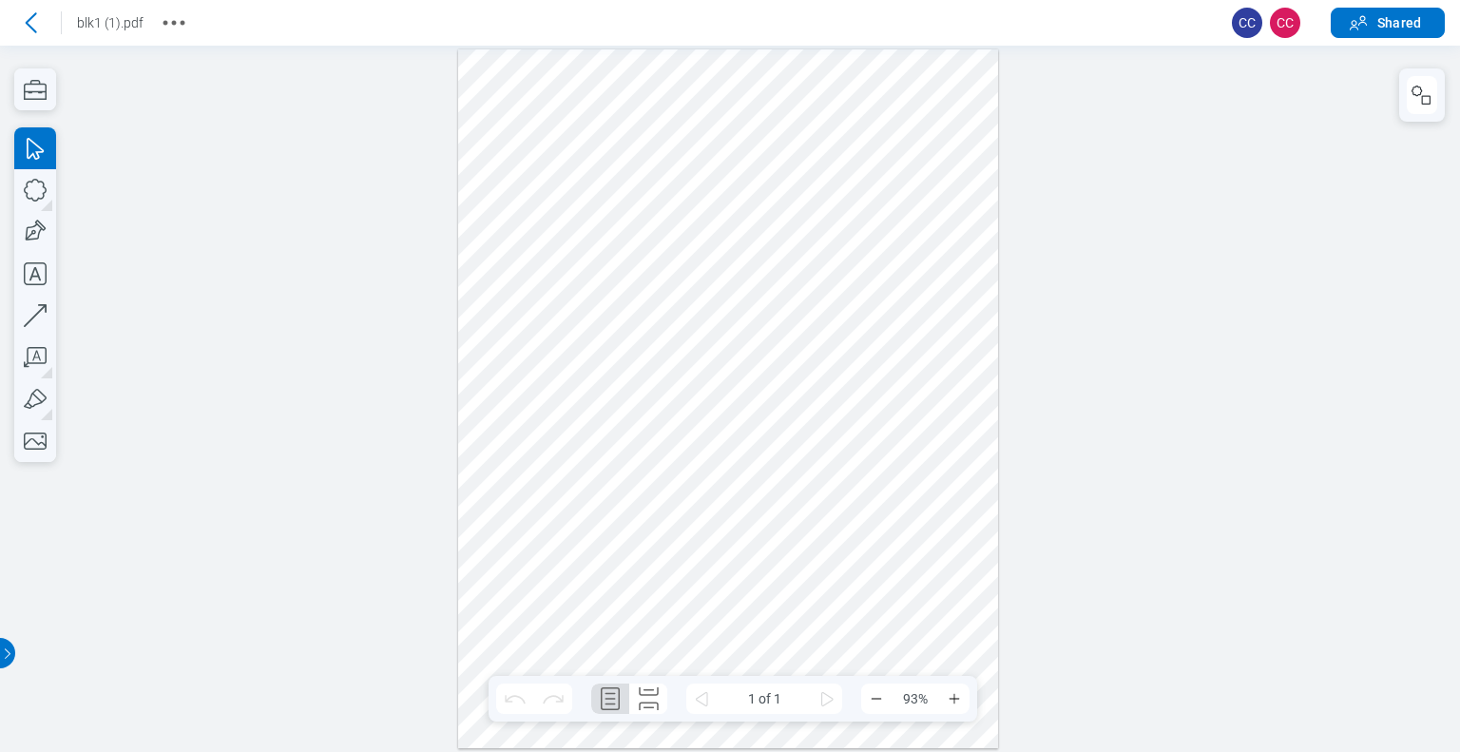
click at [1132, 338] on div at bounding box center [730, 399] width 1460 height 706
